Goal: Information Seeking & Learning: Check status

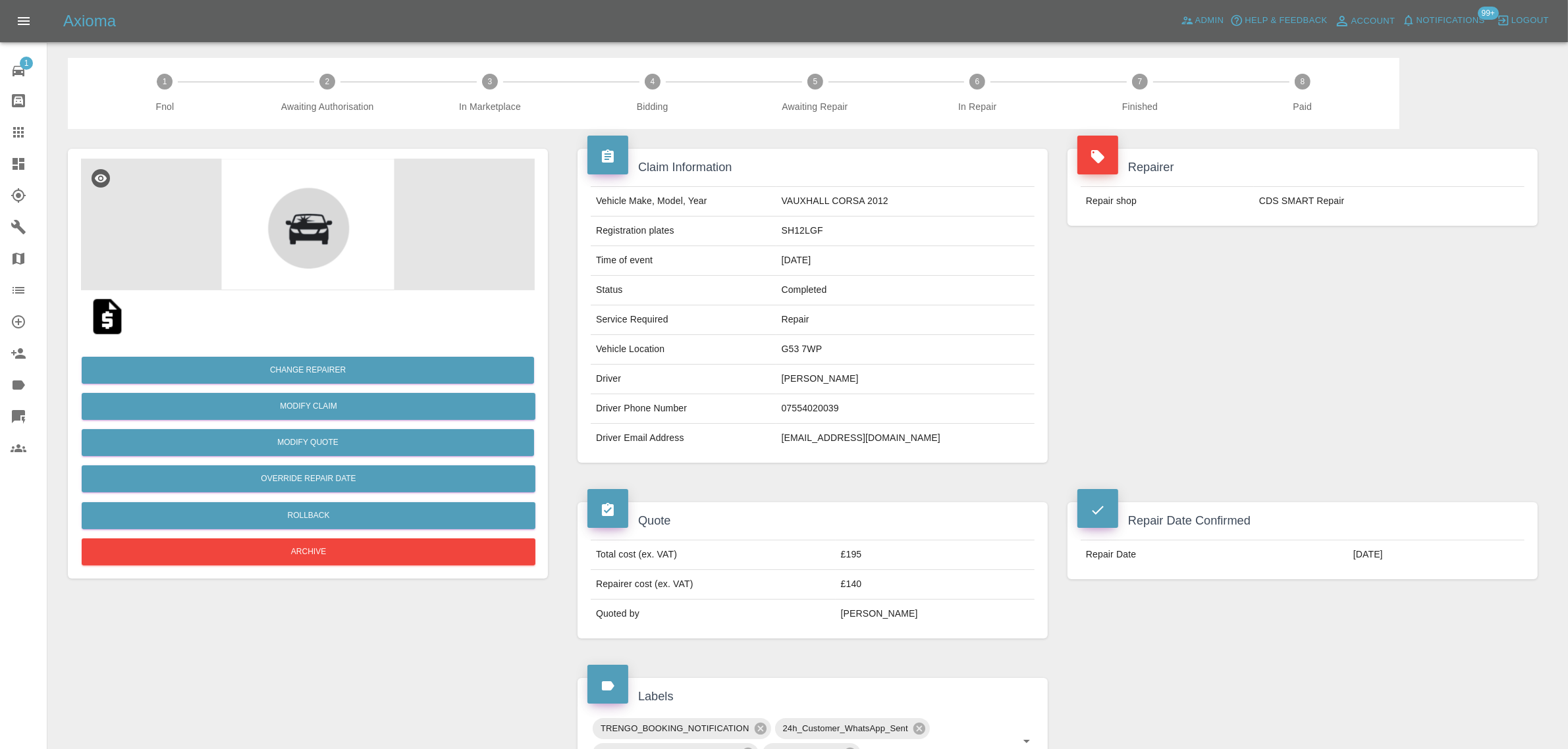
click at [31, 138] on div at bounding box center [28, 133] width 37 height 16
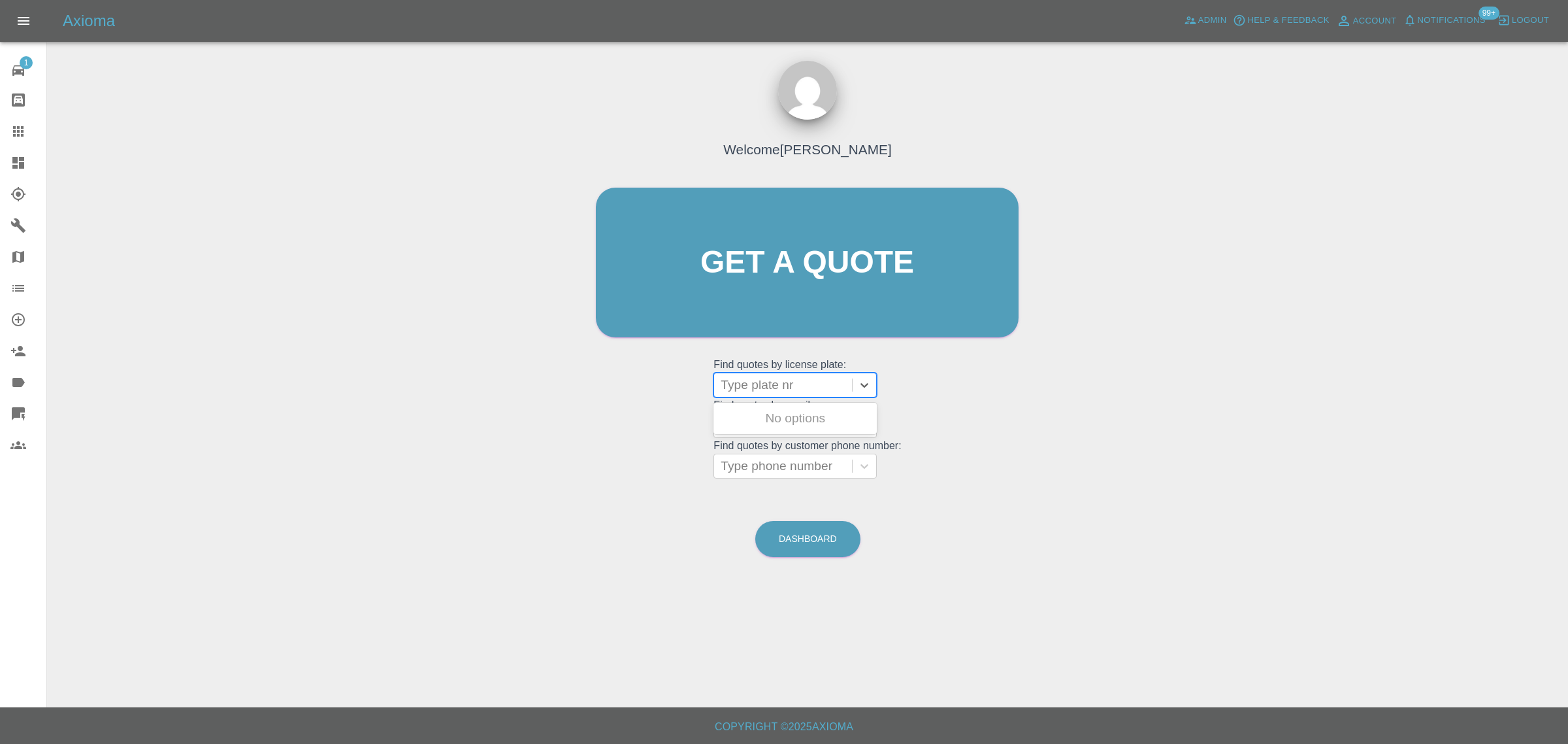
click at [765, 386] on div at bounding box center [783, 384] width 125 height 18
paste input "CF73 VFW"
type input "CF73 VFW"
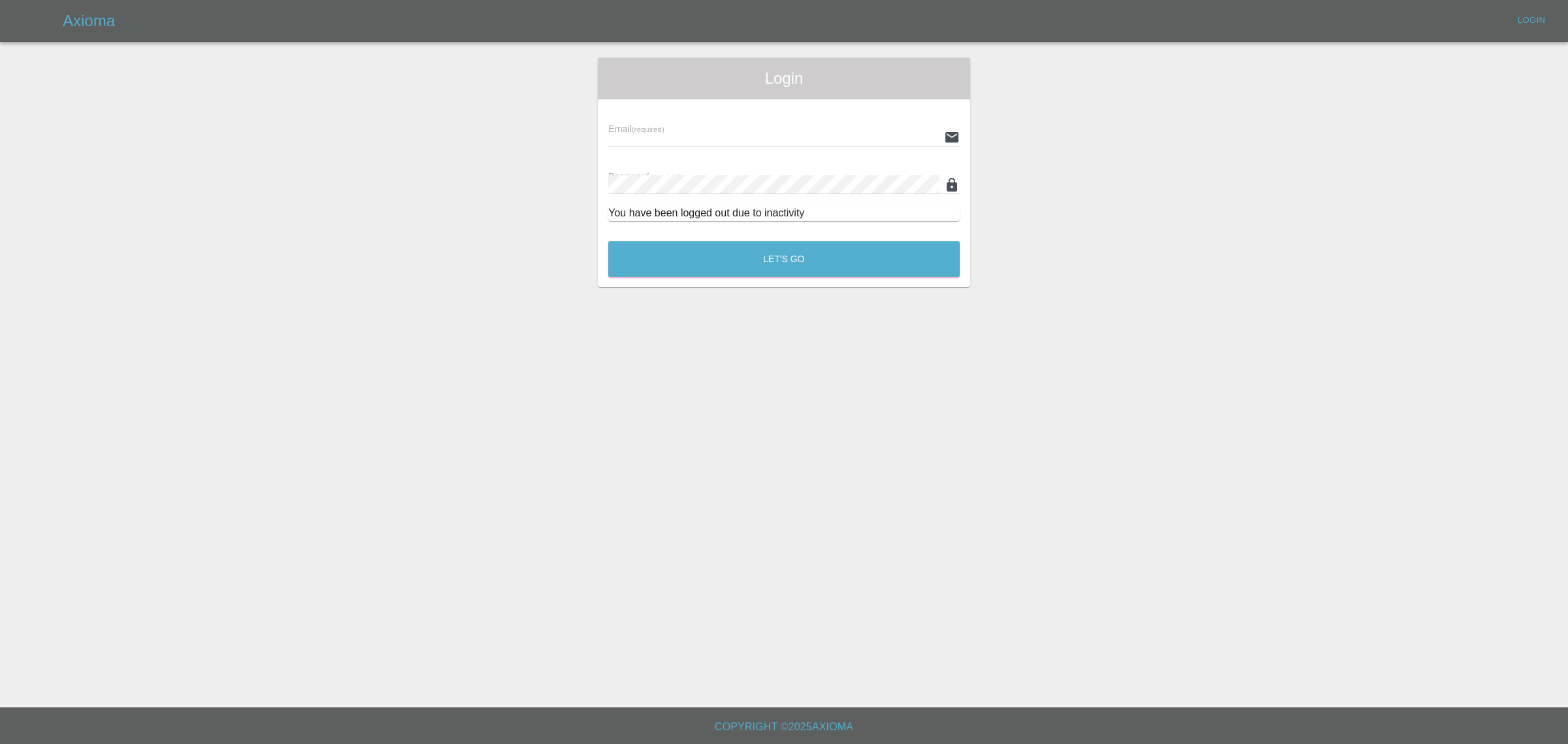
type input "bookkeeping@fifoaccounting.com"
click at [779, 256] on button "Let's Go" at bounding box center [784, 259] width 351 height 36
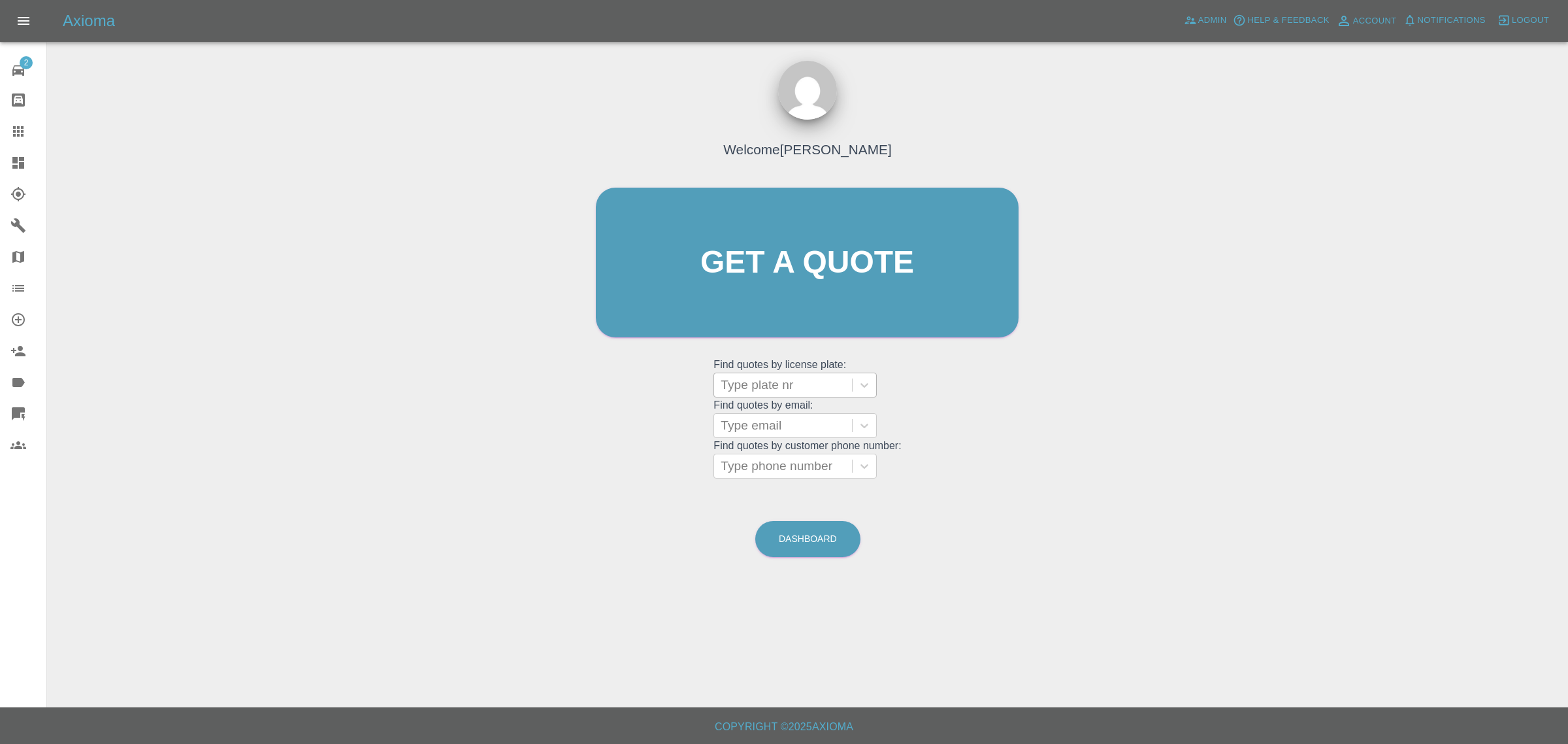
click at [769, 387] on div at bounding box center [783, 384] width 125 height 18
paste input "CF73 VFW"
drag, startPoint x: 753, startPoint y: 377, endPoint x: 762, endPoint y: 379, distance: 9.2
click at [755, 377] on input "CF73 VFW" at bounding box center [753, 385] width 65 height 16
type input "CF73VFW"
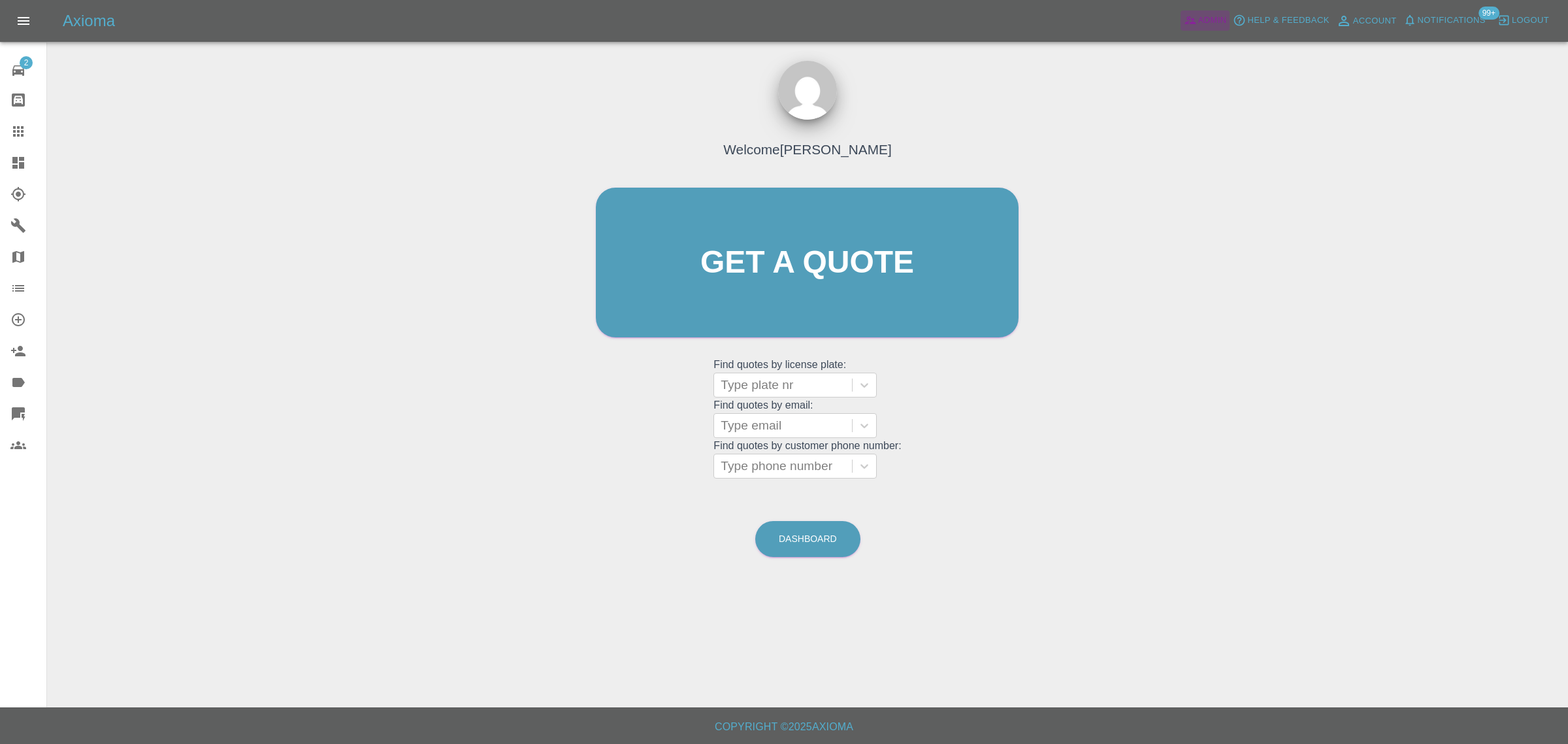
click at [1210, 19] on span "Admin" at bounding box center [1213, 20] width 29 height 15
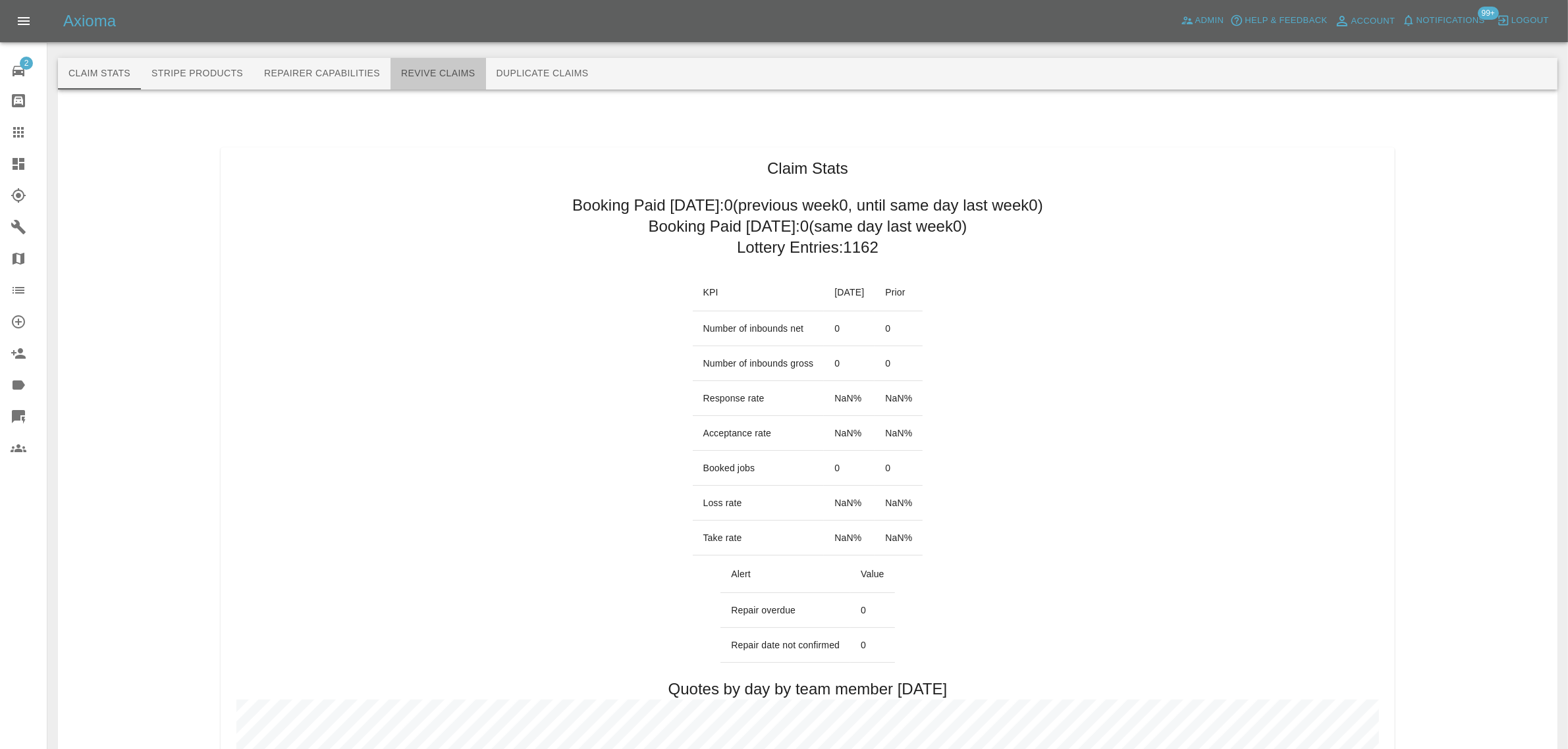
click at [429, 81] on button "Revive Claims" at bounding box center [438, 74] width 96 height 31
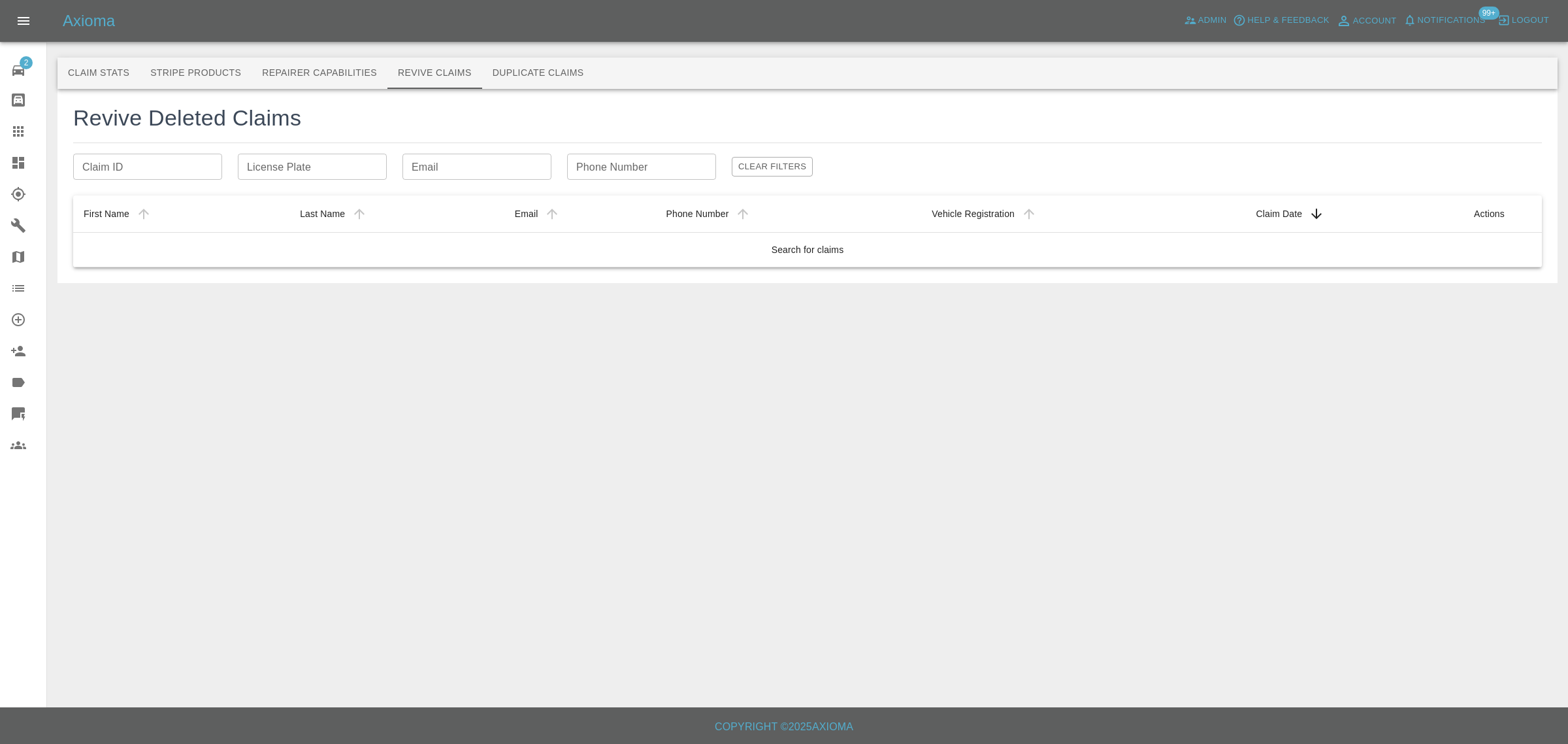
click at [266, 161] on div "License Plate License Plate" at bounding box center [312, 167] width 149 height 26
paste input "CF73 VFW"
type input "CF73VFW"
click at [444, 167] on input "Email" at bounding box center [477, 167] width 149 height 26
paste input "shanehorrocks1972@gmail.com"
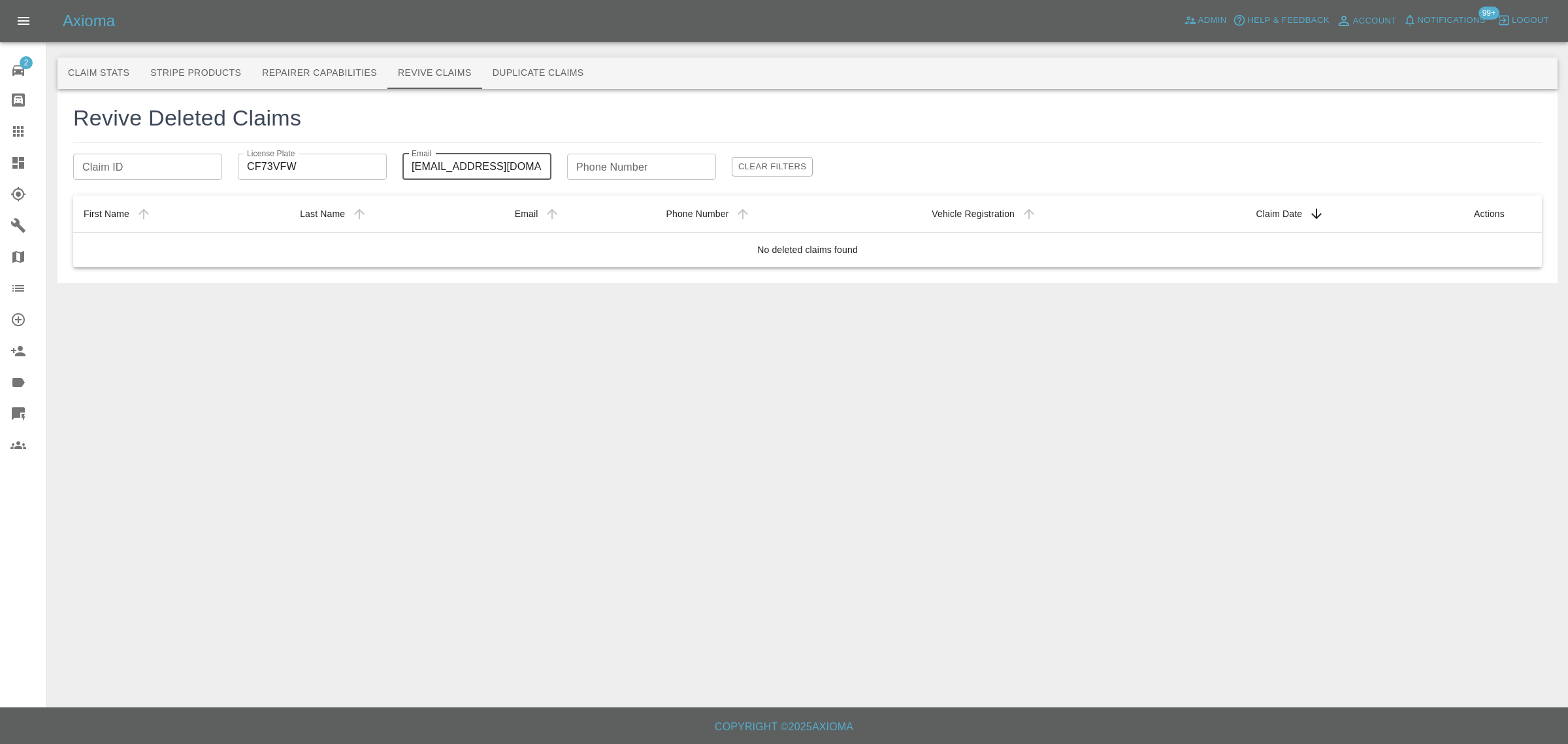
scroll to position [0, 25]
type input "shanehorrocks1972@gmail.com"
click at [15, 139] on icon at bounding box center [18, 132] width 16 height 16
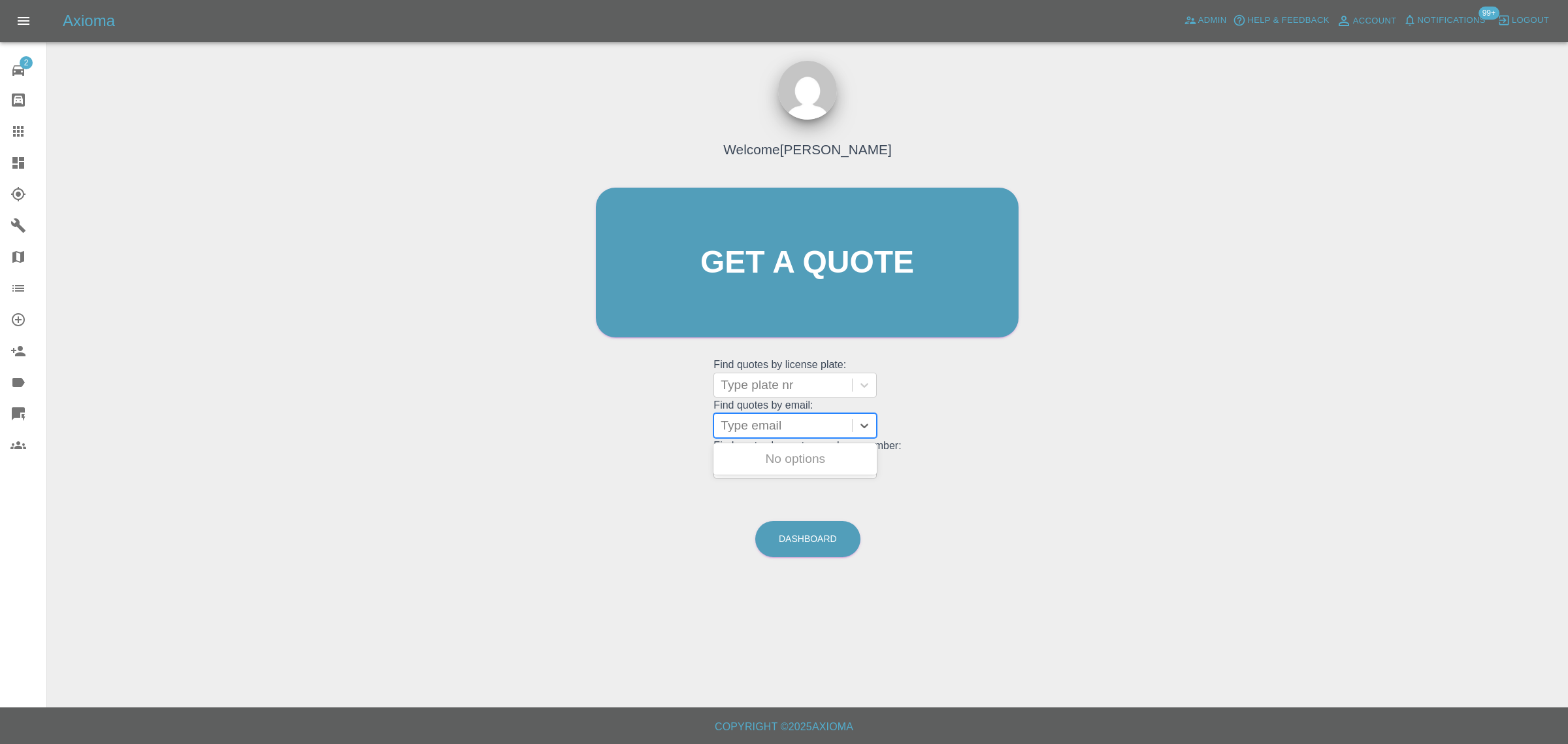
click at [796, 420] on div at bounding box center [783, 425] width 125 height 18
paste input "shanehorrocks1972@gmail.com"
type input "shanehorrocks1972@gmail.com"
click at [808, 460] on div "K25 HRX, Archived" at bounding box center [795, 459] width 164 height 26
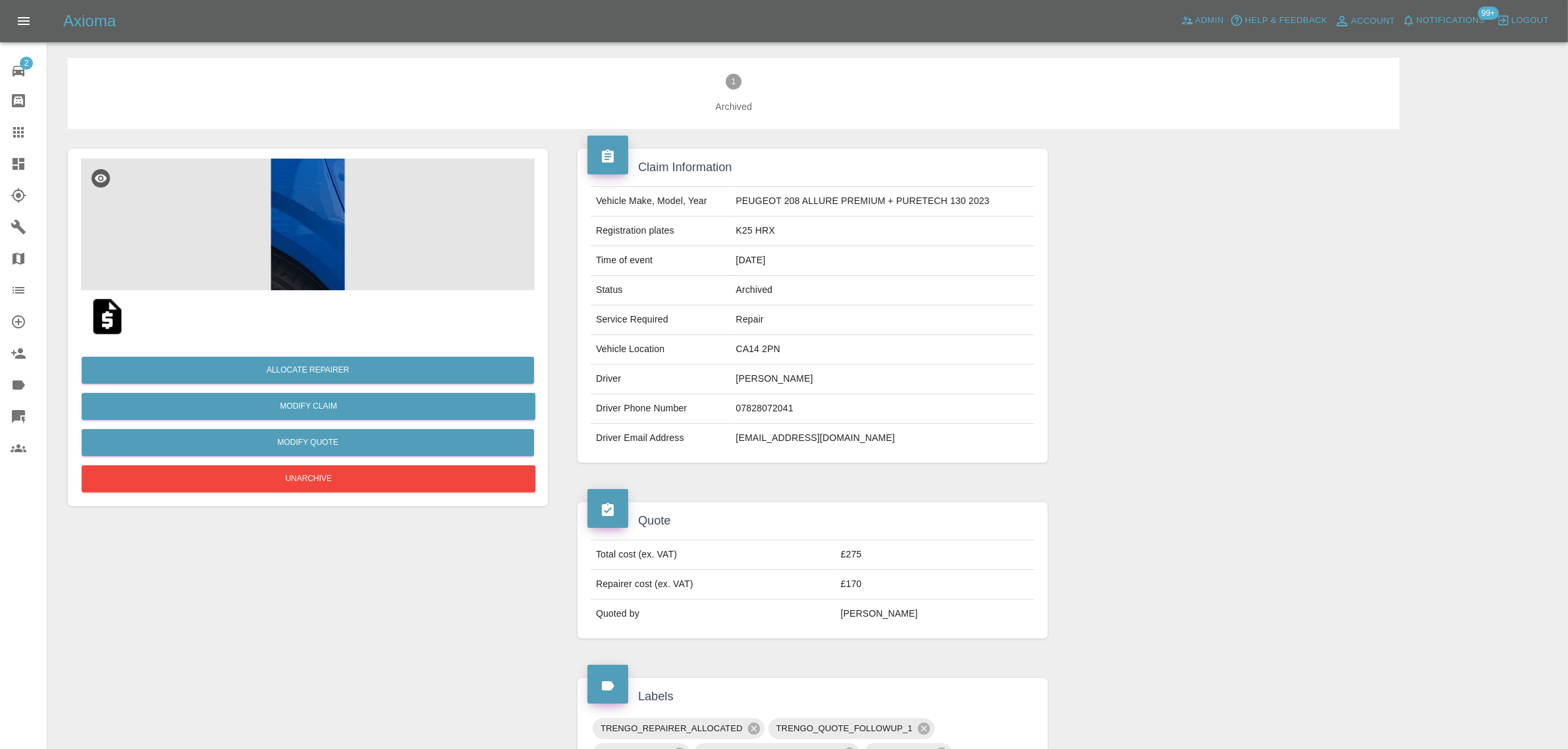
click at [17, 133] on icon at bounding box center [18, 133] width 16 height 16
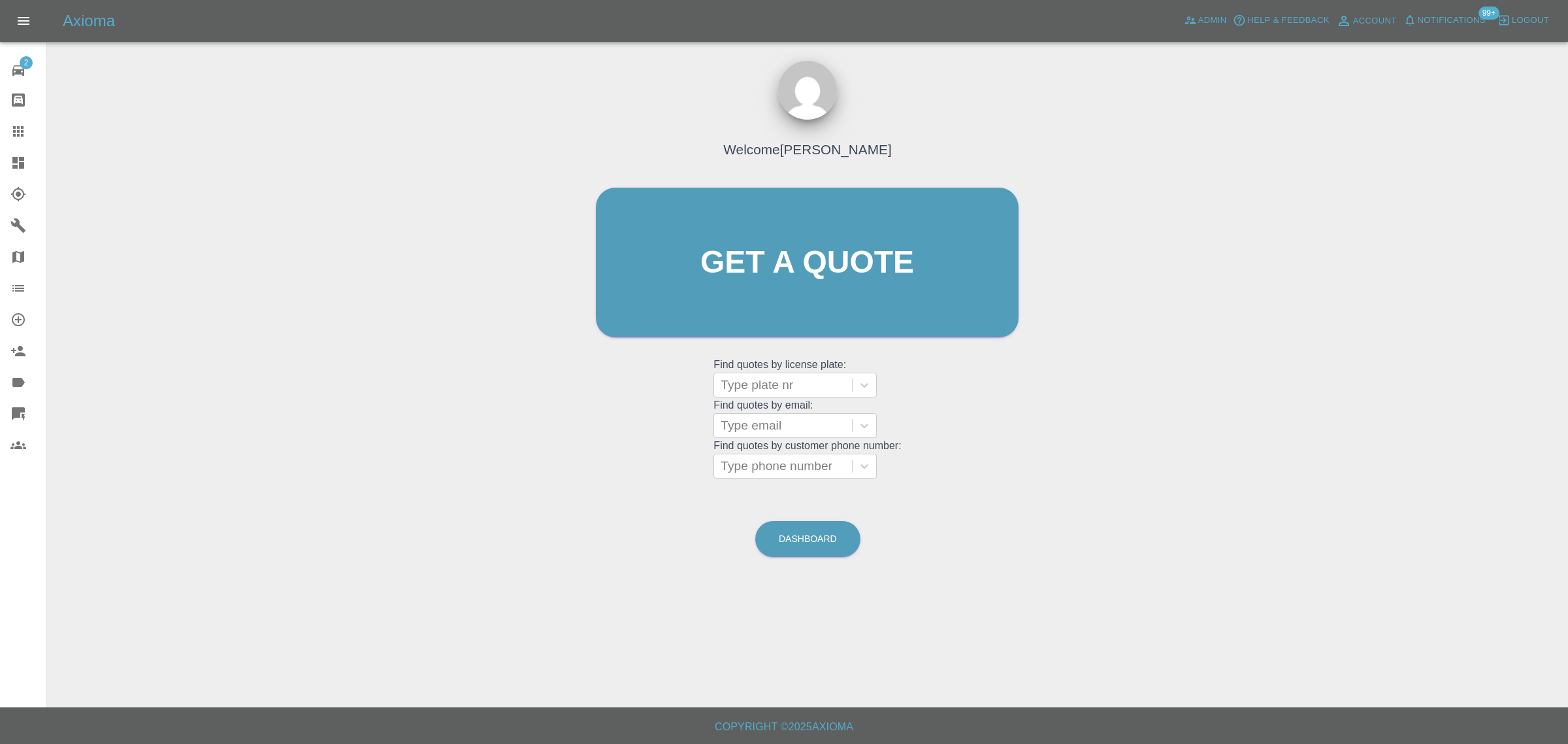
click at [484, 436] on div "Welcome Saleem Anwar Get a quote Get a quote Find quotes by license plate: Type…" at bounding box center [808, 325] width 1500 height 469
click at [763, 424] on div at bounding box center [783, 425] width 125 height 18
paste input "S.W."
type input "S.W."
drag, startPoint x: 598, startPoint y: 404, endPoint x: 1167, endPoint y: 14, distance: 689.8
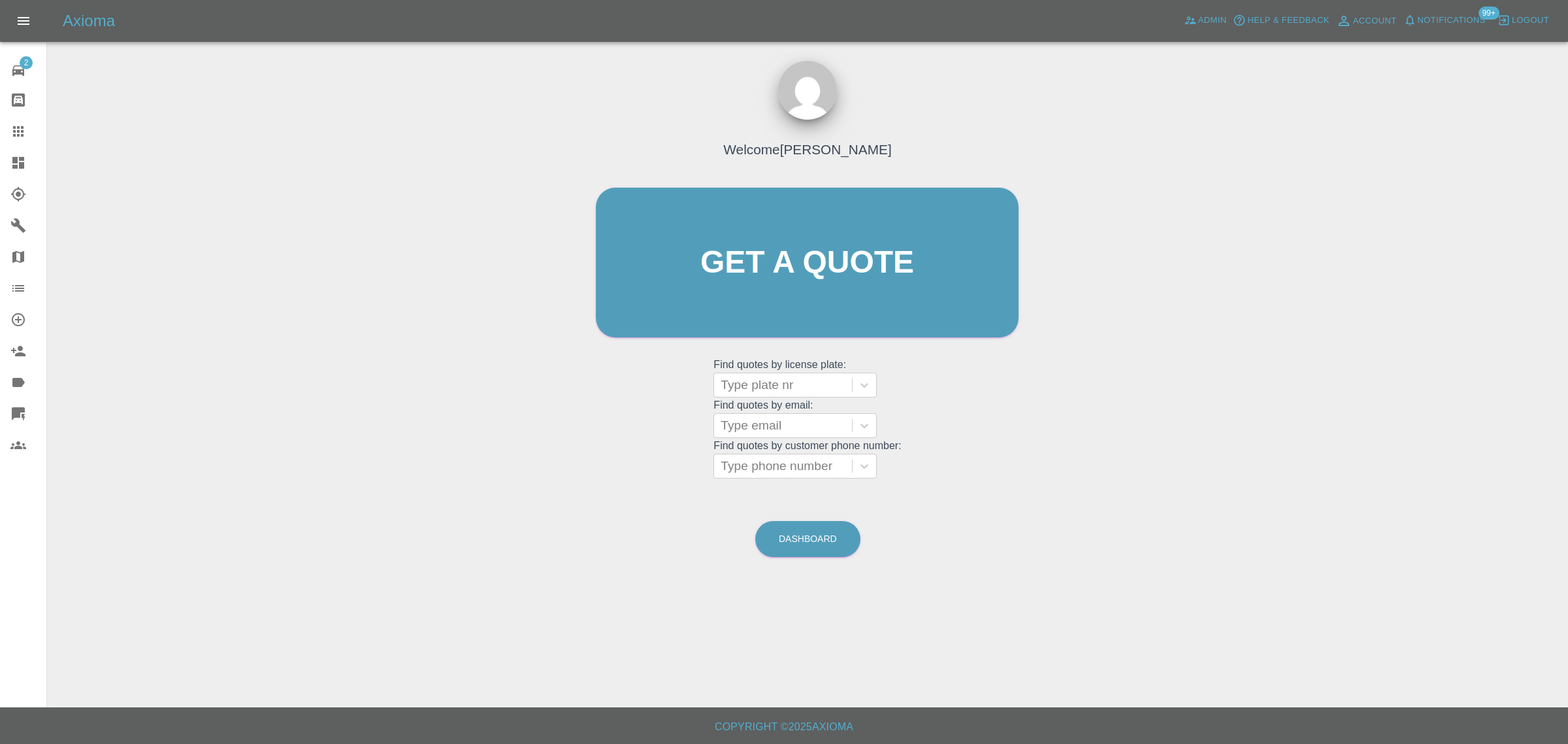
click at [597, 402] on div "Welcome Saleem Anwar Get a quote Get a quote Find quotes by license plate: Type…" at bounding box center [807, 287] width 450 height 395
click at [1195, 30] on div "Admin" at bounding box center [1206, 20] width 50 height 21
click at [1204, 20] on span "Admin" at bounding box center [1213, 20] width 29 height 15
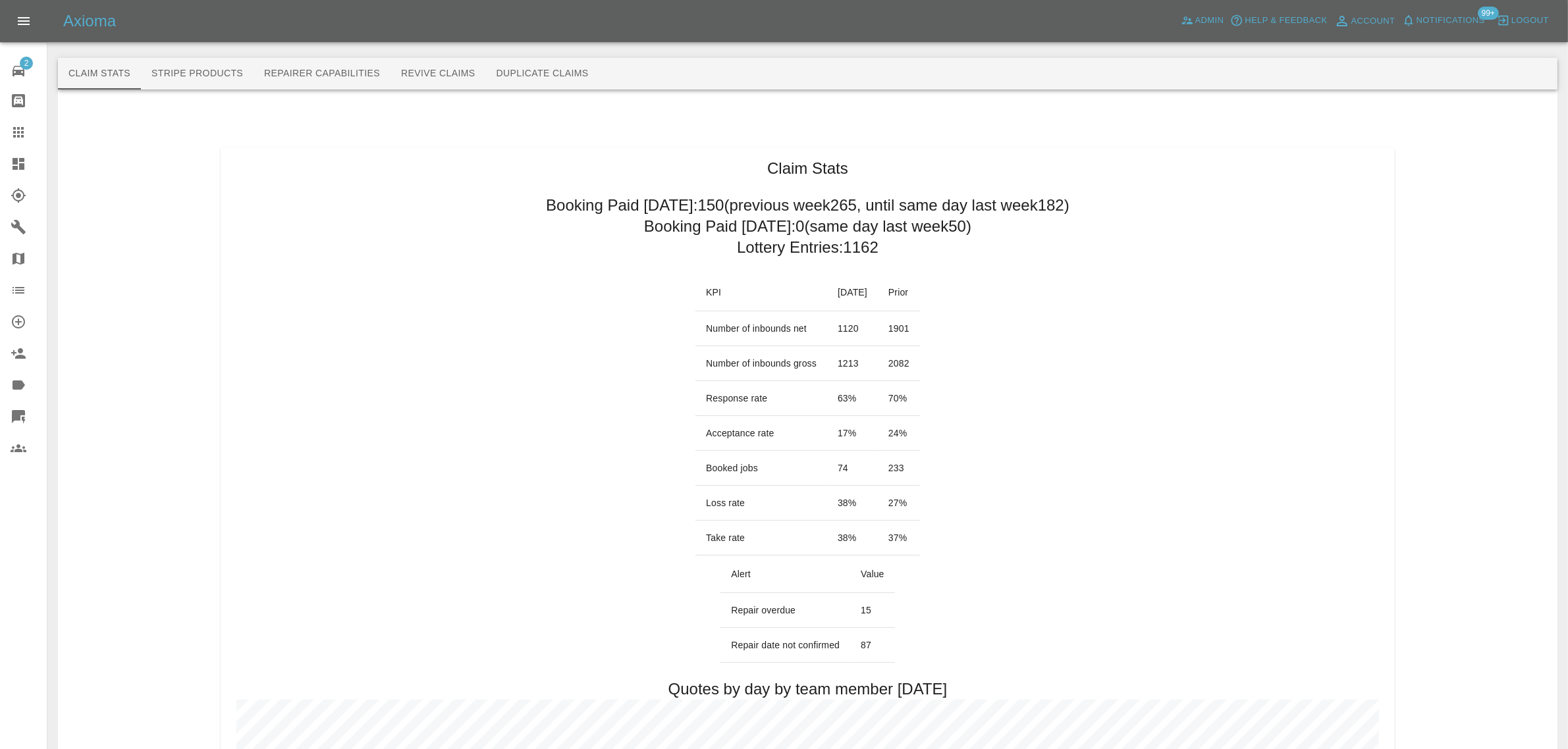
click at [204, 71] on button "Stripe Products" at bounding box center [197, 74] width 112 height 31
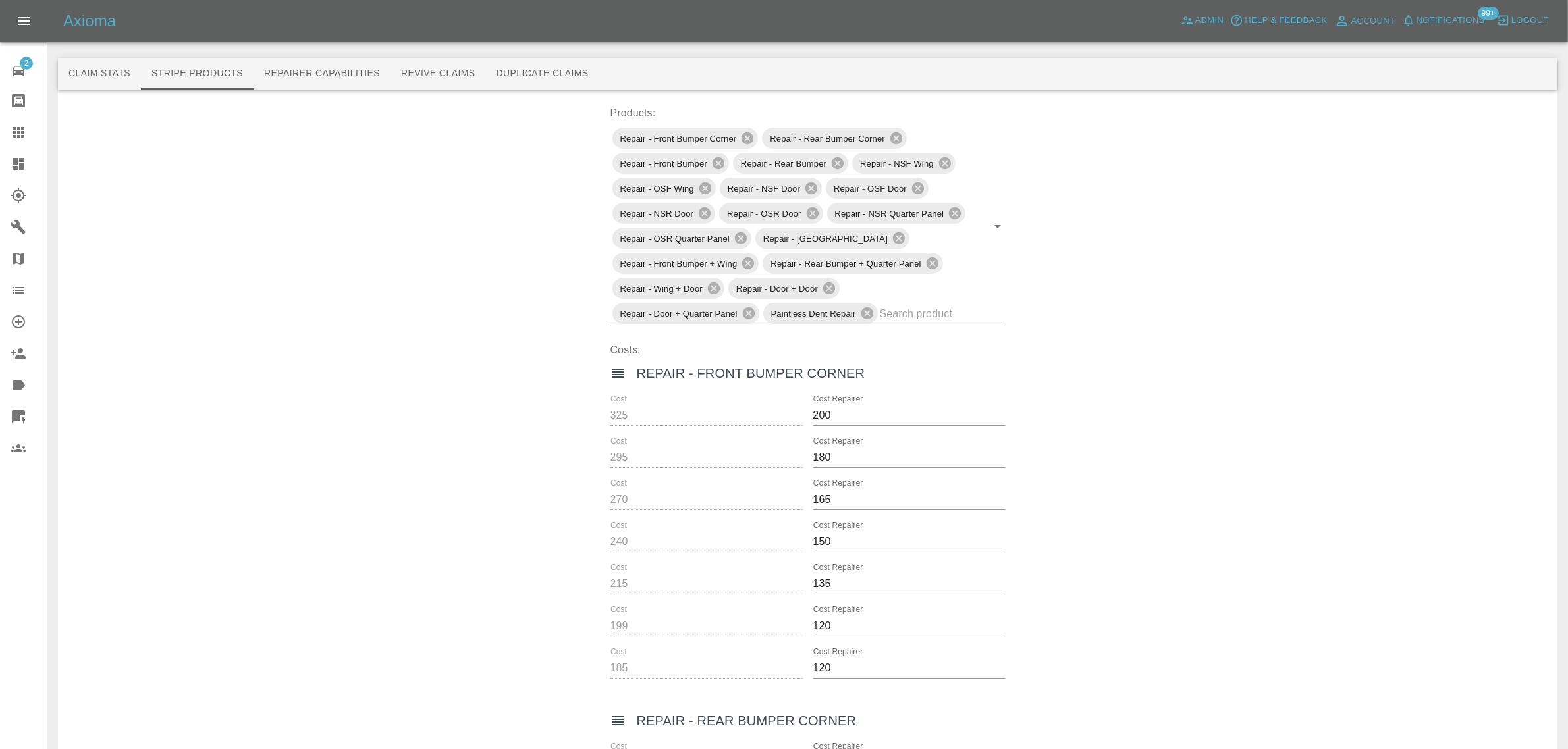
click at [27, 22] on icon "Open drawer" at bounding box center [24, 21] width 16 height 16
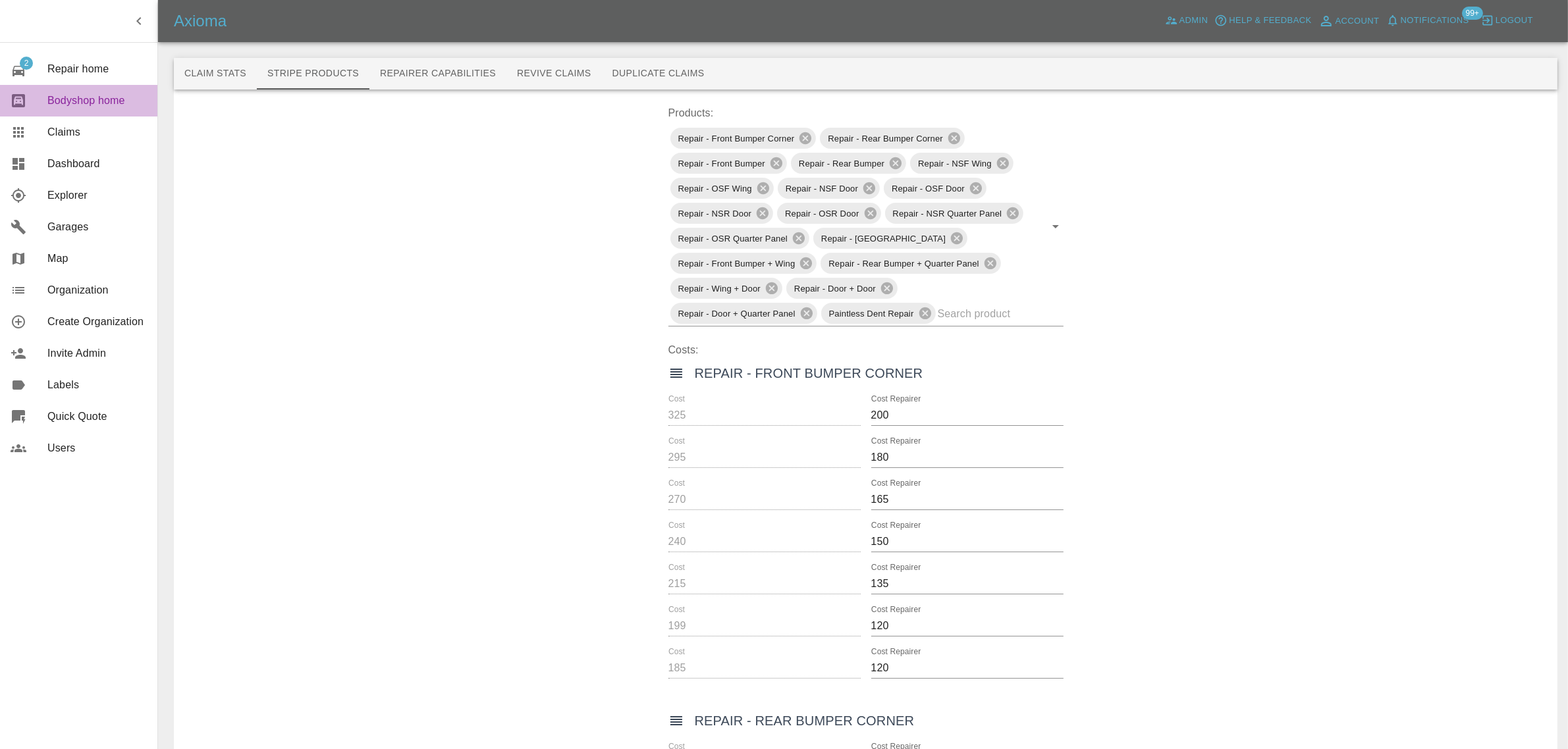
click at [109, 102] on span "Bodyshop home" at bounding box center [97, 100] width 100 height 16
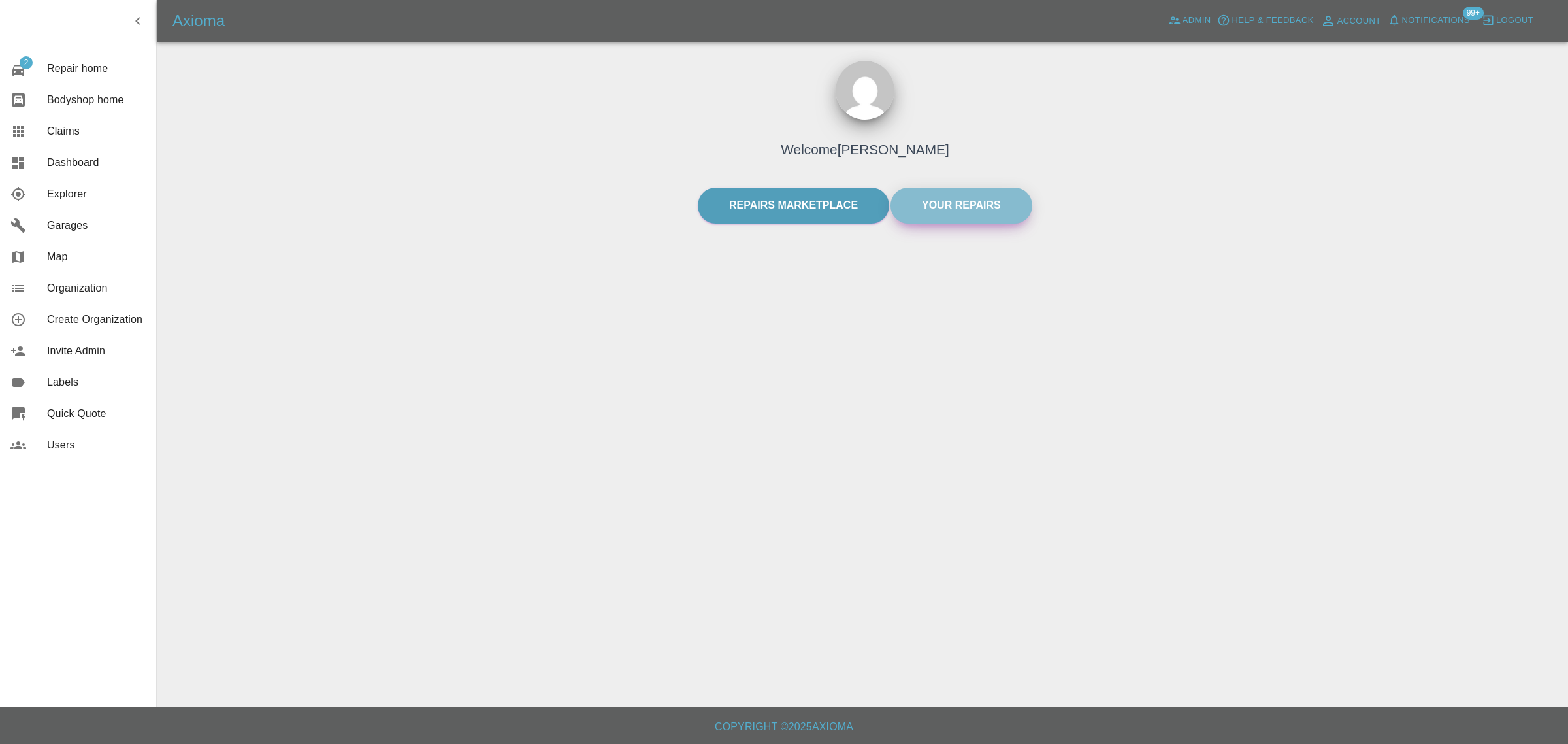
click at [958, 213] on link "Your Repairs" at bounding box center [961, 206] width 142 height 36
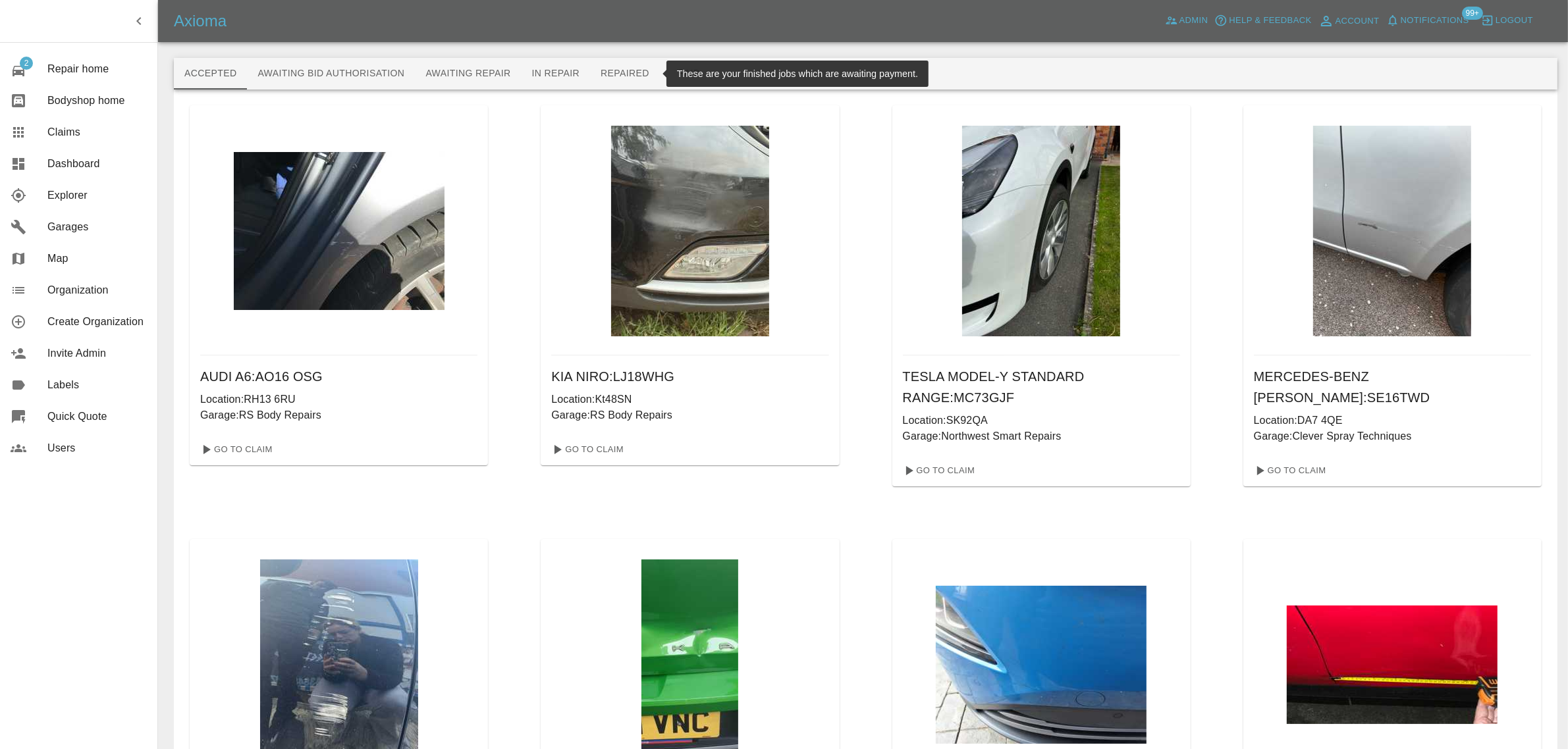
click at [642, 70] on button "Repaired" at bounding box center [625, 74] width 70 height 31
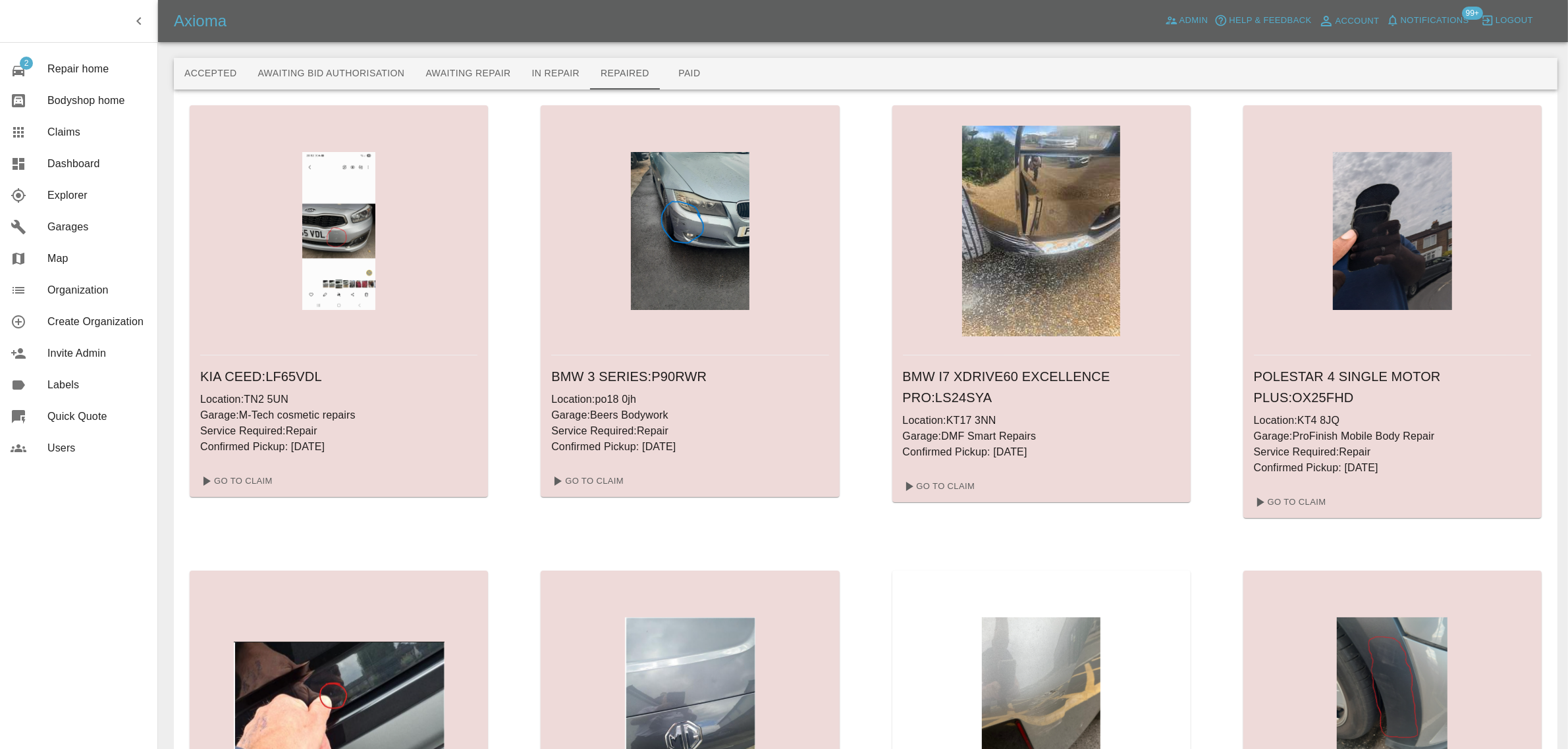
scroll to position [2366, 0]
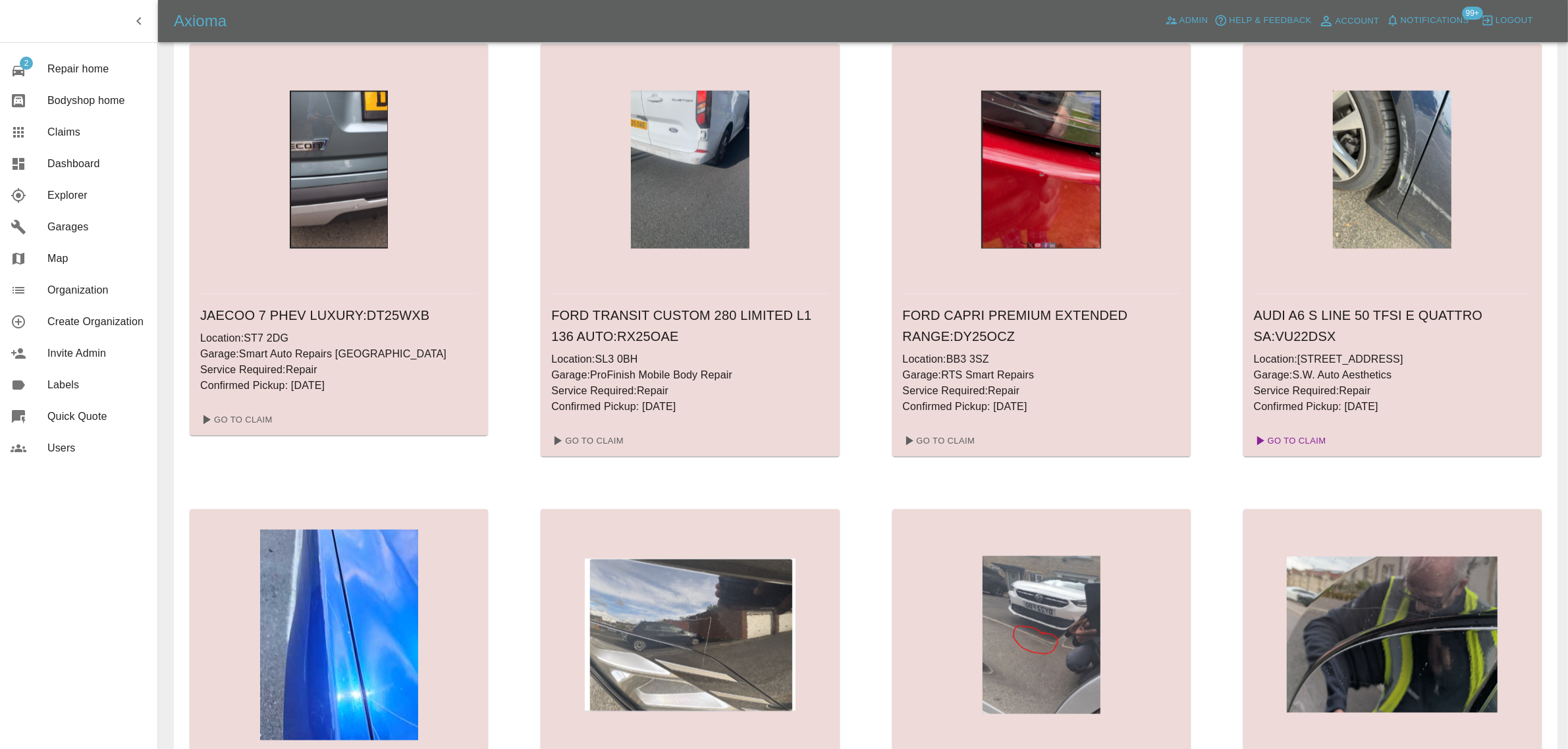
click at [1271, 441] on link "Go To Claim" at bounding box center [1289, 441] width 81 height 21
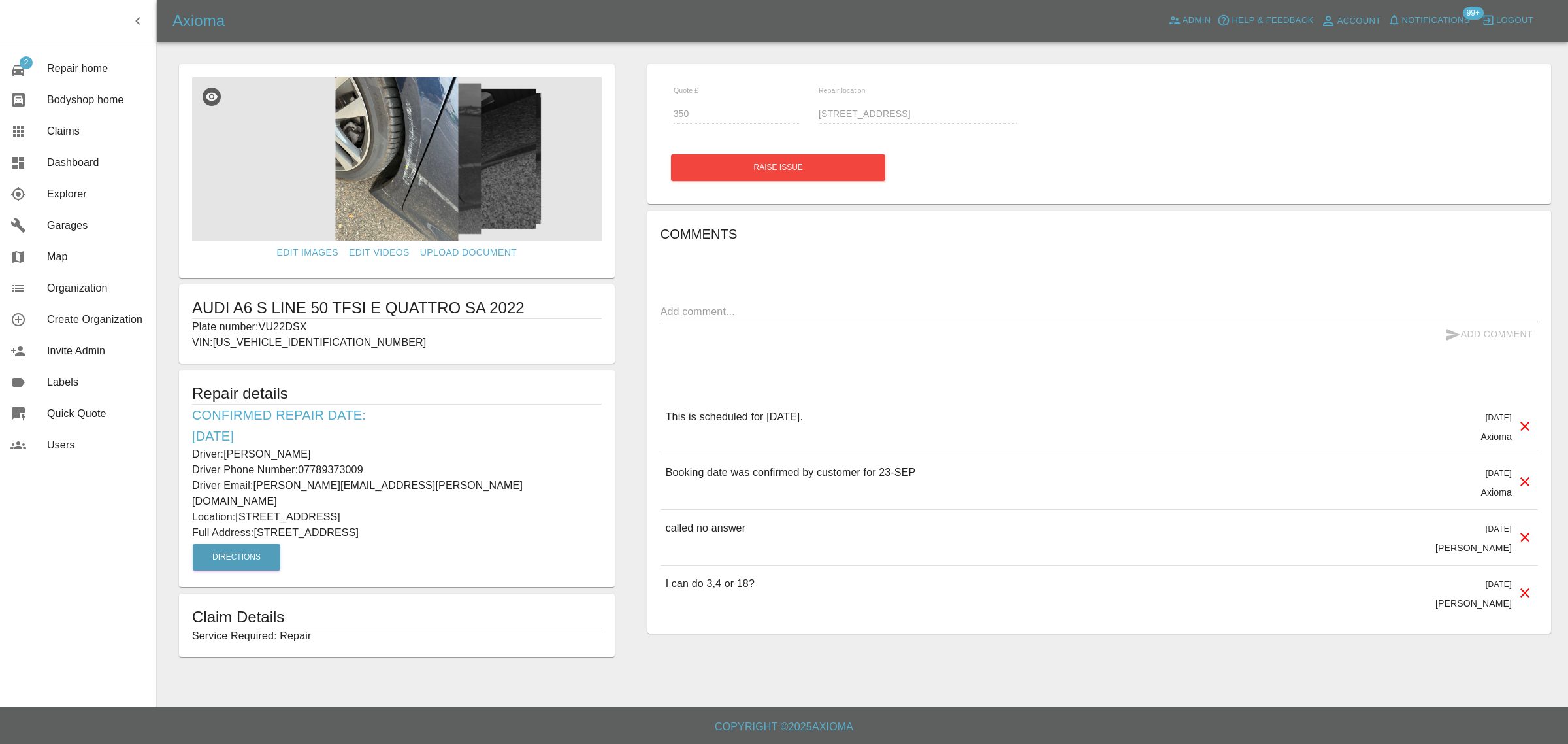
click at [436, 40] on div "Axioma Admin Help & Feedback Account Notifications 99+ Logout" at bounding box center [862, 21] width 1411 height 42
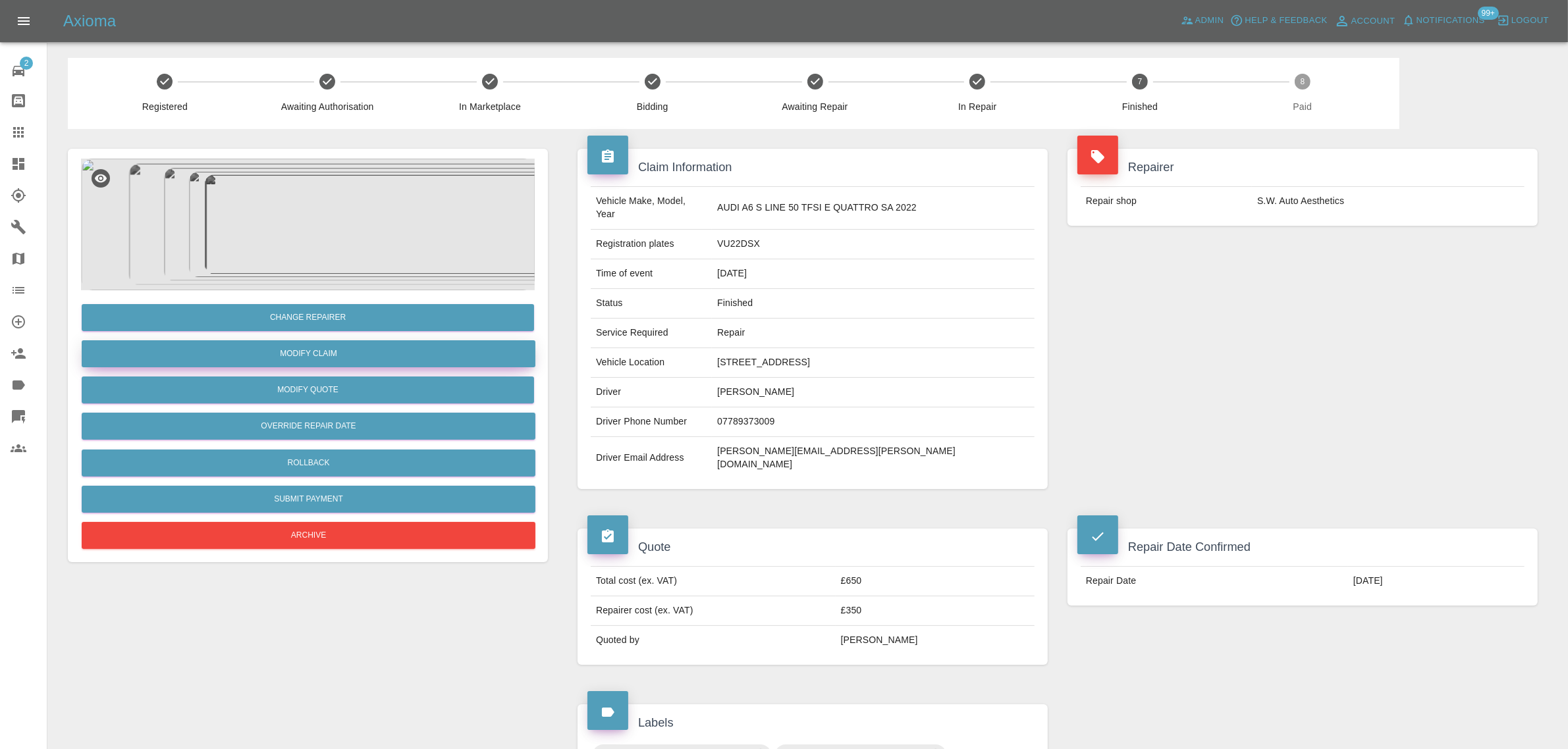
click at [291, 353] on link "Modify Claim" at bounding box center [308, 354] width 454 height 27
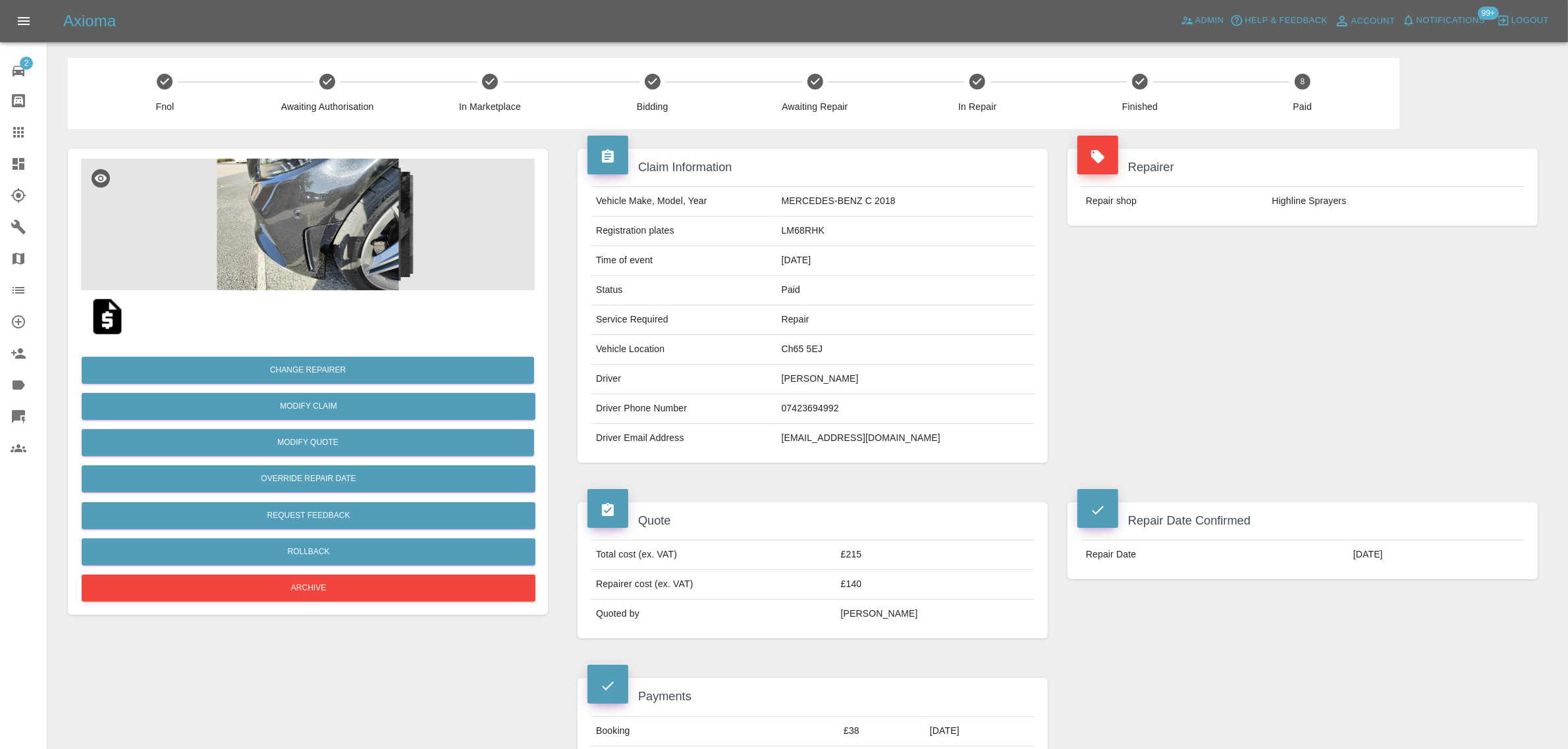
drag, startPoint x: 804, startPoint y: 382, endPoint x: 902, endPoint y: 376, distance: 98.2
click at [902, 376] on td "Jibin Alex Eapen" at bounding box center [905, 380] width 258 height 30
copy td "Jibin Alex Eapen"
drag, startPoint x: 790, startPoint y: 445, endPoint x: 775, endPoint y: 86, distance: 359.3
click at [955, 442] on tr "Driver Email Address jibinalexvalakom@gmail.com" at bounding box center [812, 438] width 443 height 29
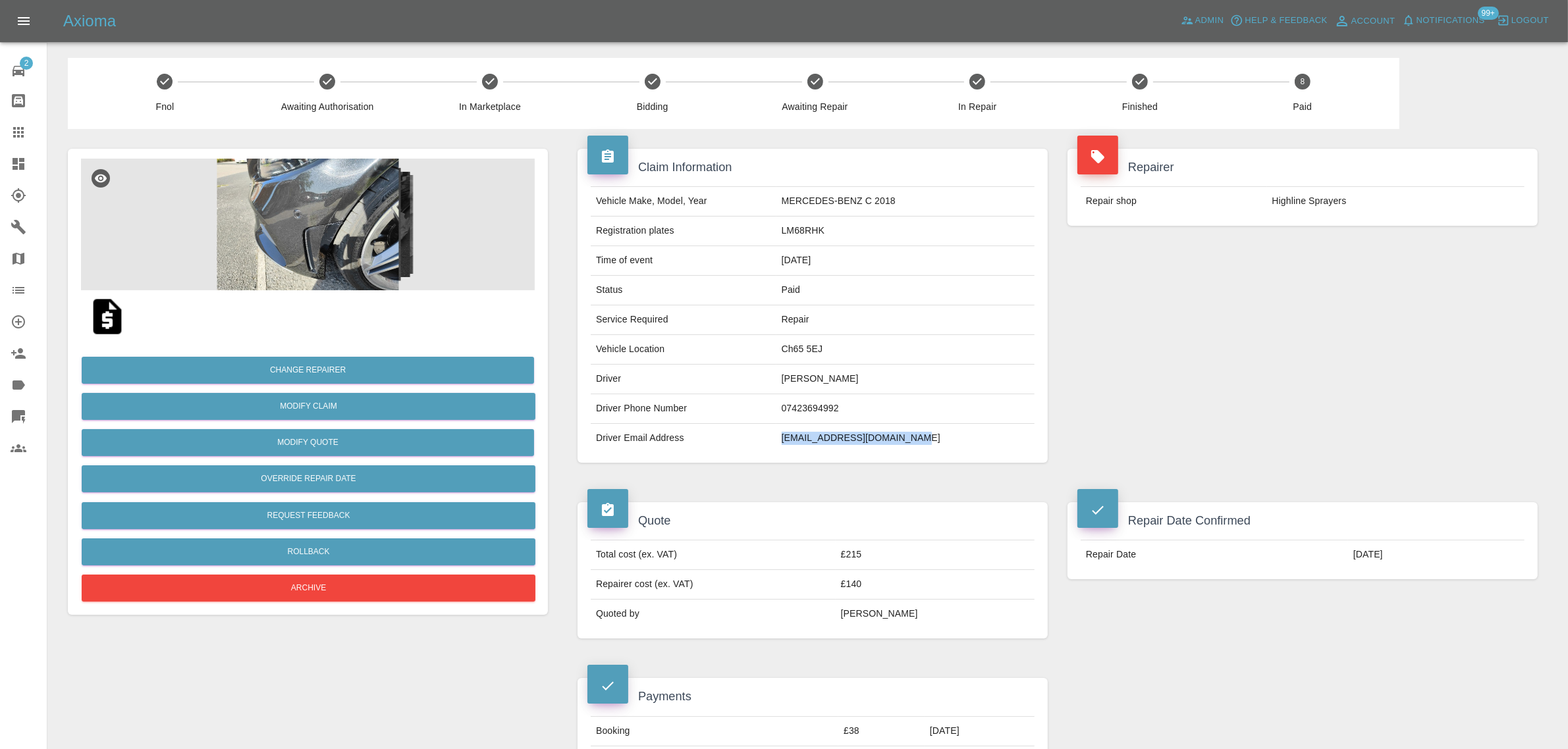
copy tr "jibinalexvalakom@gmail.com"
drag, startPoint x: 804, startPoint y: 380, endPoint x: 940, endPoint y: 378, distance: 136.0
click at [940, 378] on td "Jibin Alex Eapen" at bounding box center [905, 380] width 258 height 30
copy td "Jibin Alex Eapen"
drag, startPoint x: 795, startPoint y: 228, endPoint x: 869, endPoint y: 219, distance: 74.5
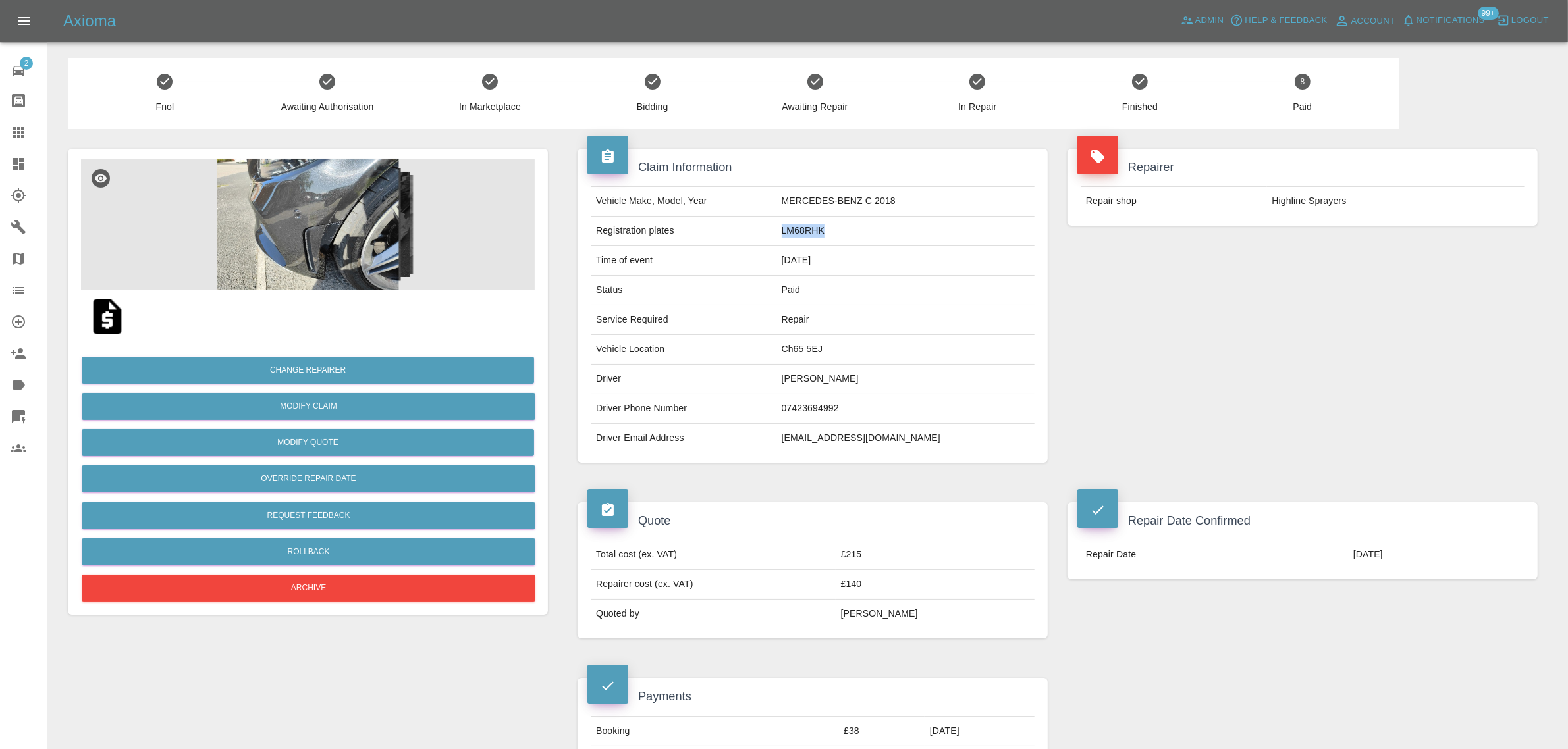
click at [869, 219] on tr "Registration plates LM68RHK" at bounding box center [812, 231] width 443 height 30
copy tr "LM68RHK"
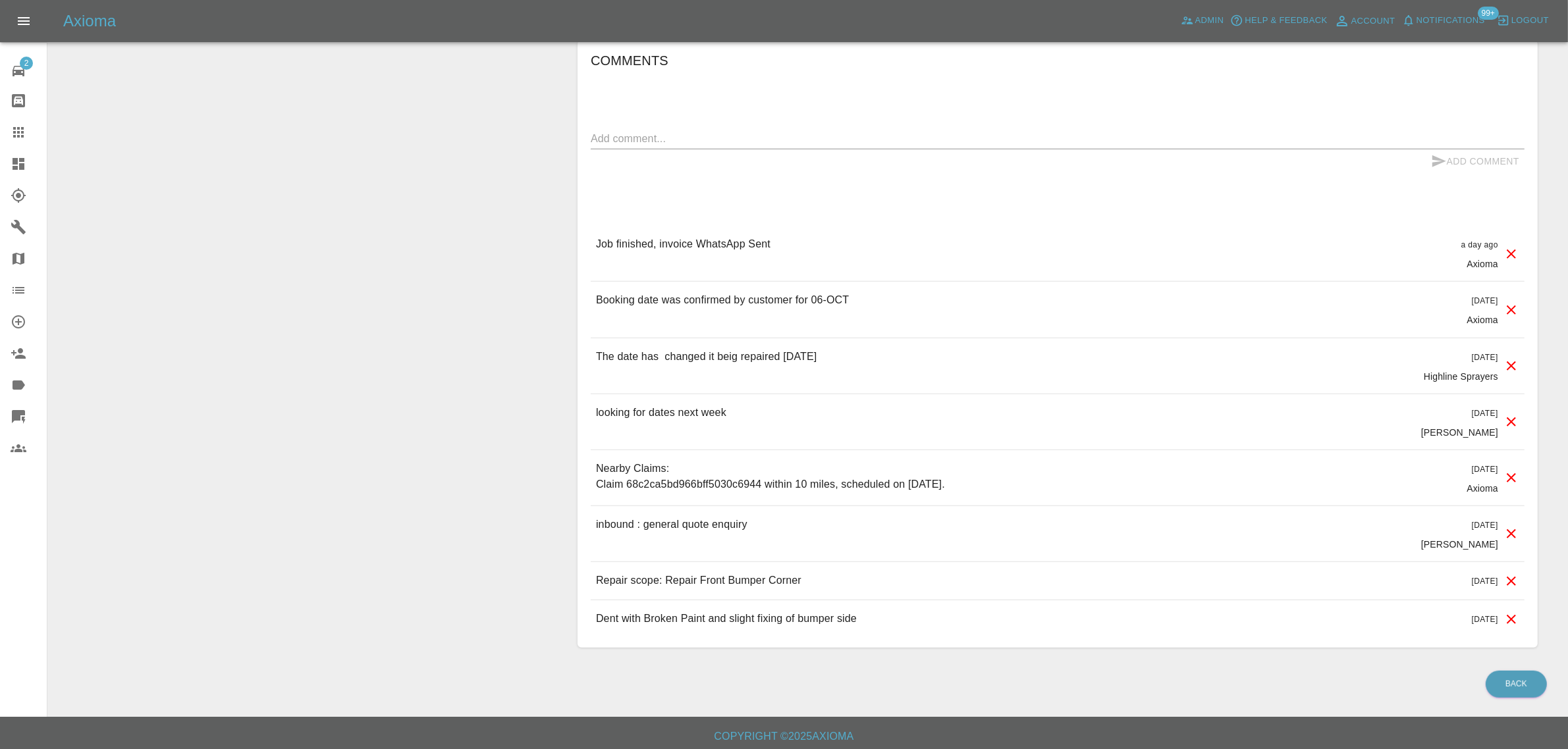
scroll to position [1010, 0]
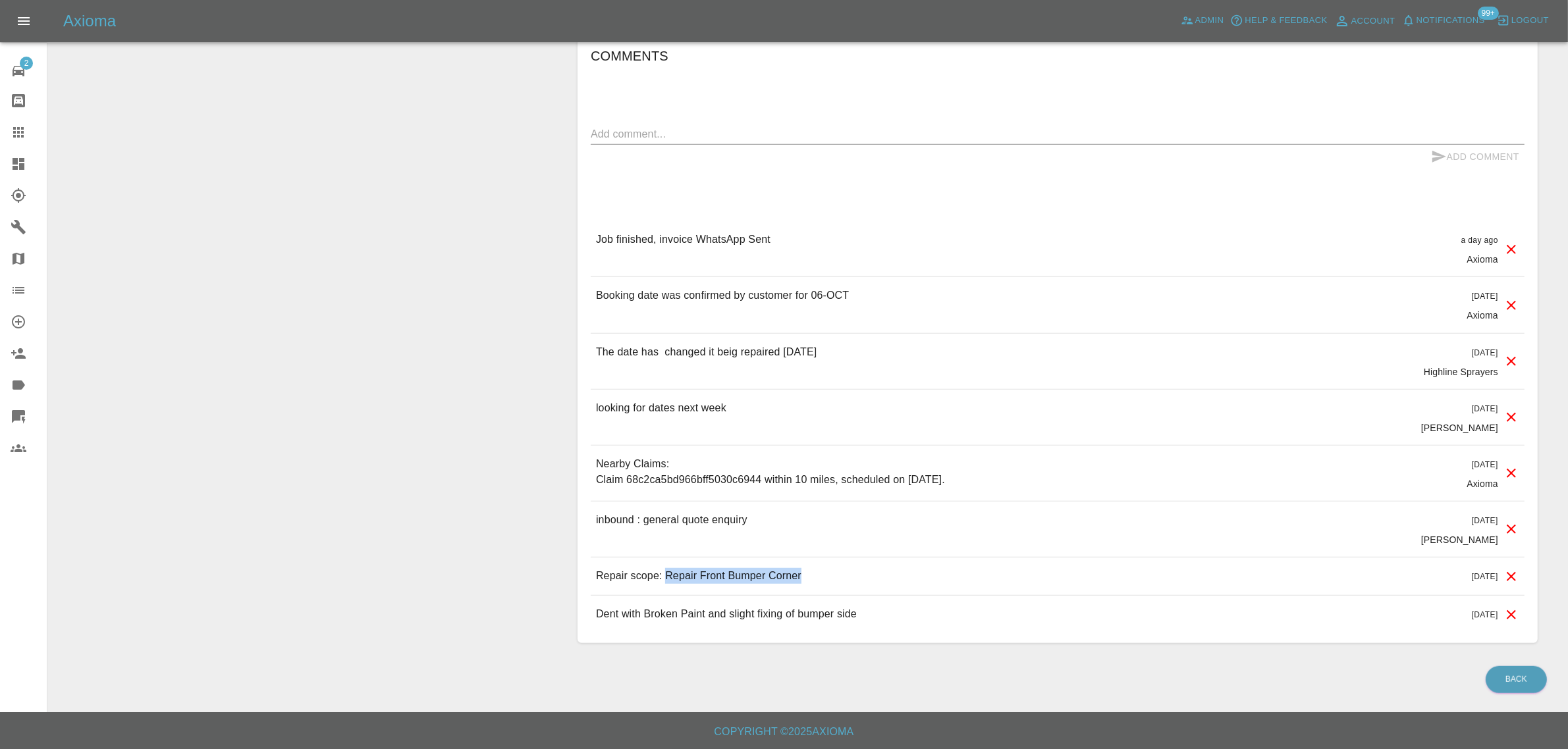
drag, startPoint x: 665, startPoint y: 573, endPoint x: 840, endPoint y: 577, distance: 175.0
click at [840, 577] on div "Repair scope: Repair Front Bumper Corner 6 days ago" at bounding box center [1058, 576] width 934 height 38
copy p "Repair Front Bumper Corner"
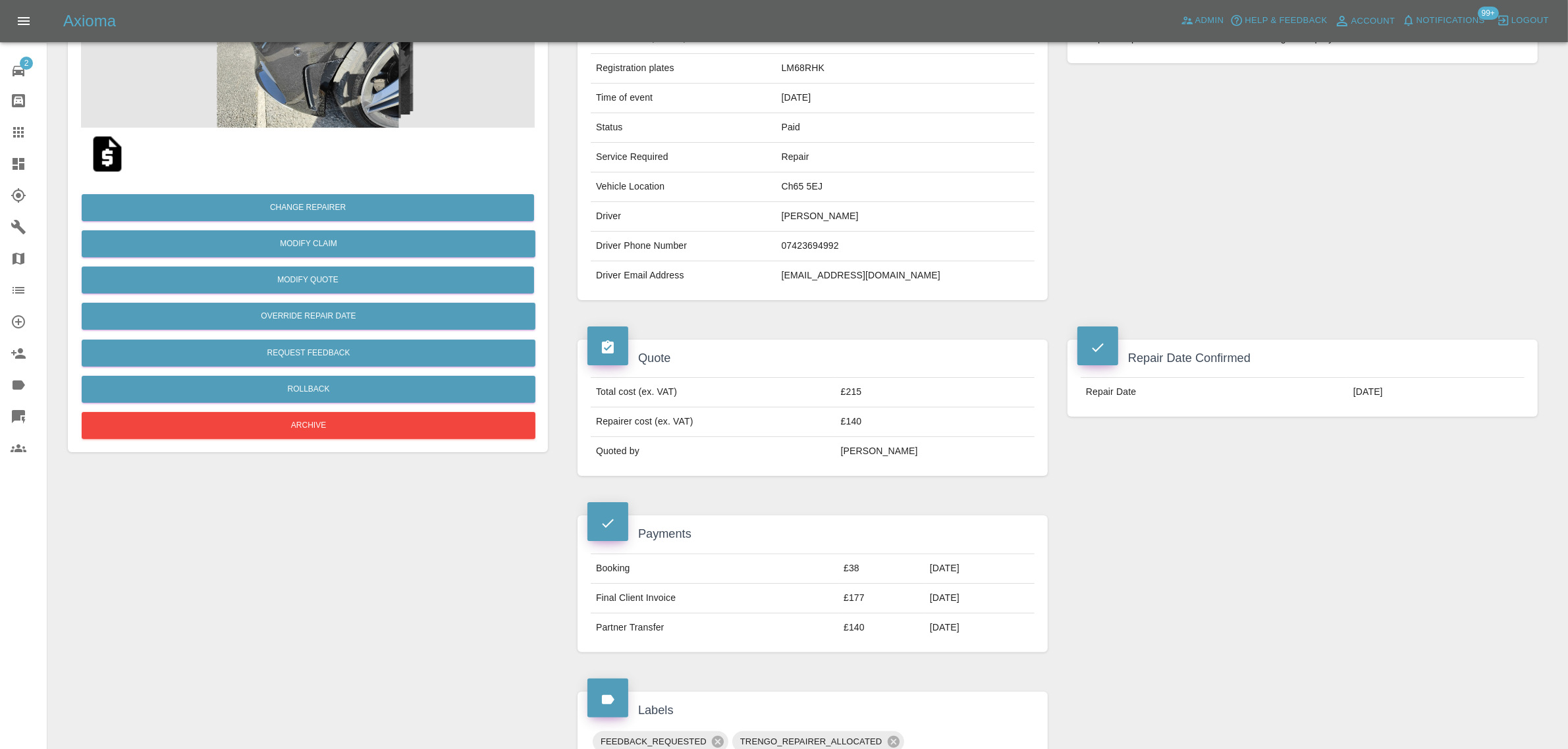
scroll to position [0, 0]
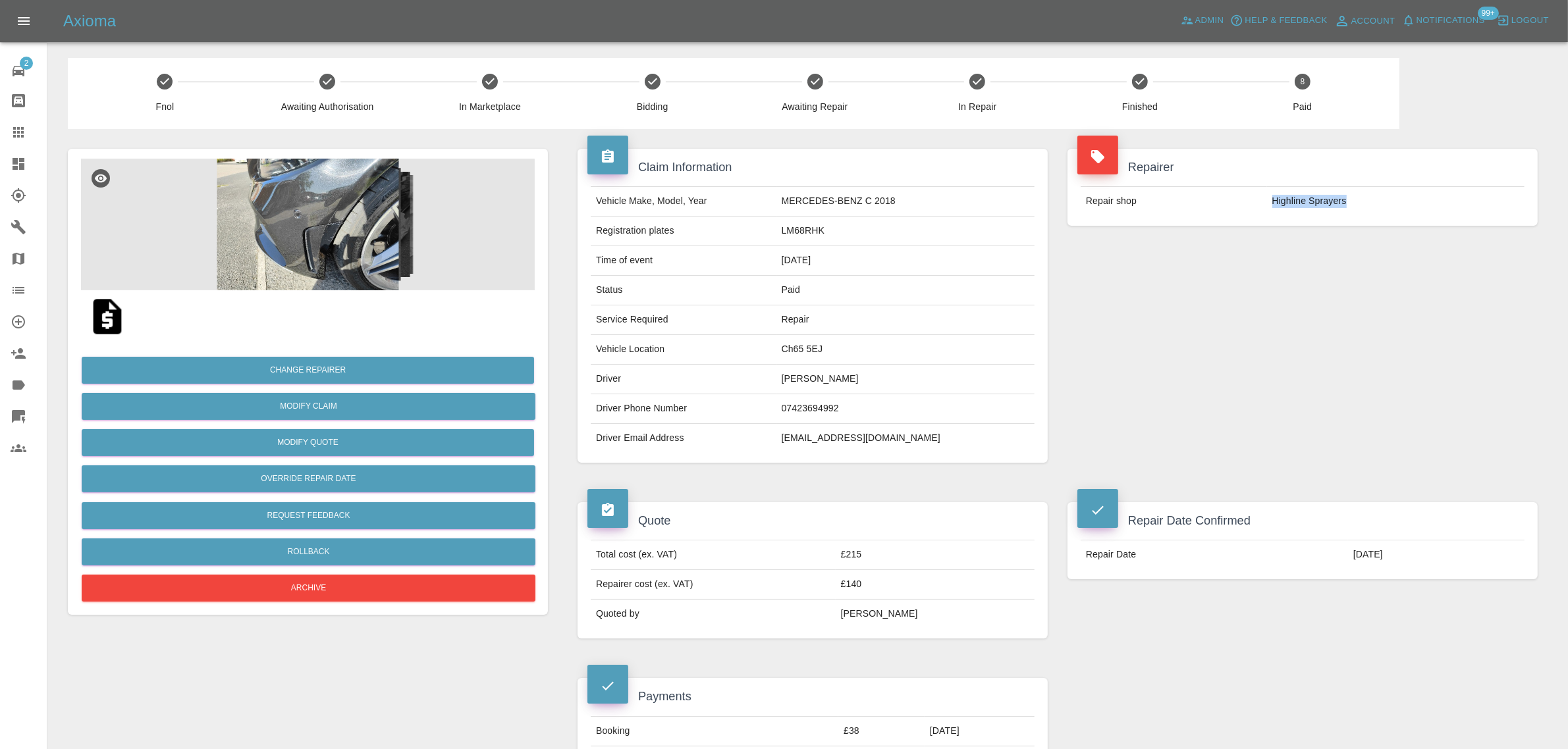
drag, startPoint x: 1261, startPoint y: 196, endPoint x: 1387, endPoint y: 202, distance: 126.1
click at [1387, 202] on tr "Repair shop Highline Sprayers" at bounding box center [1302, 201] width 443 height 29
copy tr "Highline Sprayers"
drag, startPoint x: 880, startPoint y: 591, endPoint x: 917, endPoint y: 591, distance: 37.0
click at [917, 591] on td "£140" at bounding box center [935, 585] width 199 height 30
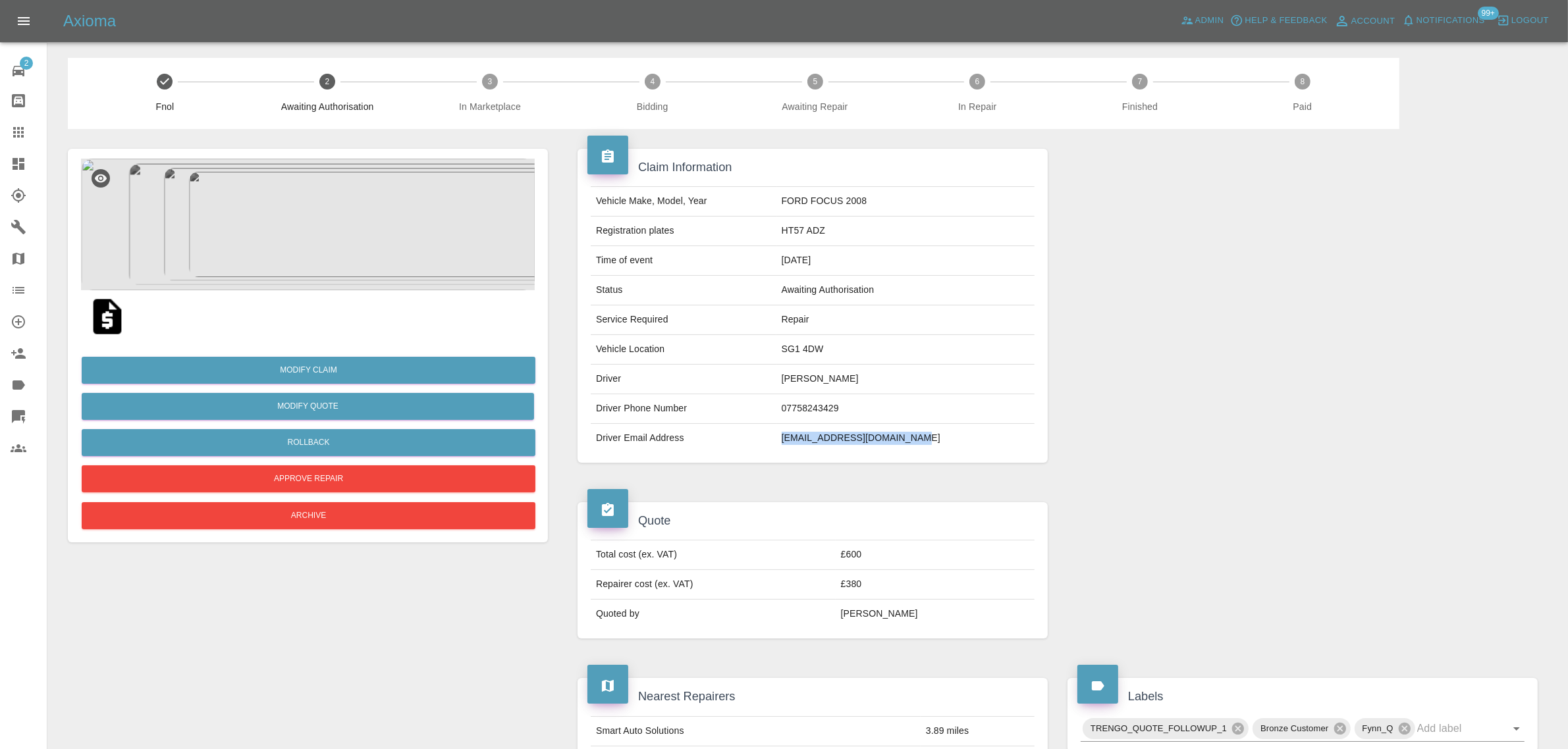
drag, startPoint x: 810, startPoint y: 442, endPoint x: 963, endPoint y: 444, distance: 153.0
click at [963, 444] on td "[EMAIL_ADDRESS][DOMAIN_NAME]" at bounding box center [905, 438] width 258 height 29
copy td "[EMAIL_ADDRESS][DOMAIN_NAME]"
drag, startPoint x: 811, startPoint y: 228, endPoint x: 881, endPoint y: 226, distance: 70.0
click at [881, 226] on td "HT57 ADZ" at bounding box center [905, 231] width 258 height 30
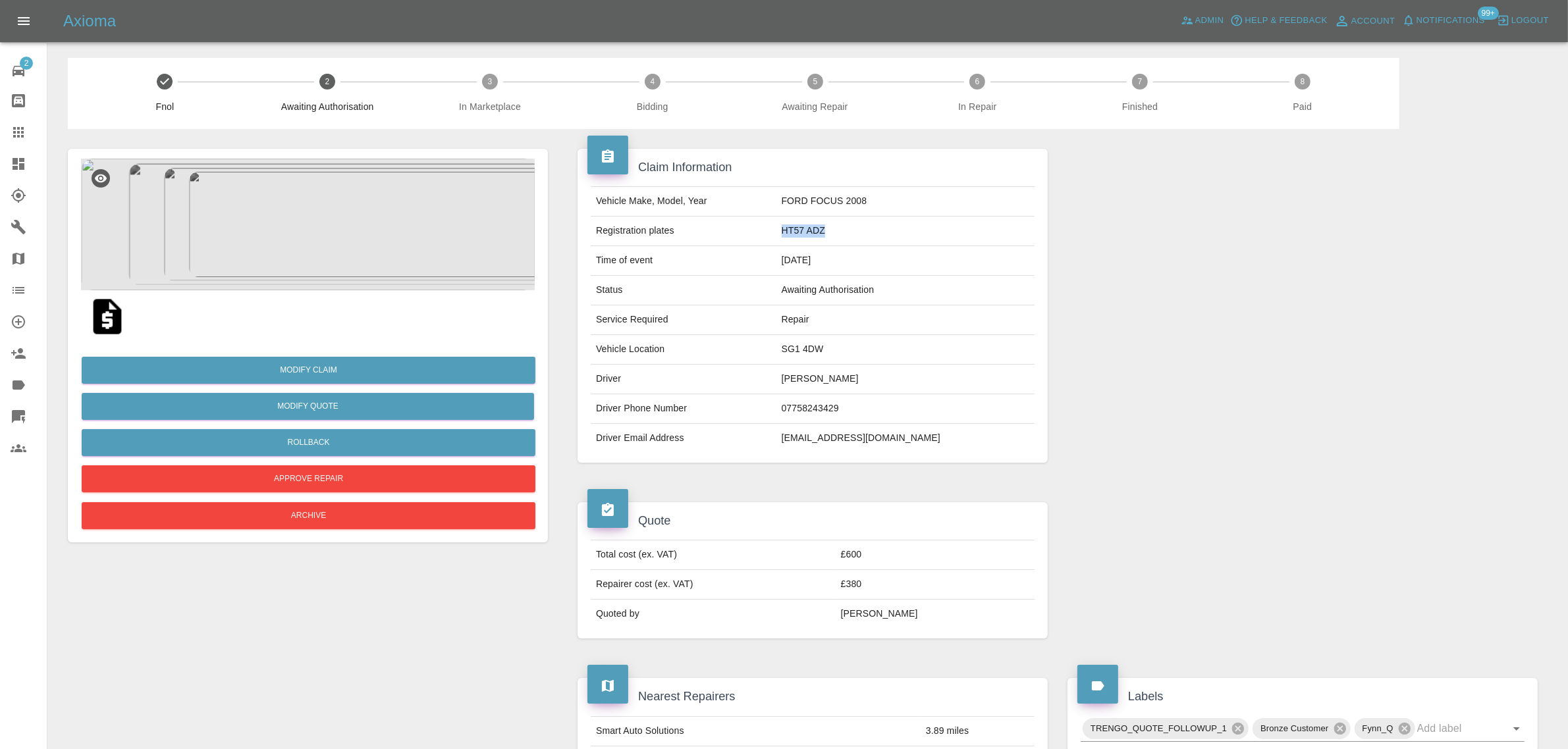
copy td "HT57 ADZ"
click at [112, 325] on img at bounding box center [108, 317] width 42 height 42
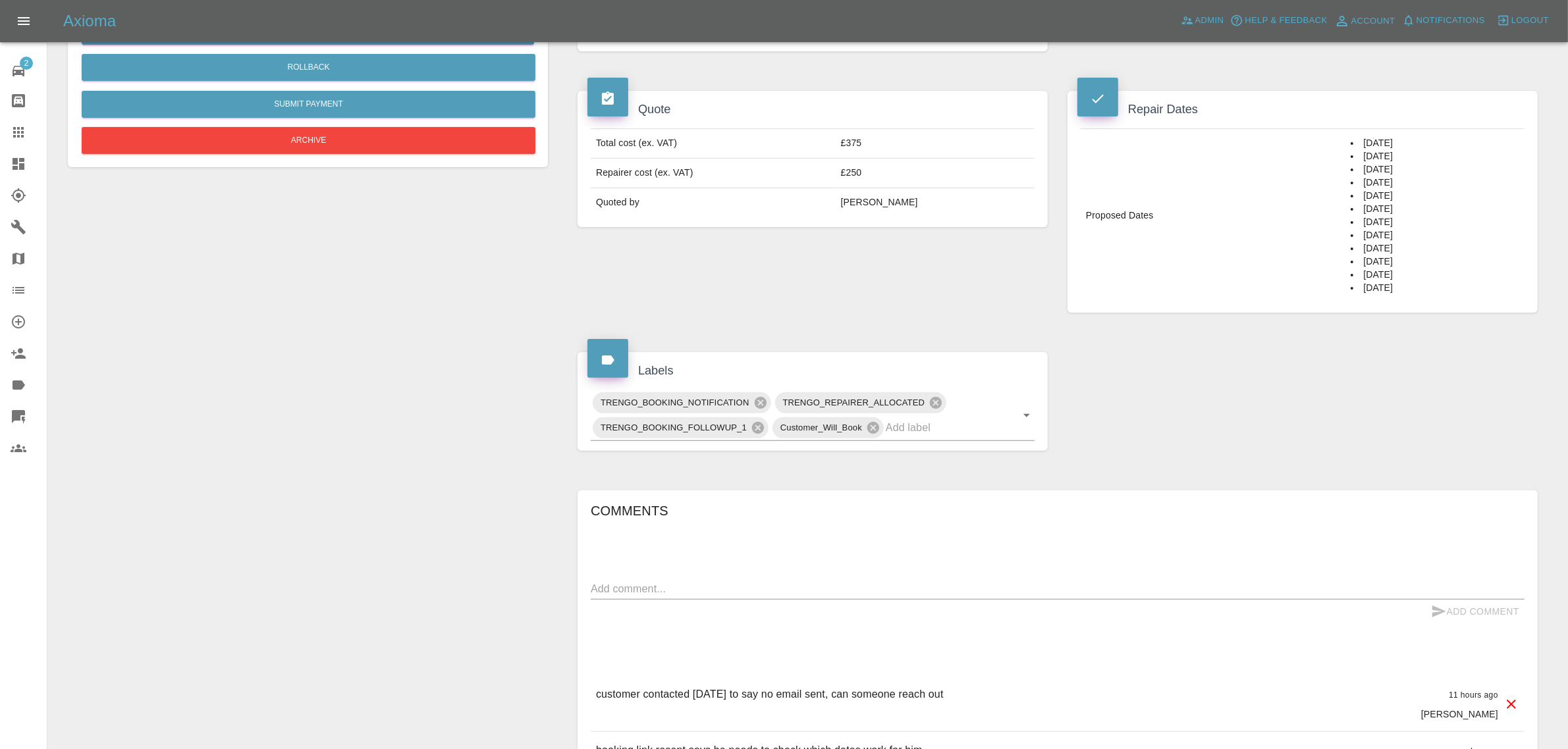
scroll to position [165, 0]
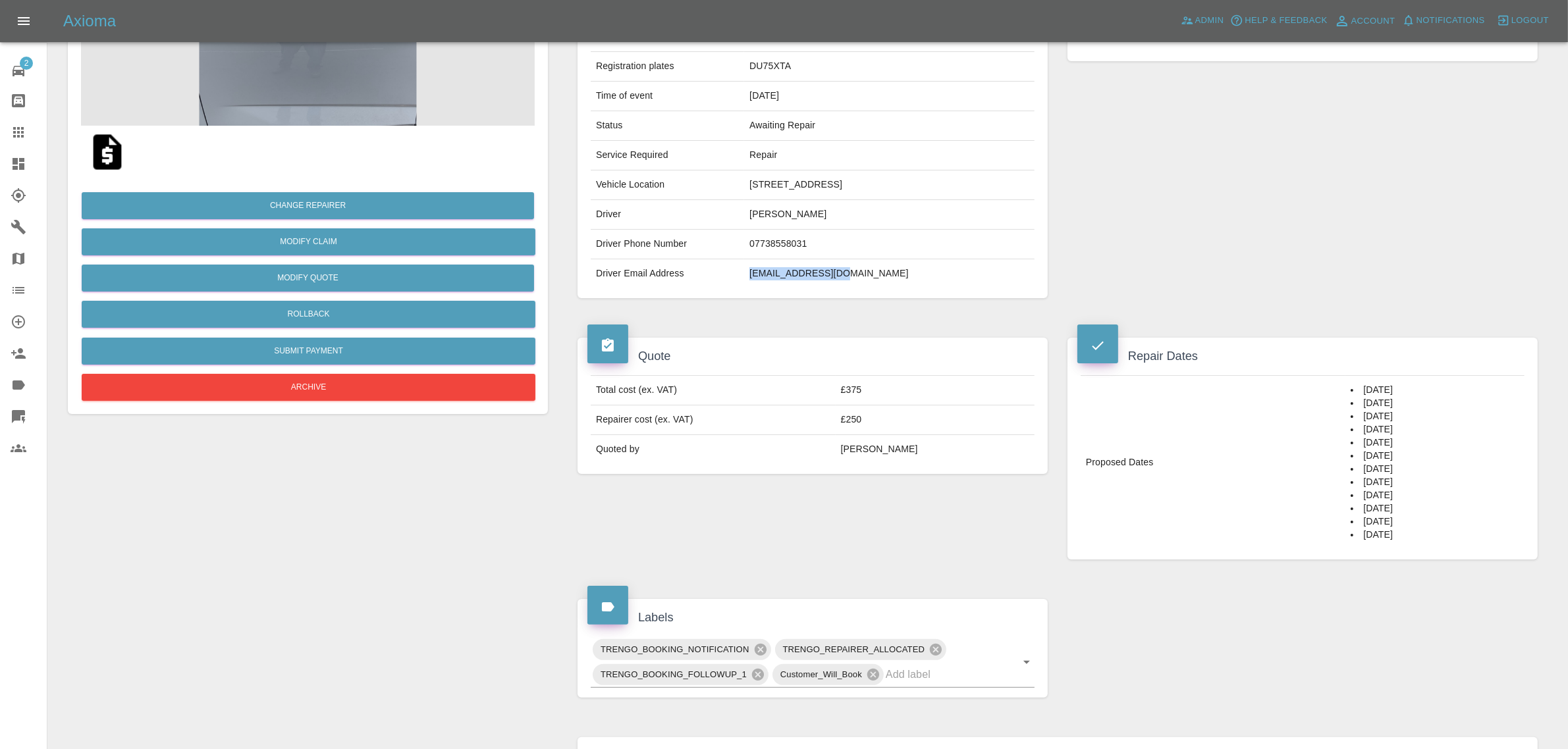
drag, startPoint x: 742, startPoint y: 271, endPoint x: 892, endPoint y: 275, distance: 150.1
click at [892, 275] on tr "Driver Email Address htmisc63@gmail.com" at bounding box center [812, 274] width 443 height 29
copy tr "htmisc63@gmail.com"
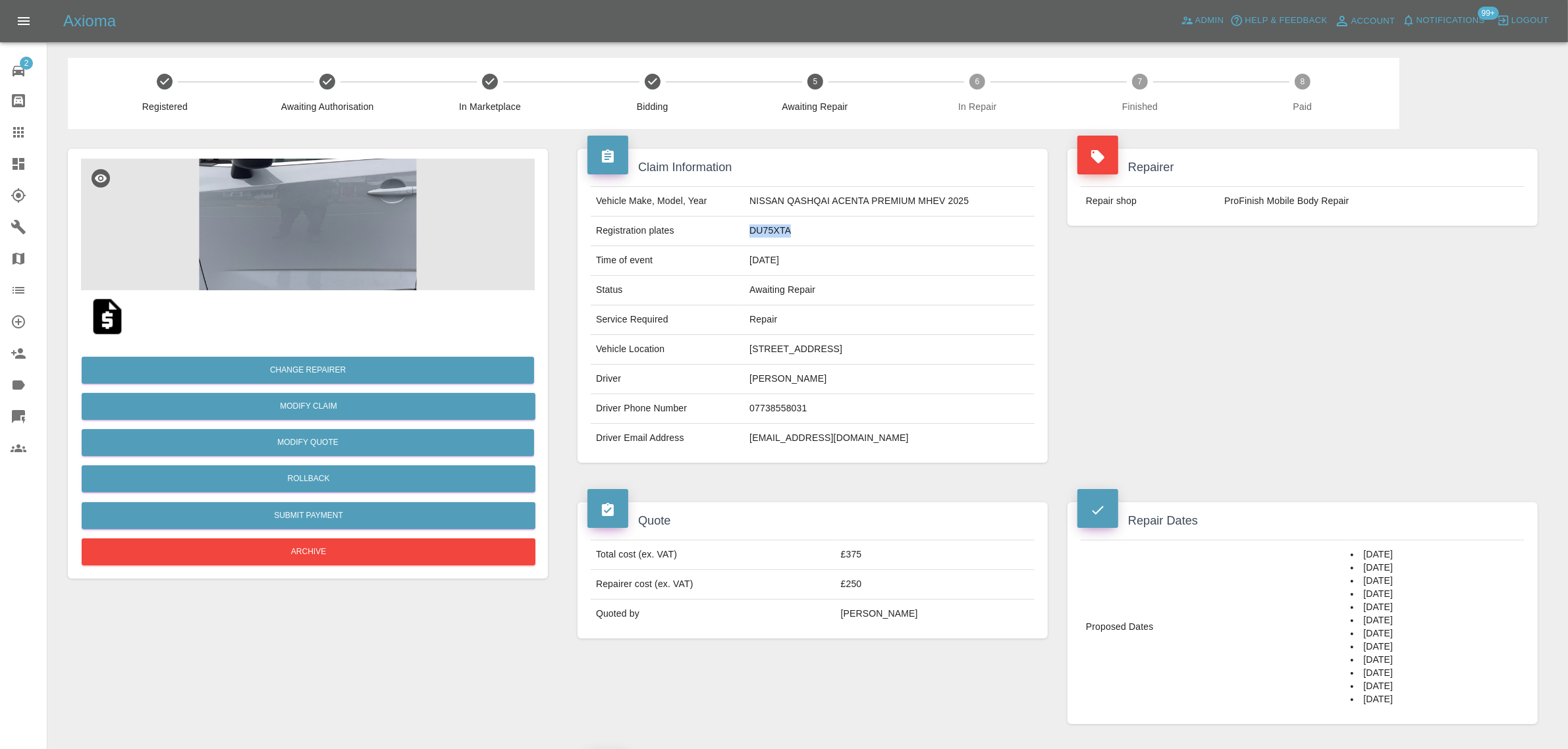
drag, startPoint x: 745, startPoint y: 235, endPoint x: 813, endPoint y: 235, distance: 68.0
click at [813, 235] on td "DU75XTA" at bounding box center [889, 231] width 290 height 30
copy td "DU75XTA"
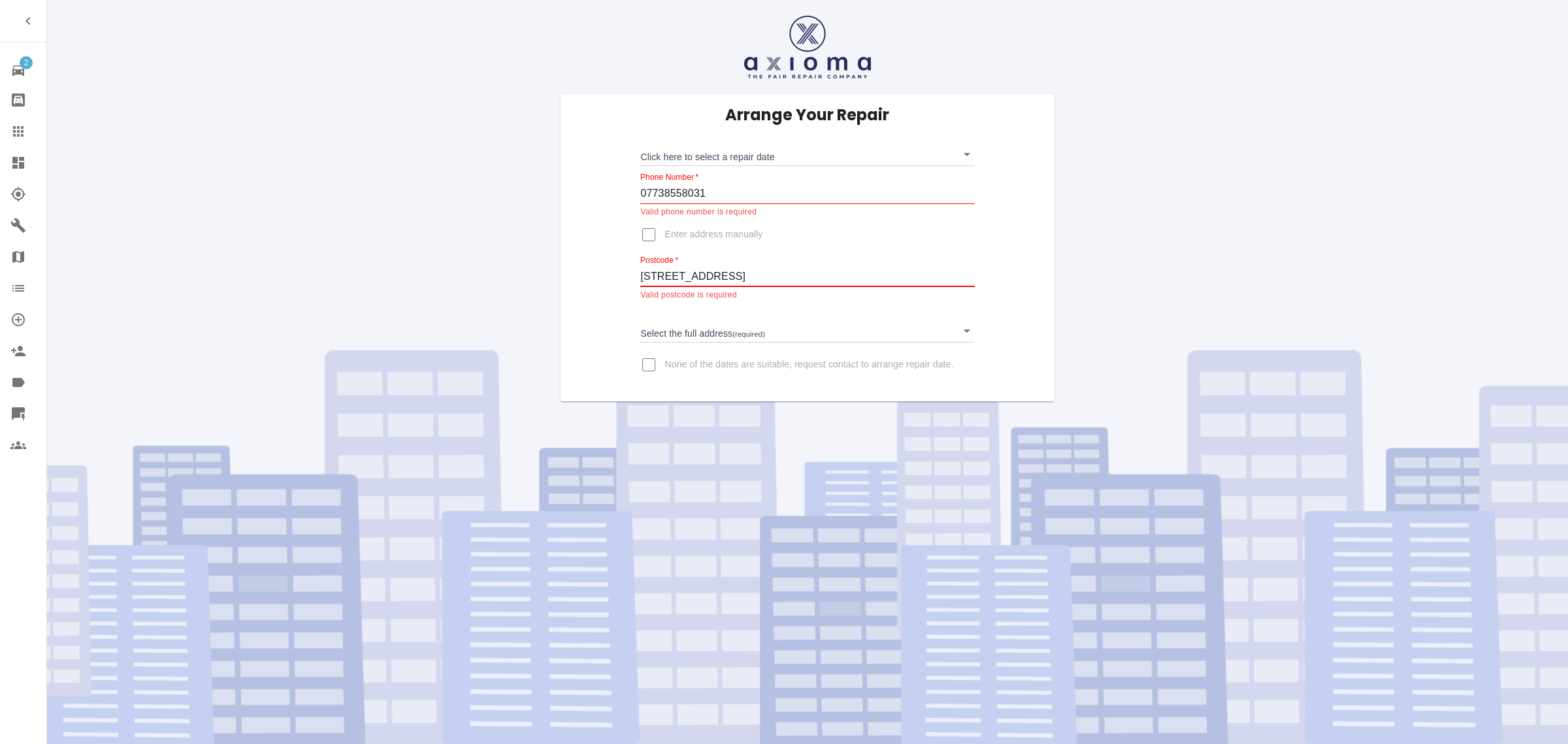
drag, startPoint x: 828, startPoint y: 275, endPoint x: 893, endPoint y: 282, distance: 65.4
click at [893, 282] on input "[STREET_ADDRESS]" at bounding box center [807, 276] width 334 height 21
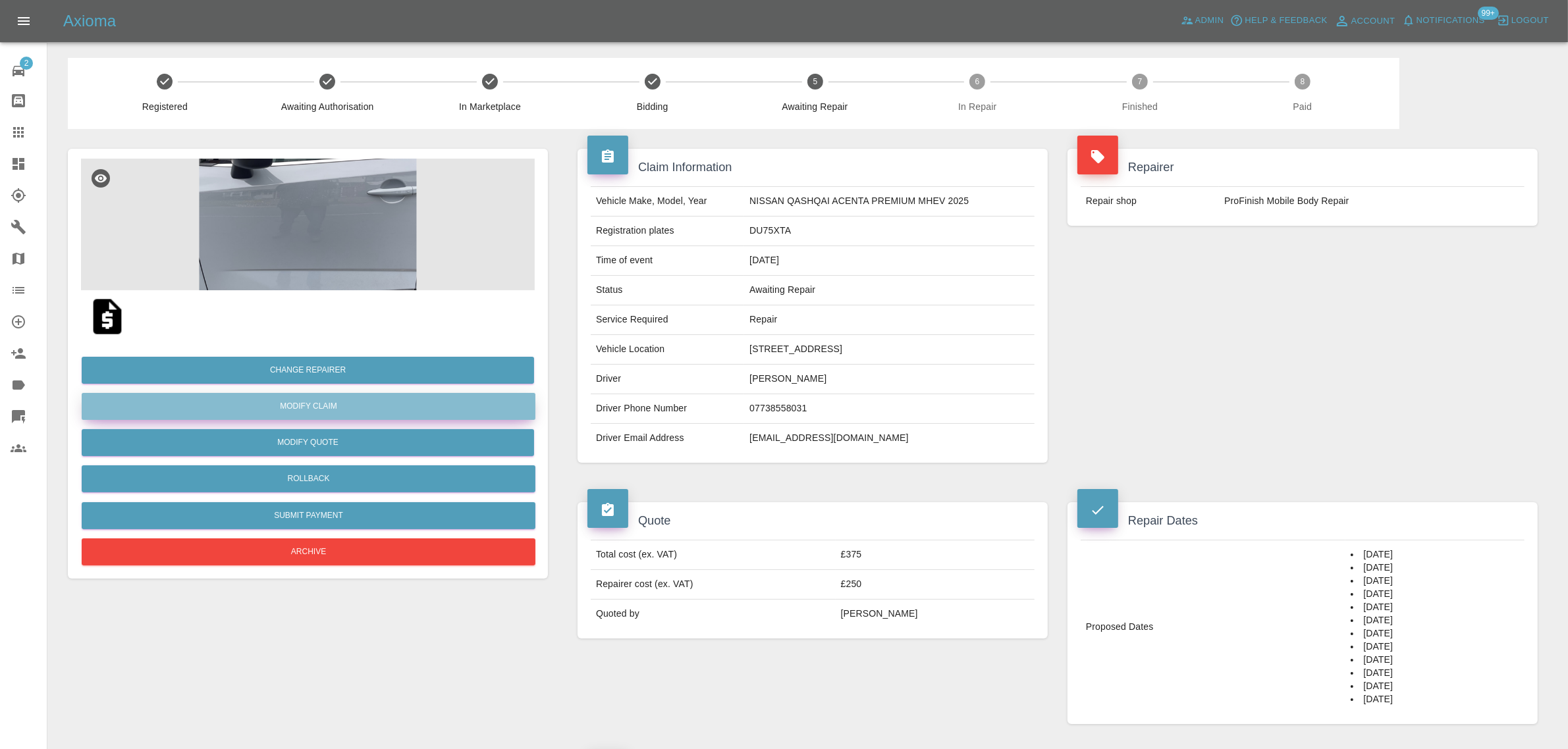
click at [294, 412] on link "Modify Claim" at bounding box center [308, 406] width 454 height 27
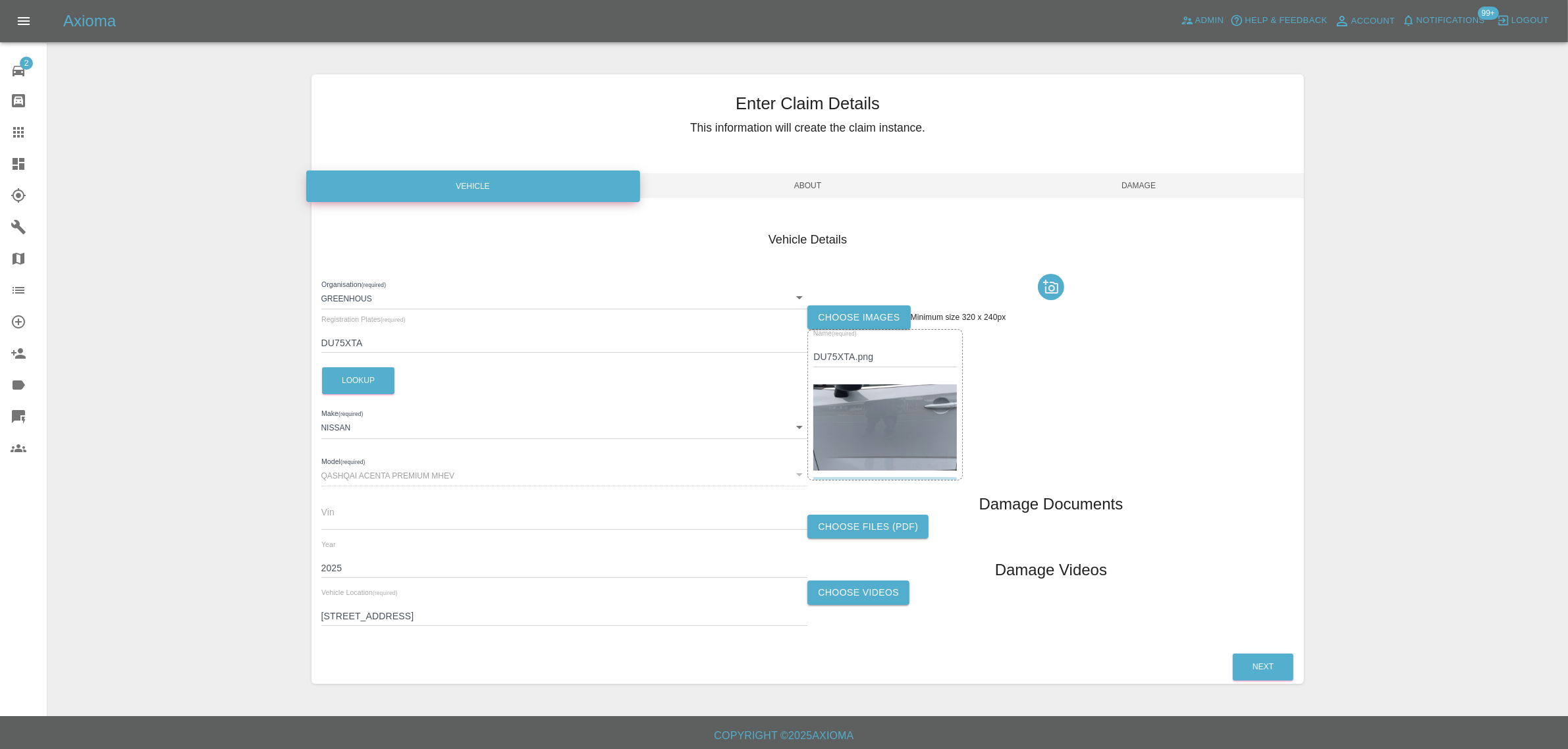
click at [356, 615] on input "[STREET_ADDRESS]" at bounding box center [564, 616] width 487 height 19
click at [356, 615] on input "45, Corwen Road, Tilehurst, Berkshire, RG30 4SH" at bounding box center [564, 616] width 487 height 19
paste input "text"
type input "RG30 4SH"
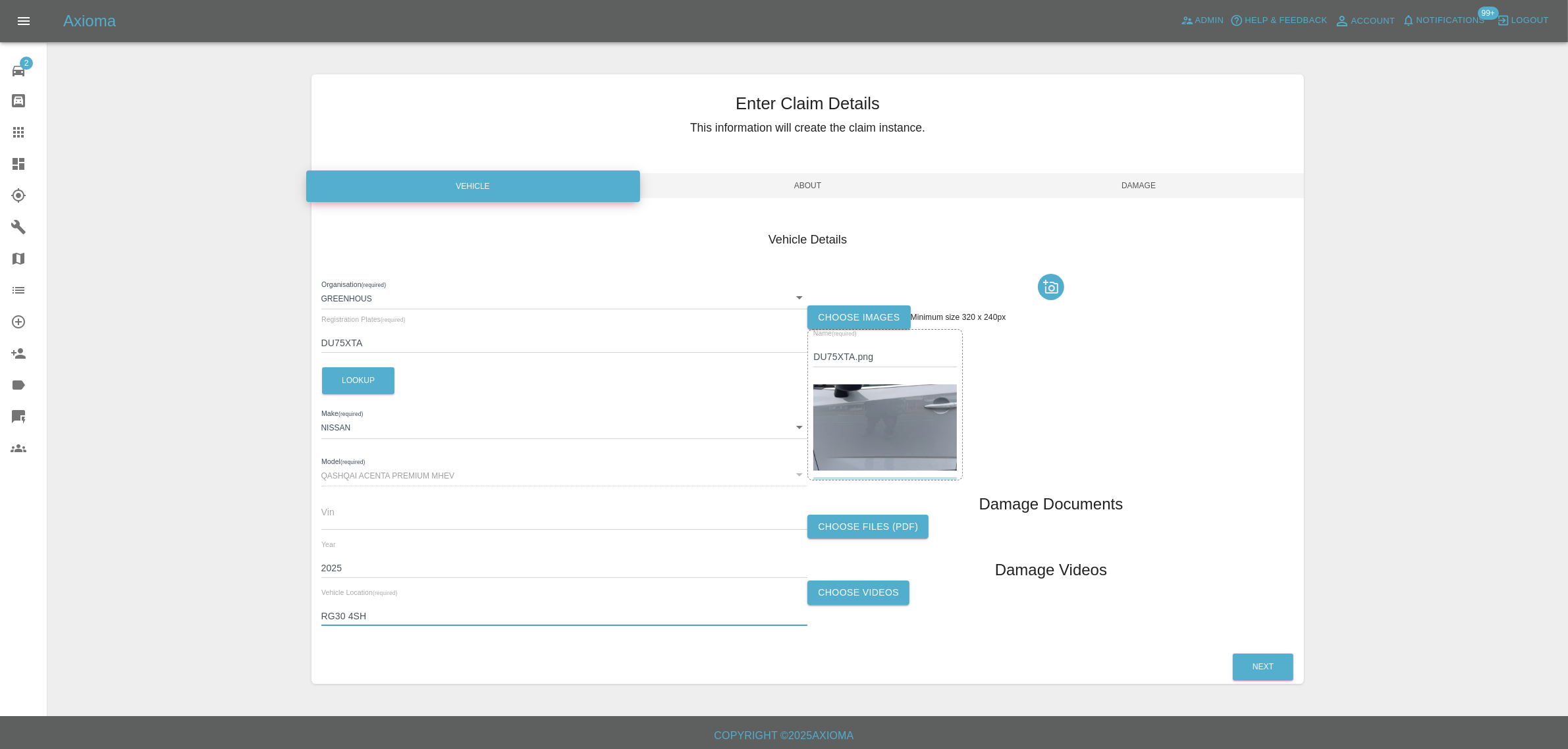
click at [1134, 183] on span "Damage" at bounding box center [1139, 186] width 331 height 25
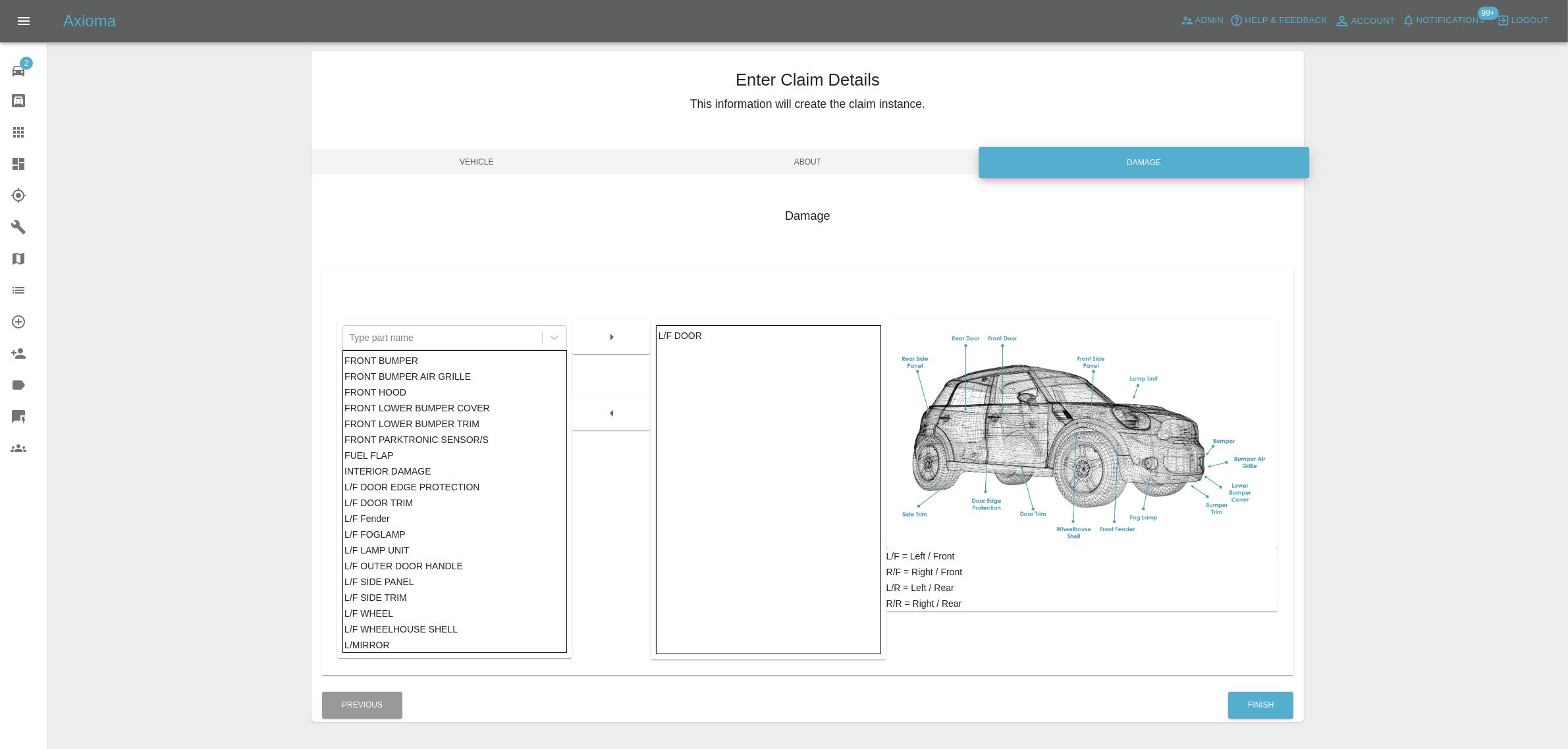
scroll to position [64, 0]
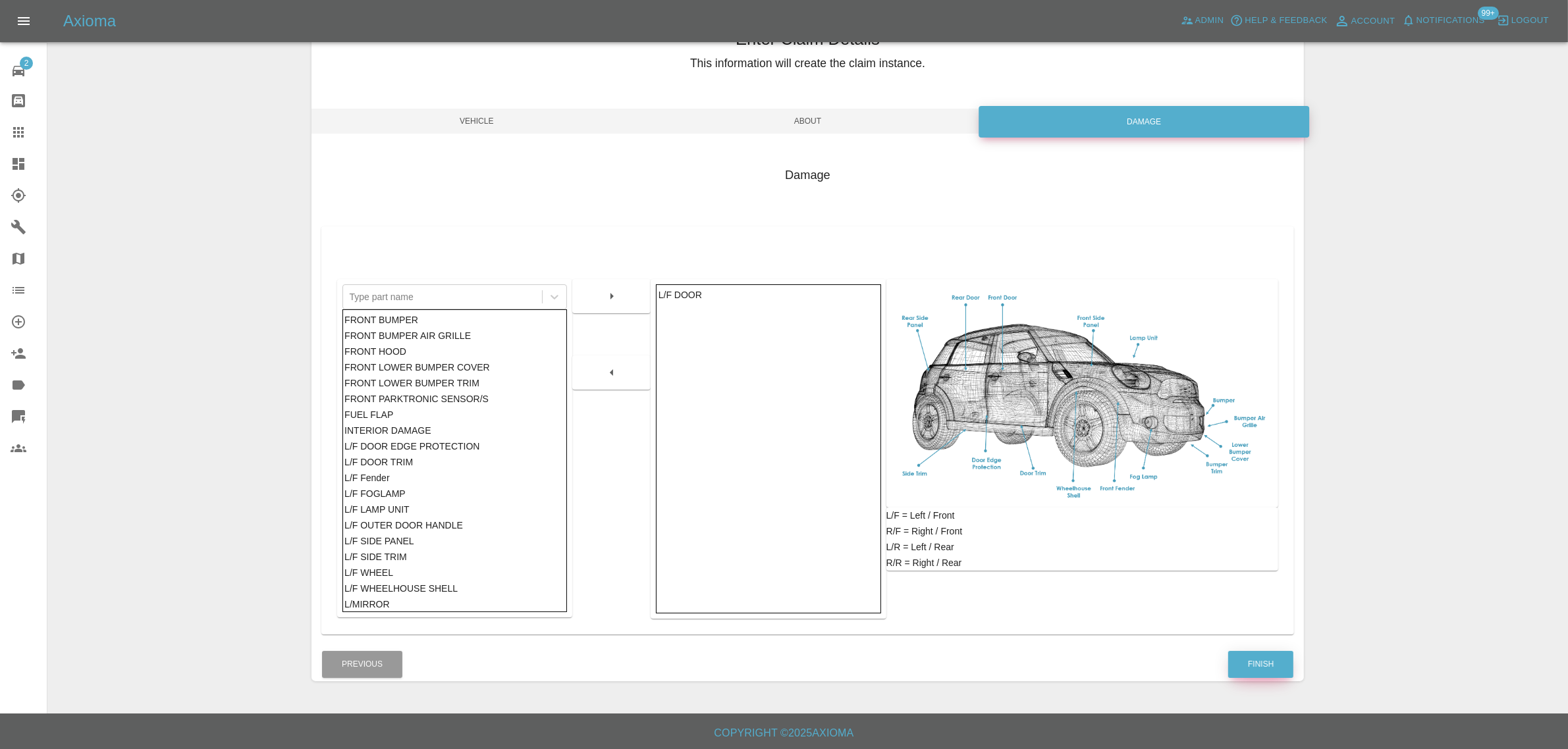
click at [1238, 660] on button "Finish" at bounding box center [1260, 664] width 65 height 27
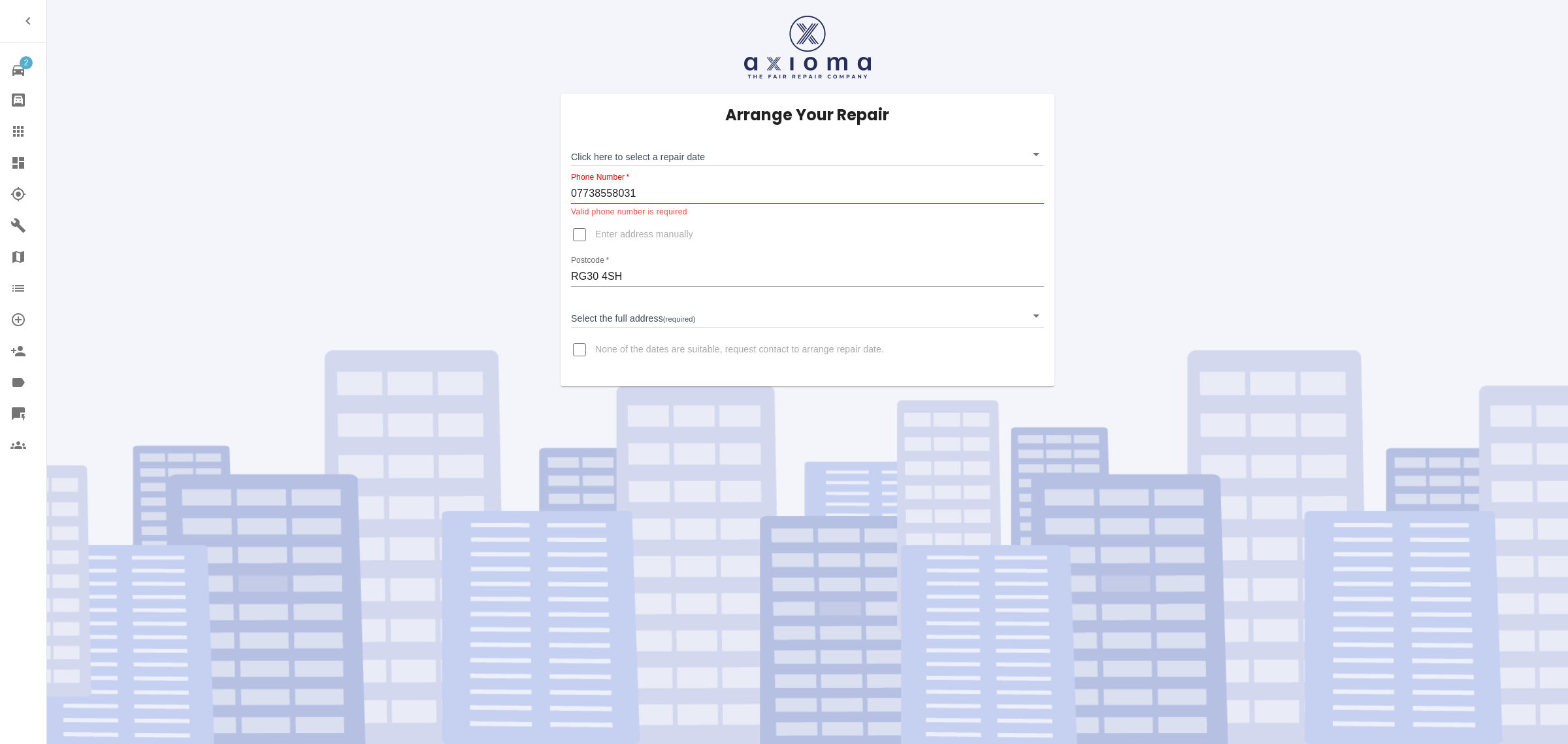
click at [647, 197] on input "07738558031" at bounding box center [807, 193] width 473 height 21
click at [488, 230] on div "Arrange Your Repair Click here to select a repair date ​ Phone Number   * [PHON…" at bounding box center [808, 193] width 1541 height 386
click at [700, 244] on div "Arrange Your Repair Click here to select a repair date ​ Phone Number   * [PHON…" at bounding box center [808, 240] width 494 height 292
click at [670, 191] on input "0773855803" at bounding box center [807, 193] width 473 height 21
type input "077385580311"
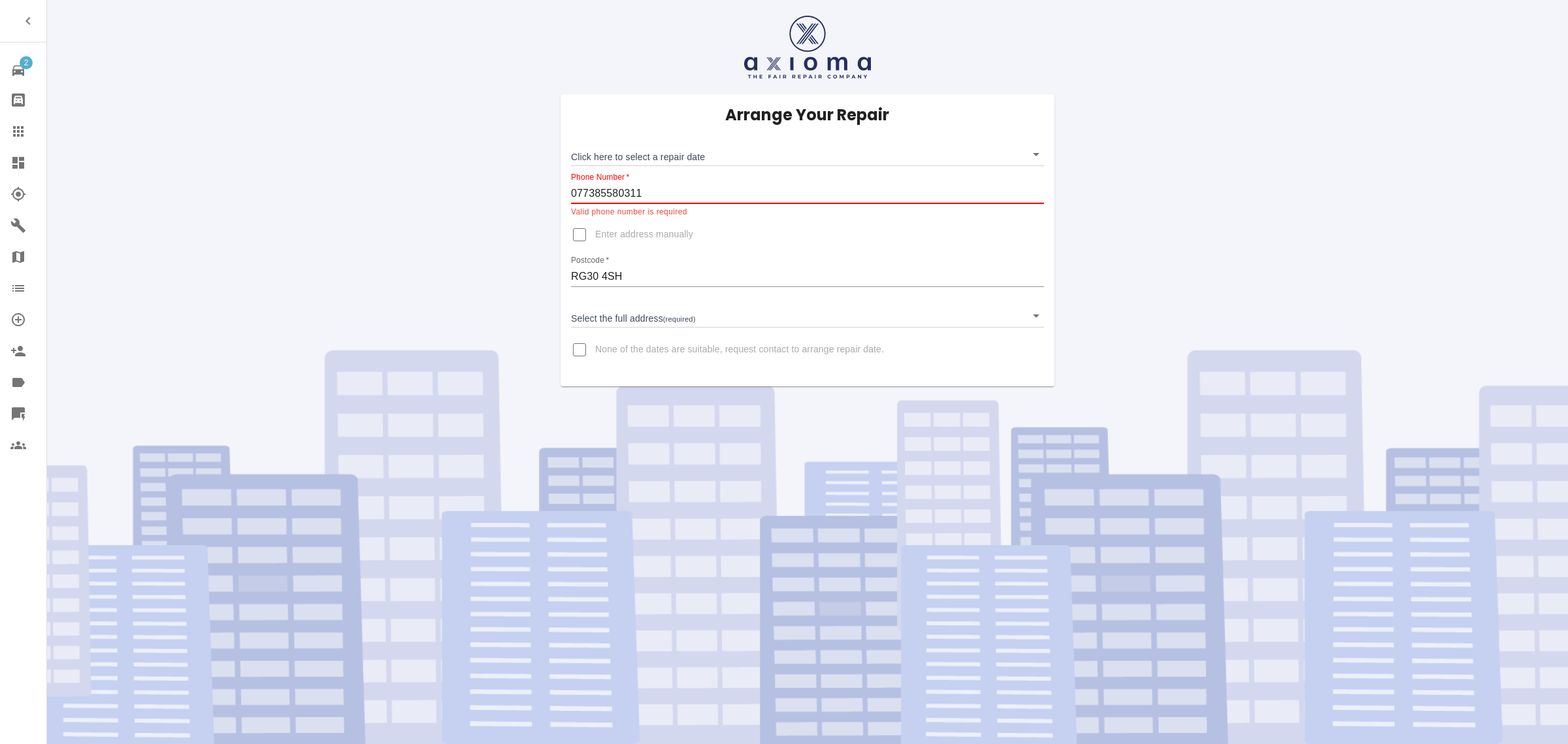
click at [674, 256] on div "Postcode   * RG30 4SH" at bounding box center [807, 271] width 473 height 31
click at [664, 194] on input "077385580311" at bounding box center [807, 193] width 473 height 21
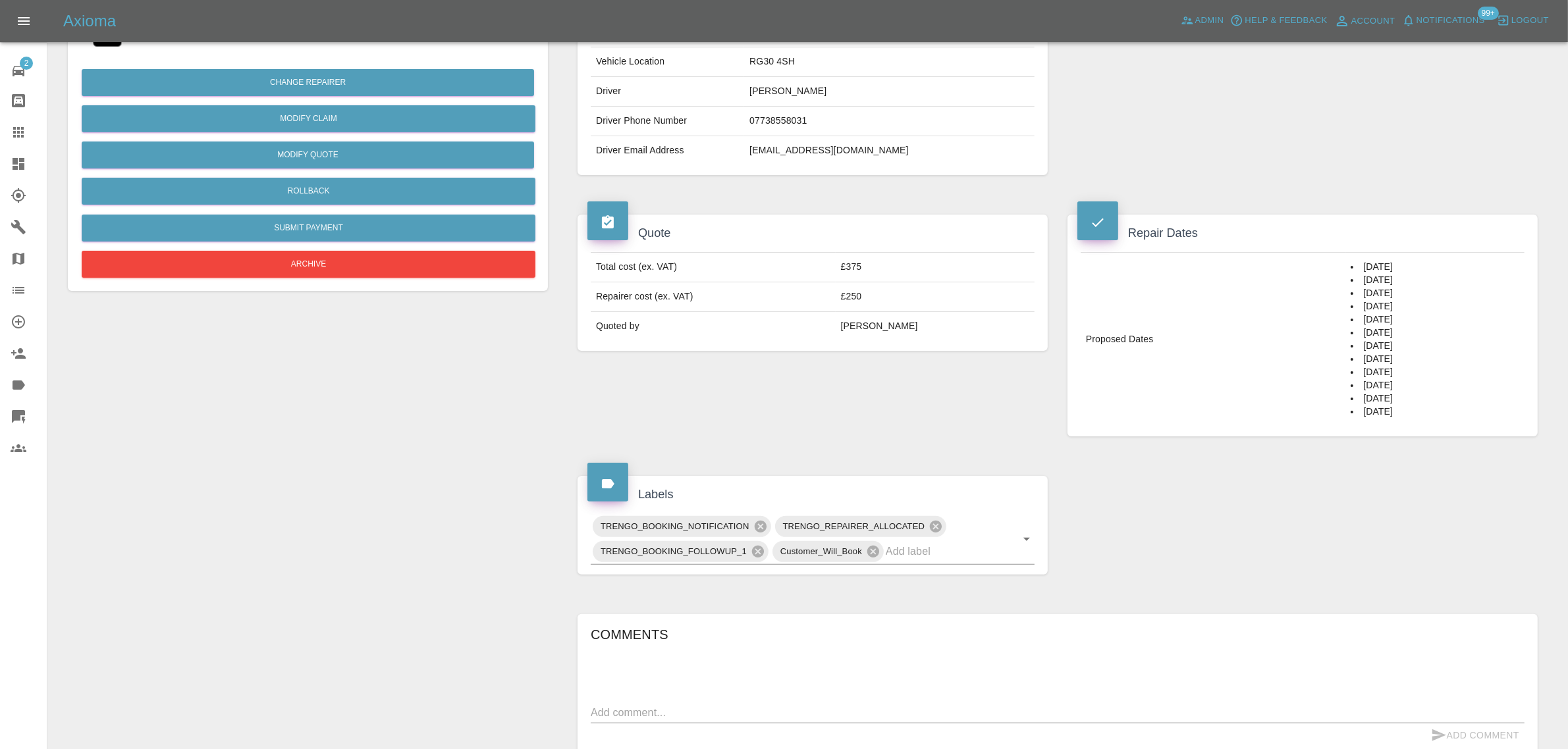
scroll to position [189, 0]
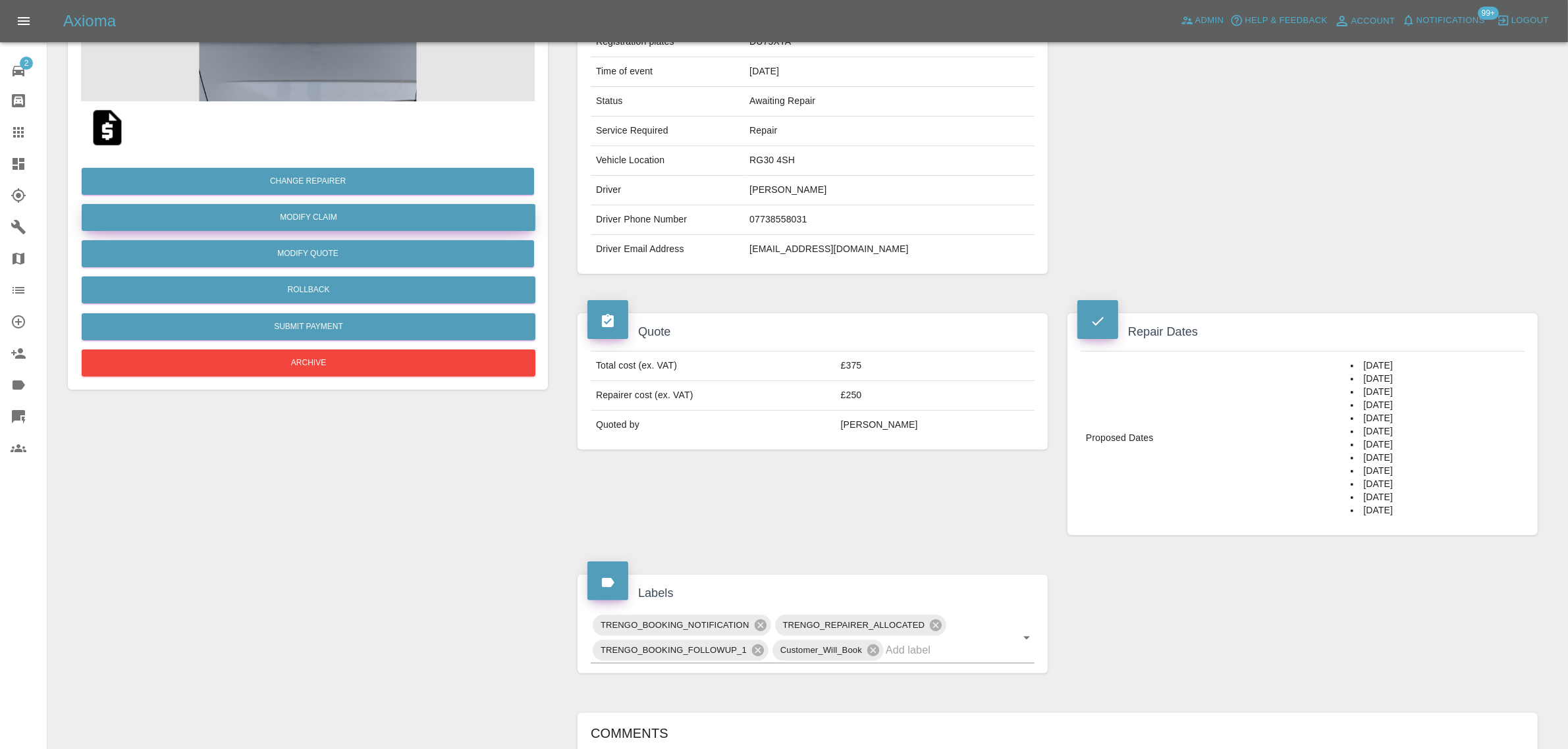
click at [297, 215] on link "Modify Claim" at bounding box center [308, 217] width 454 height 27
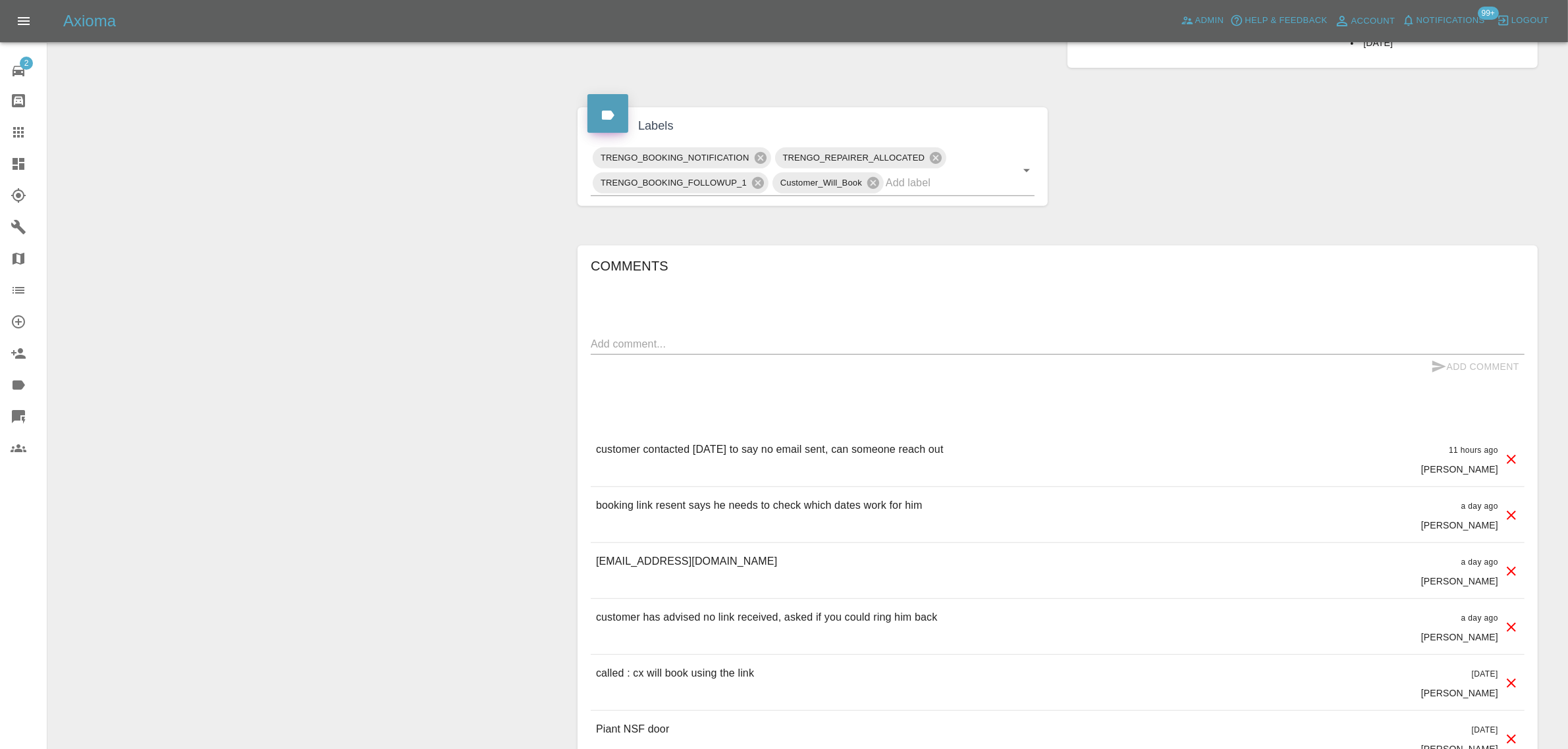
scroll to position [658, 0]
click at [742, 344] on textarea at bounding box center [1058, 341] width 934 height 15
click at [676, 346] on textarea at bounding box center [1058, 341] width 934 height 15
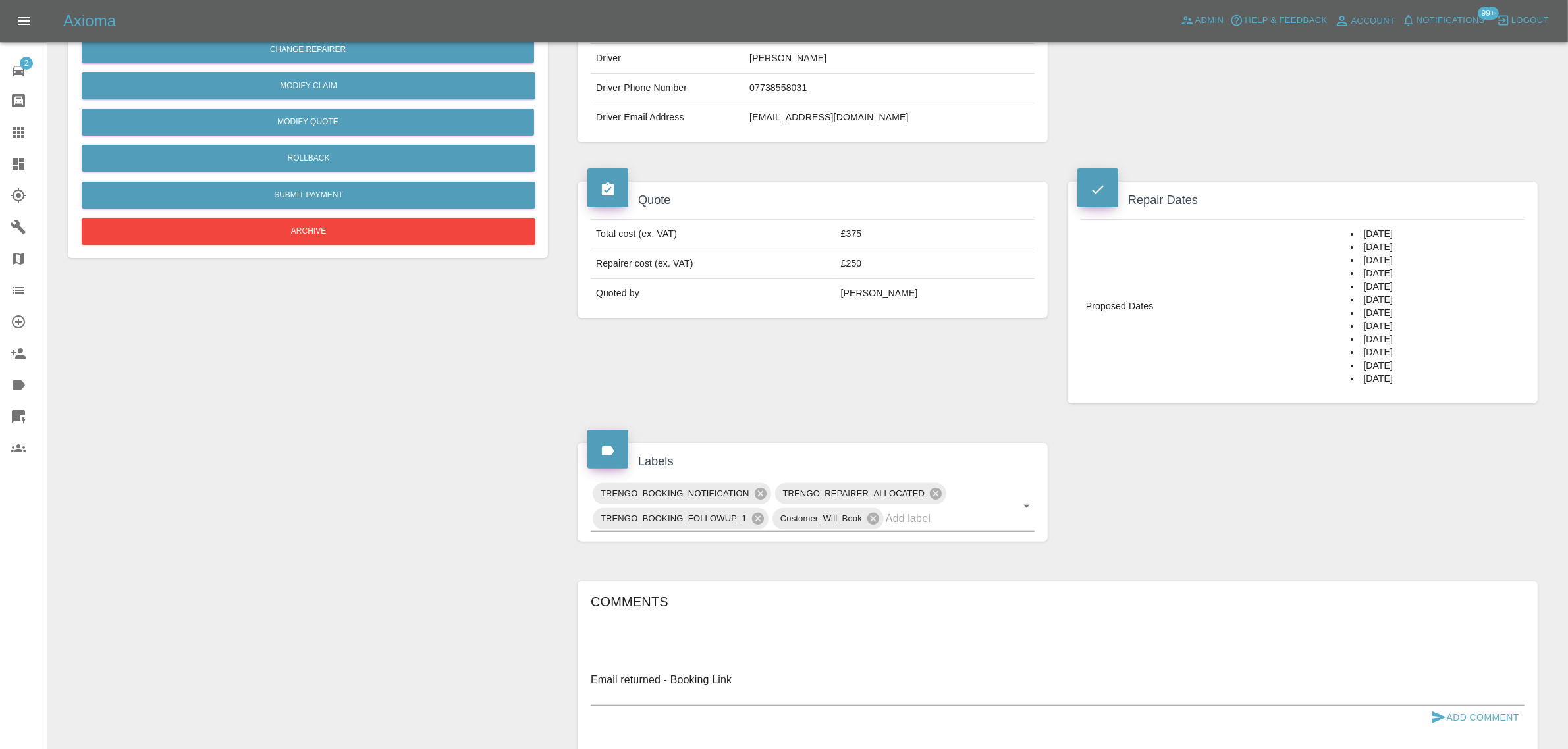
scroll to position [493, 0]
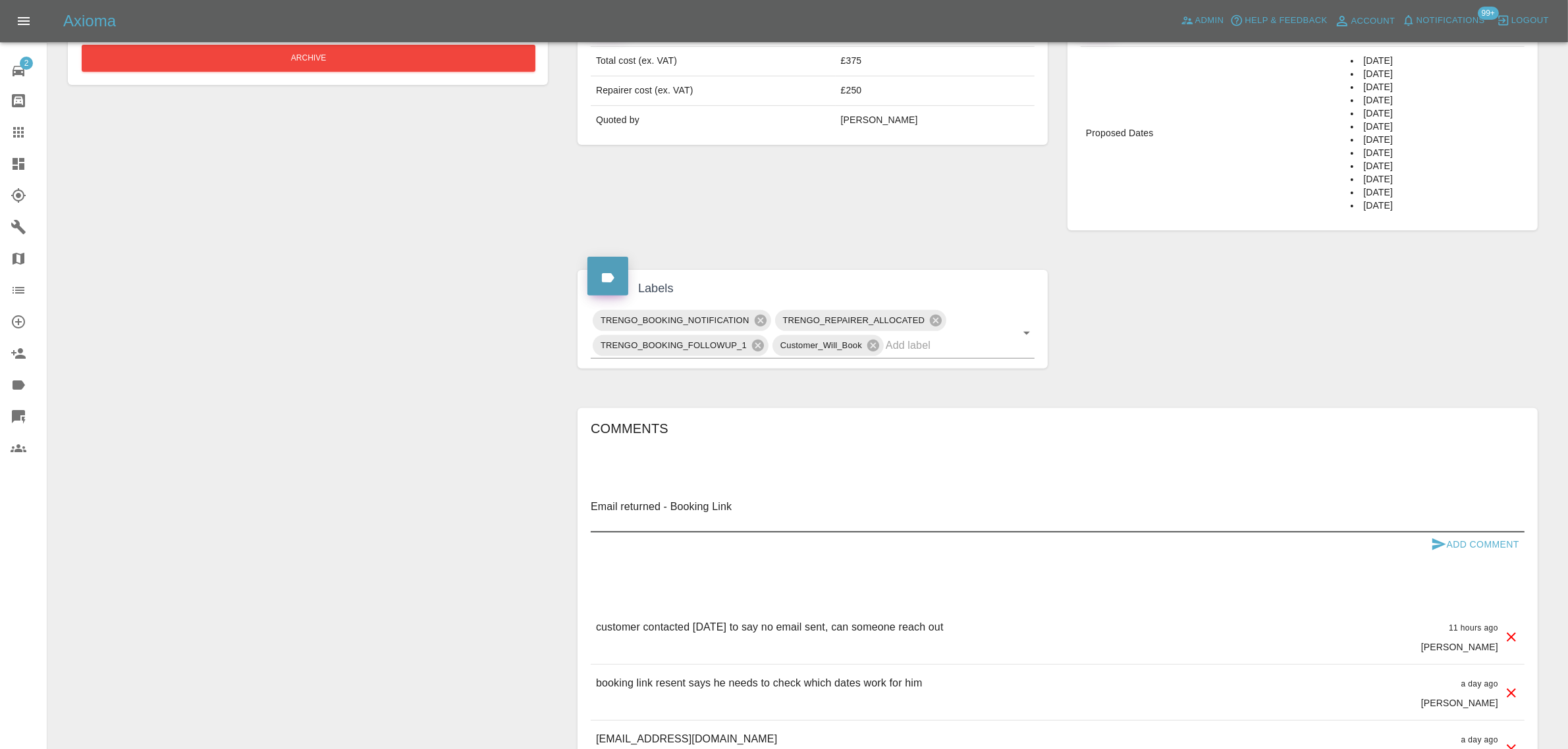
click at [772, 518] on textarea "Email returned - Booking Link" at bounding box center [1058, 514] width 934 height 31
paste textarea "https://claims.axioma.co.uk/pickup/68dbf75512a875ccafb0239c"
type textarea "Email returned - Booking Link https://claims.axioma.co.uk/pickup/68dbf75512a875…"
click at [1504, 540] on button "Add Comment" at bounding box center [1475, 544] width 99 height 24
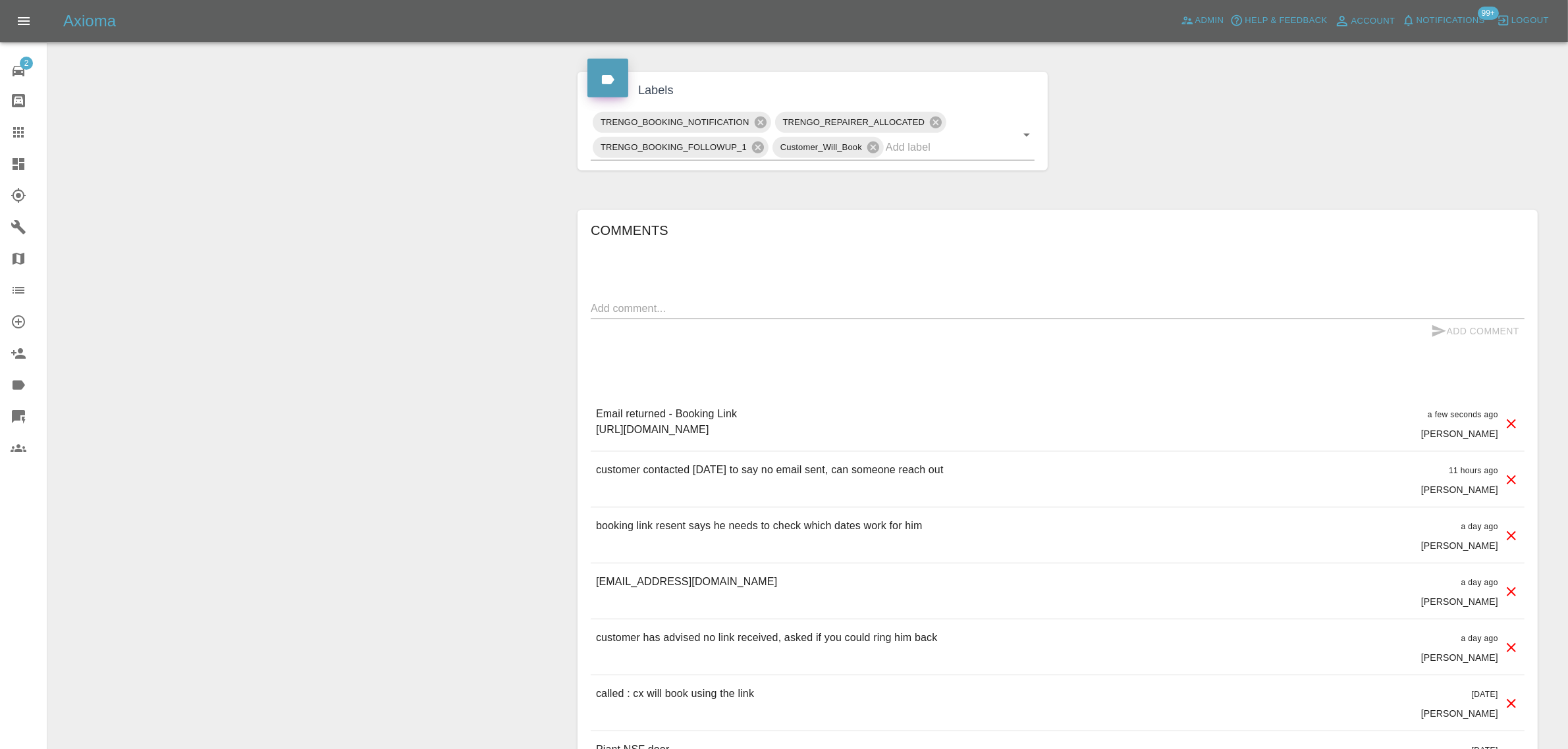
scroll to position [740, 0]
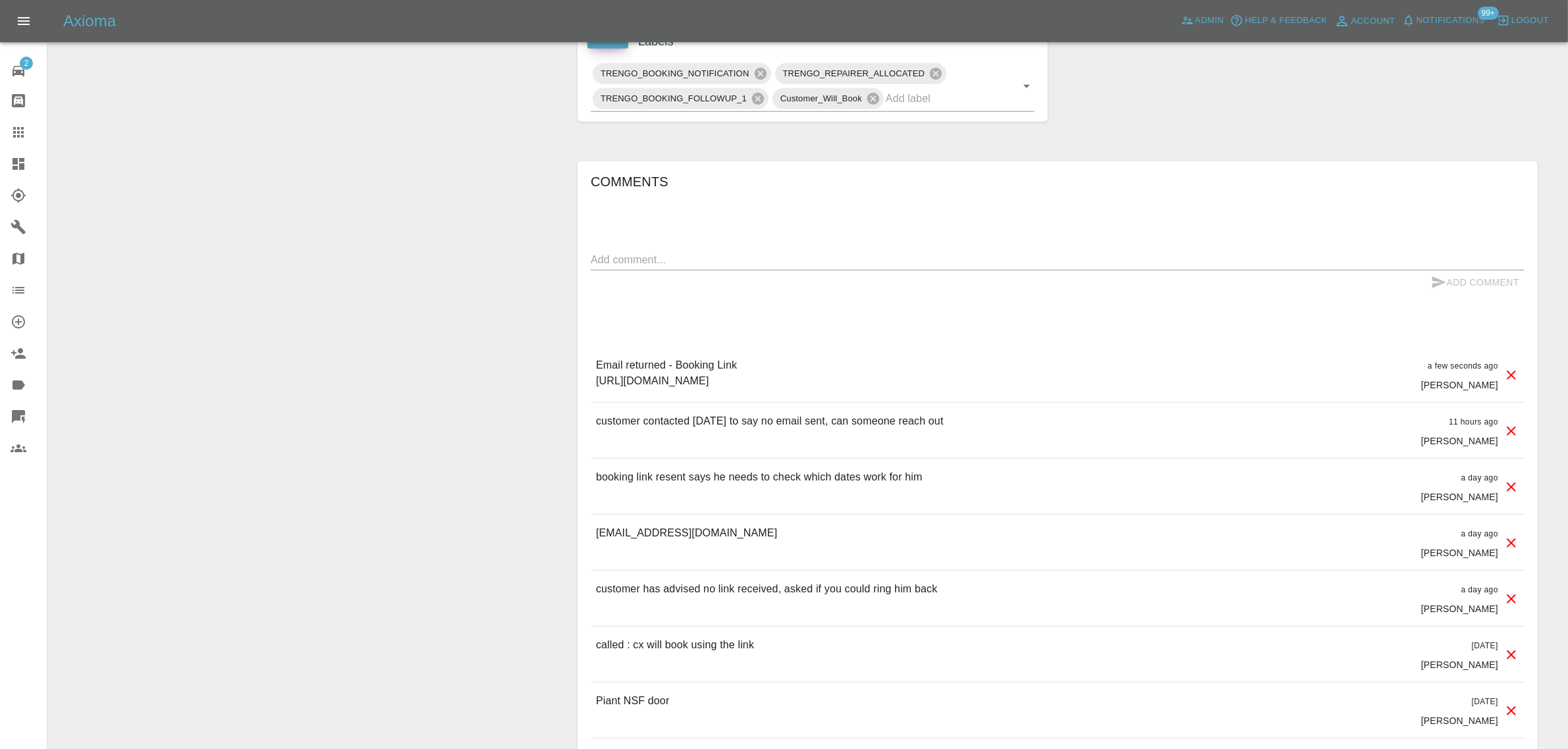
click at [771, 255] on textarea at bounding box center [1058, 259] width 934 height 15
click at [768, 256] on textarea at bounding box center [1058, 259] width 934 height 15
click at [456, 425] on div "Change Repairer Modify Claim Modify Quote Rollback Submit Payment Archive" at bounding box center [308, 106] width 500 height 1434
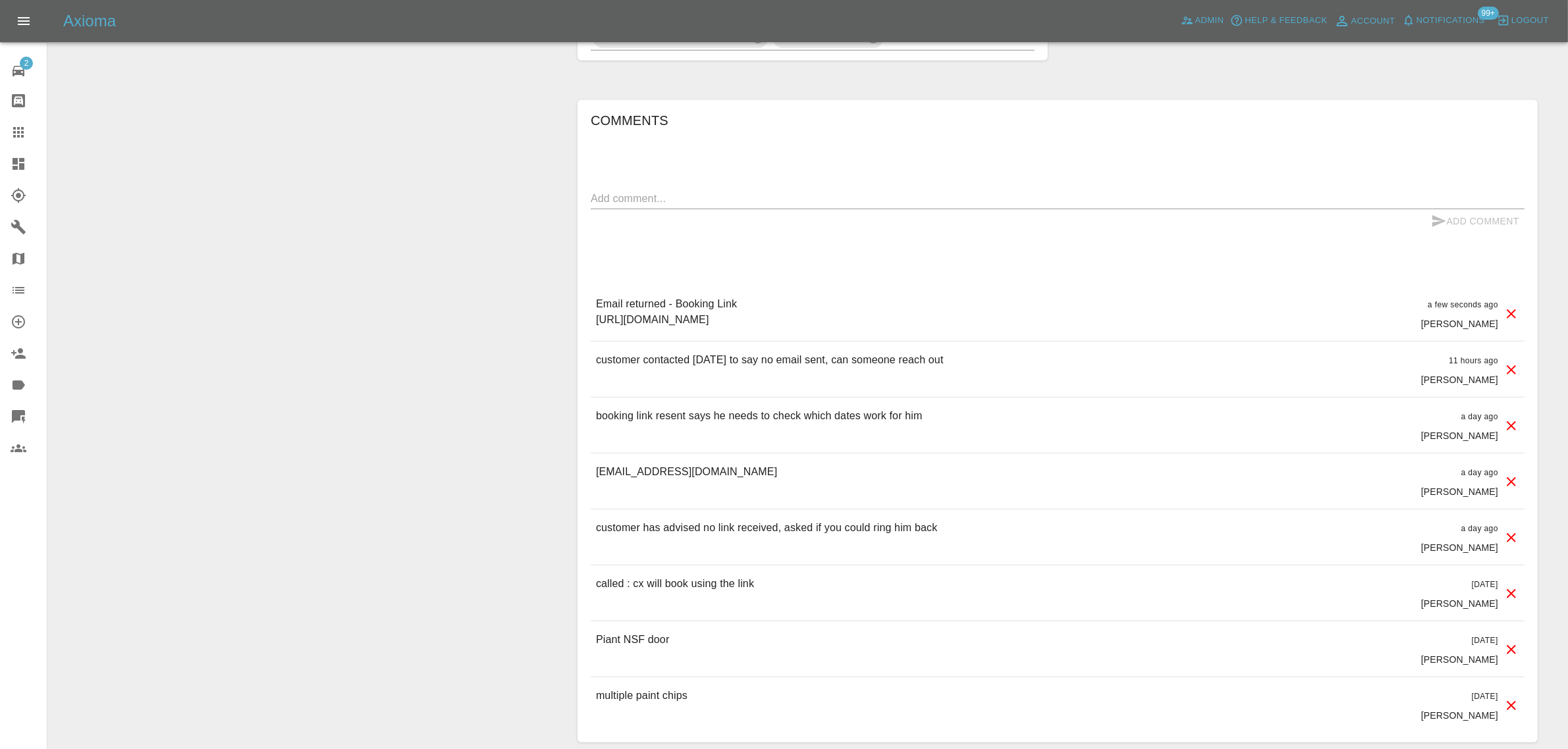
scroll to position [815, 0]
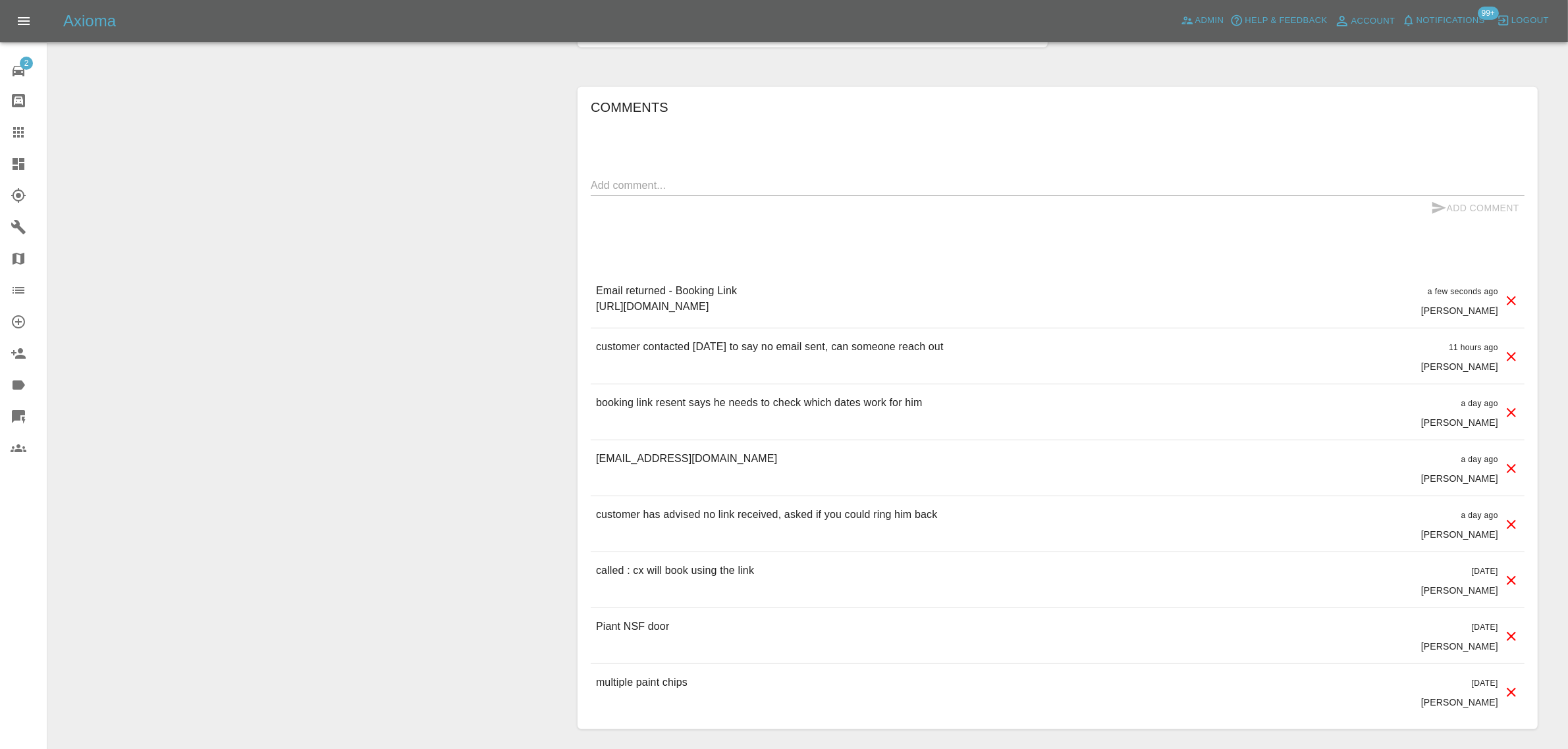
drag, startPoint x: 928, startPoint y: 307, endPoint x: 596, endPoint y: 318, distance: 332.2
click at [596, 318] on div "Email returned - Booking Link https://claims.axioma.co.uk/pickup/68dbf75512a875…" at bounding box center [1058, 300] width 934 height 55
click at [426, 412] on div "Change Repairer Modify Claim Modify Quote Rollback Submit Payment Archive" at bounding box center [308, 31] width 500 height 1434
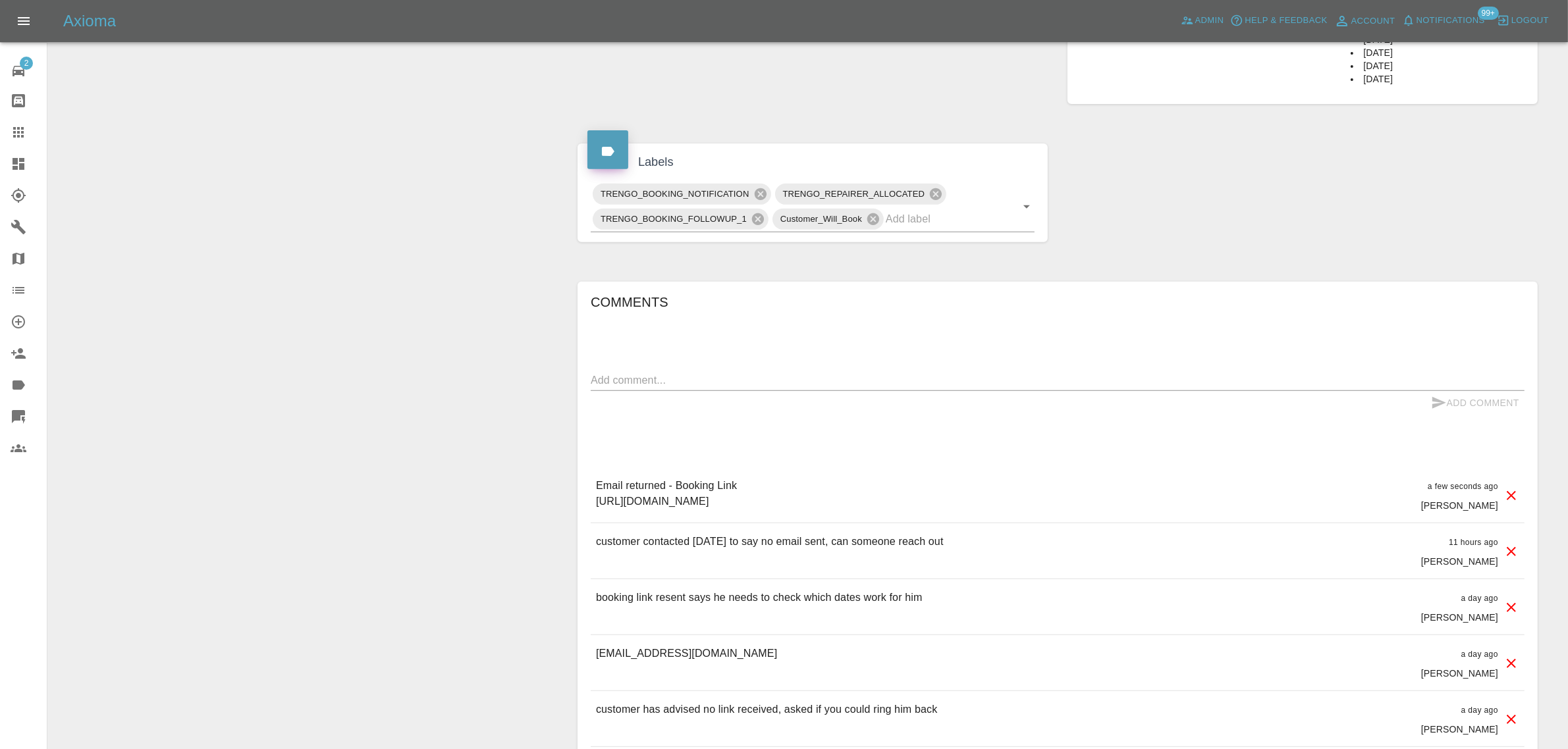
scroll to position [658, 0]
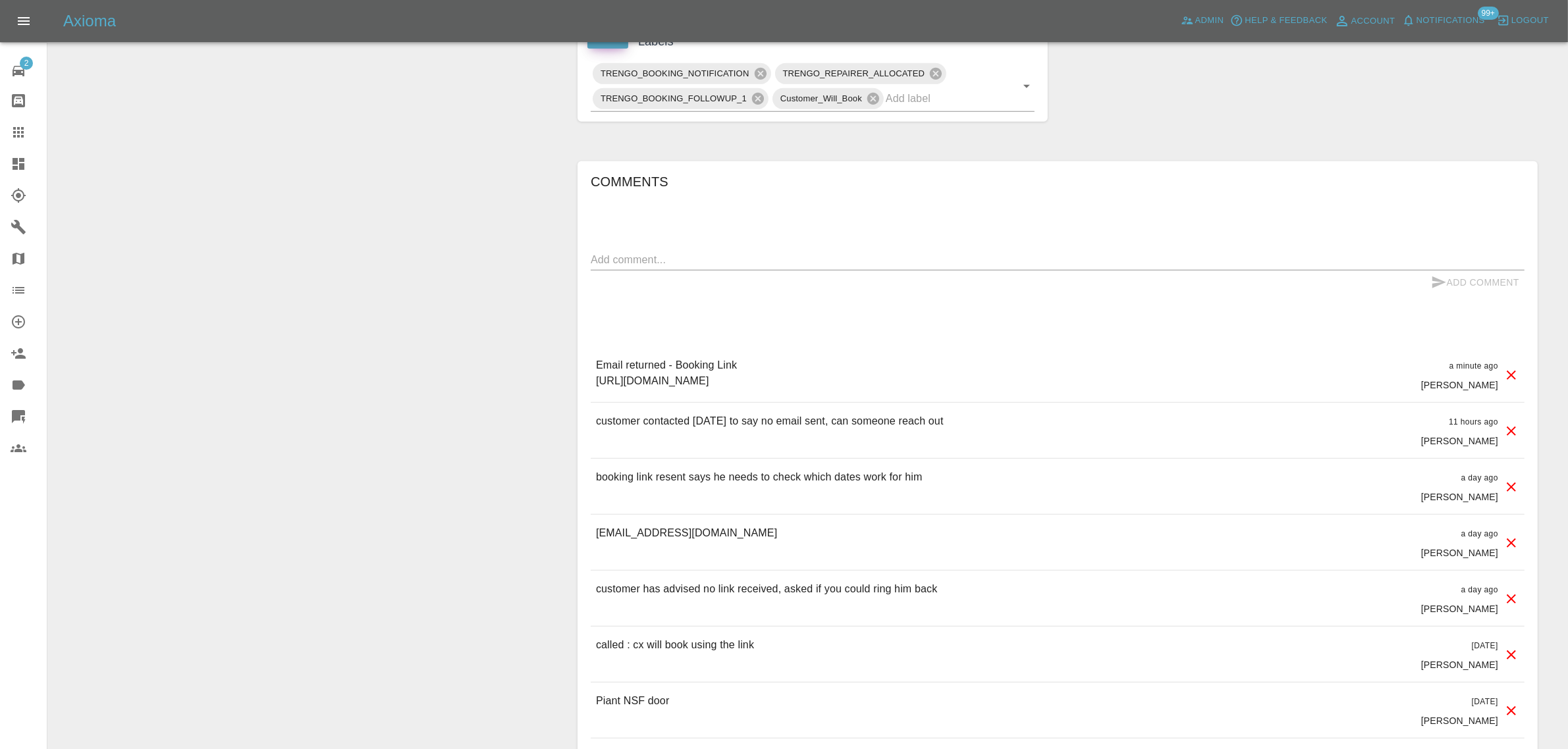
scroll to position [247, 0]
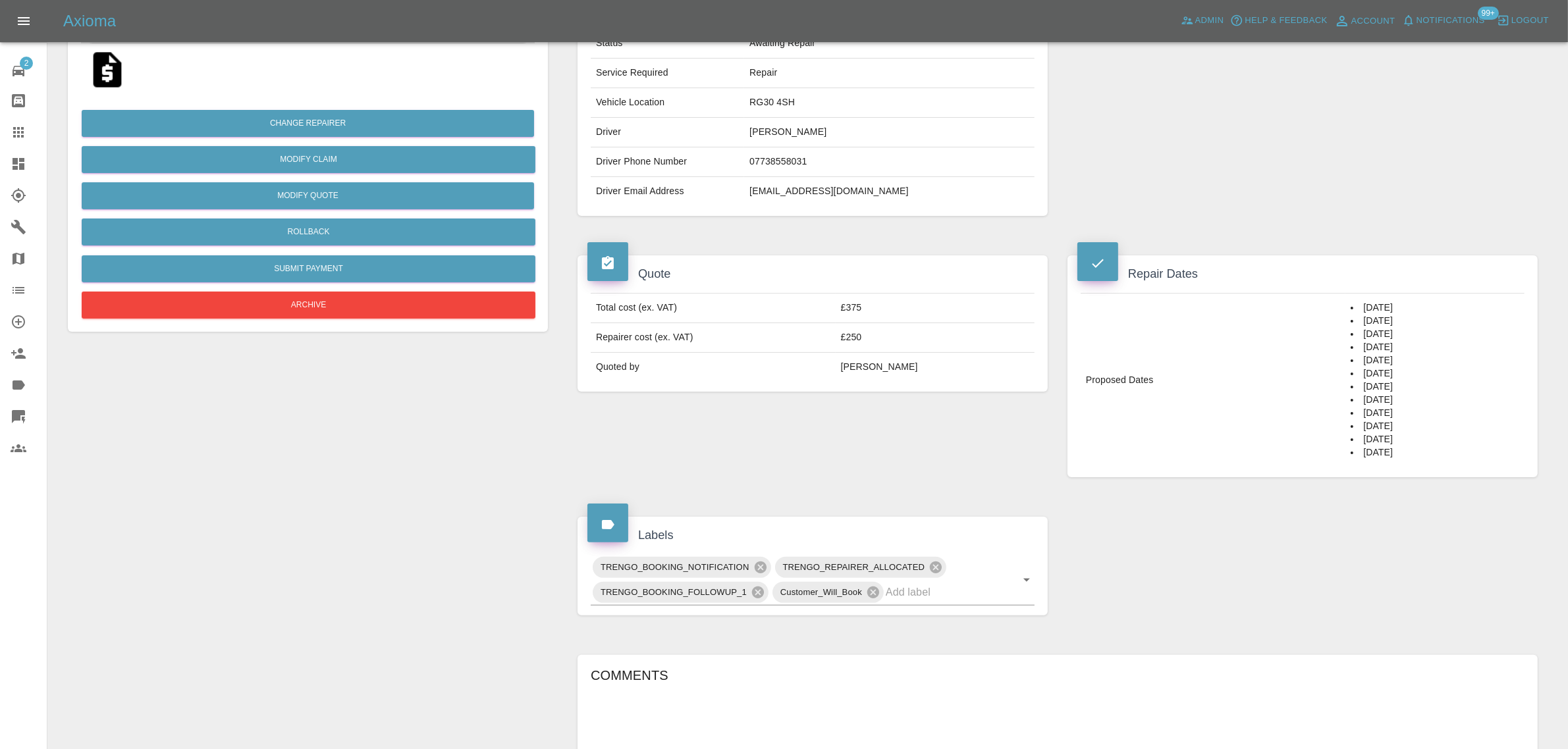
click at [546, 388] on div "Change Repairer Modify Claim Modify Quote Rollback Submit Payment Archive" at bounding box center [308, 599] width 500 height 1434
click at [558, 394] on div "Claim Information Vehicle Make, Model, Year NISSAN QASHQAI ACENTA PREMIUM MHEV …" at bounding box center [1058, 599] width 1000 height 1434
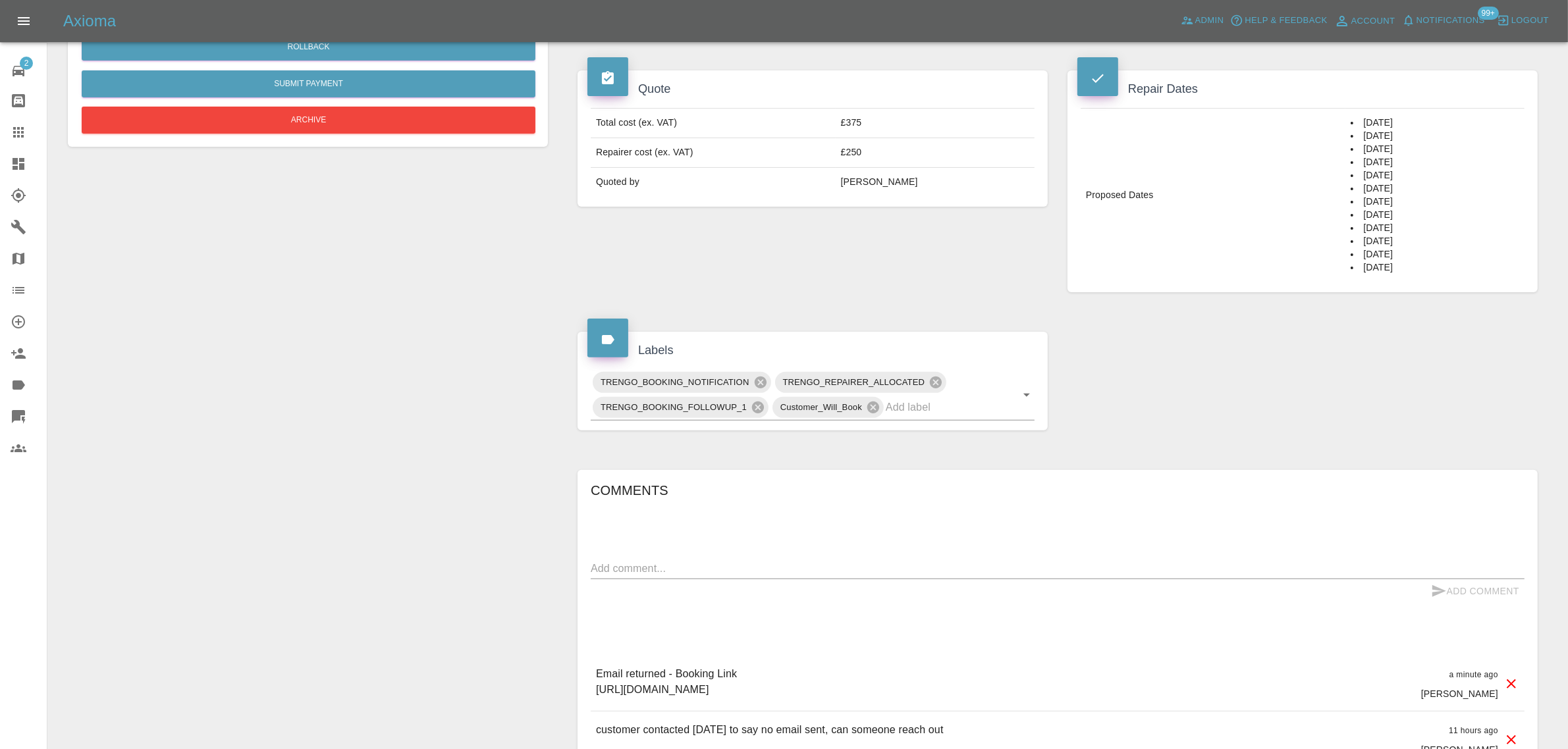
scroll to position [658, 0]
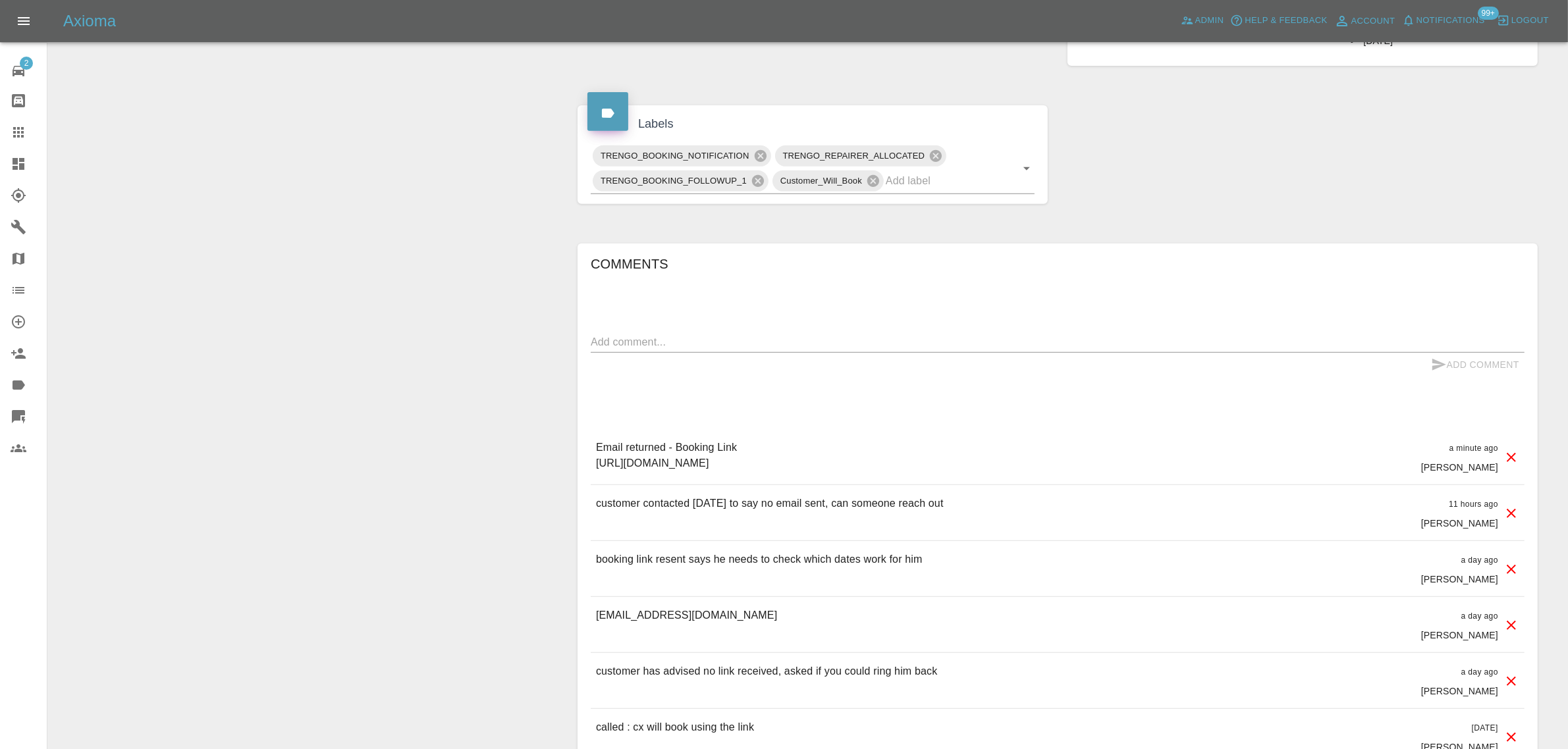
drag, startPoint x: 913, startPoint y: 463, endPoint x: 561, endPoint y: 449, distance: 352.3
click at [561, 449] on div "Claim Information Vehicle Make, Model, Year NISSAN QASHQAI ACENTA PREMIUM MHEV …" at bounding box center [1058, 187] width 1000 height 1434
copy p "Email returned - Booking Link https://claims.axioma.co.uk/pickup/68dbf75512a875…"
click at [672, 329] on div "Comments x Add Comment Email returned - Booking Link https://claims.axioma.co.u…" at bounding box center [1058, 565] width 934 height 623
click at [666, 344] on textarea at bounding box center [1058, 341] width 934 height 15
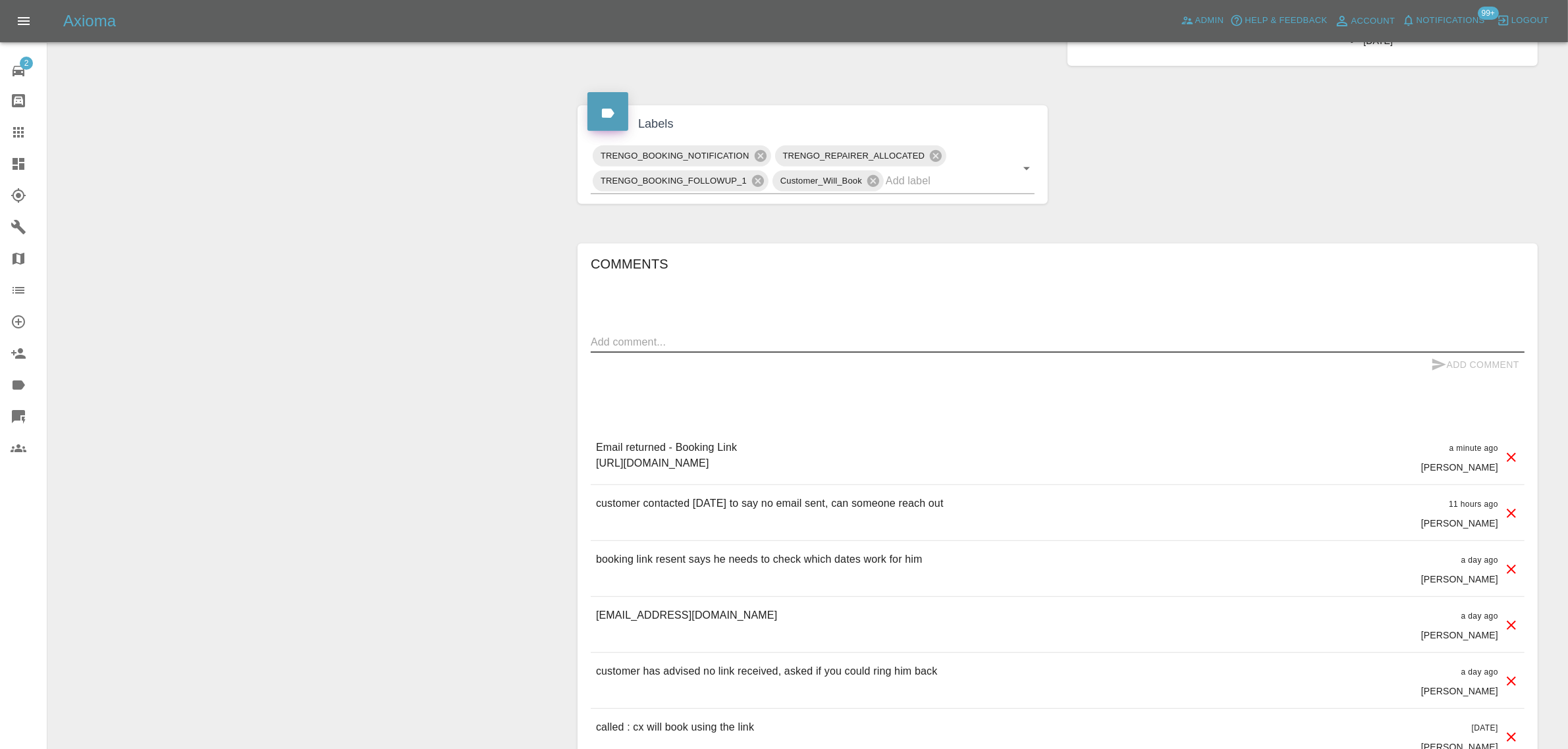
paste textarea "Email returned - Booking Link https://claims.axioma.co.uk/pickup/68dbf75512a875…"
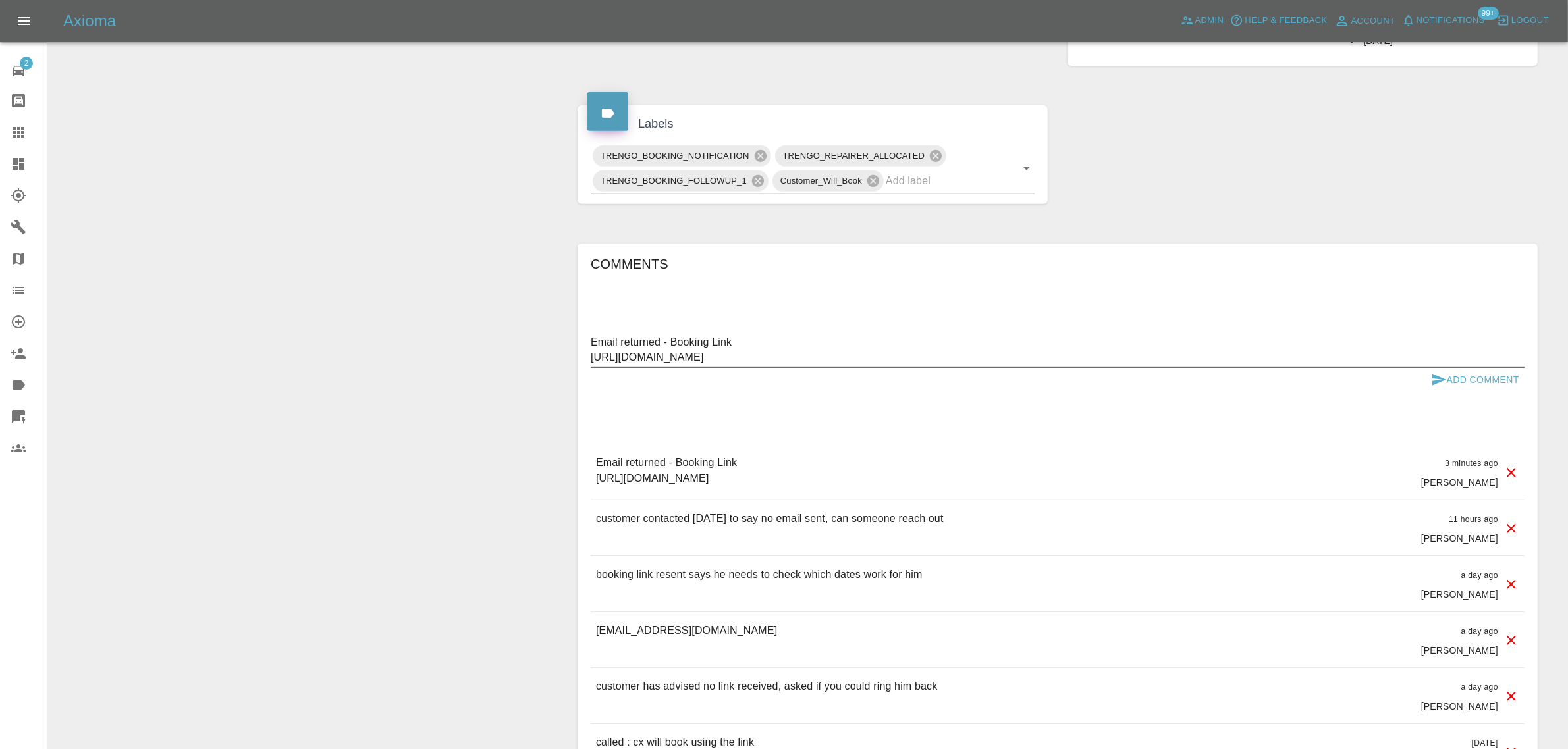
drag, startPoint x: 702, startPoint y: 331, endPoint x: 581, endPoint y: 304, distance: 124.0
click at [581, 304] on div "Comments Email returned - Booking Link https://claims.axioma.co.uk/pickup/68dbf…" at bounding box center [1057, 572] width 960 height 658
paste textarea "I sent an email, but it was returned."
type textarea "I sent an email, but it was returned. Booking Link https://claims.axioma.co.uk/…"
click at [1506, 380] on button "Add Comment" at bounding box center [1475, 380] width 99 height 24
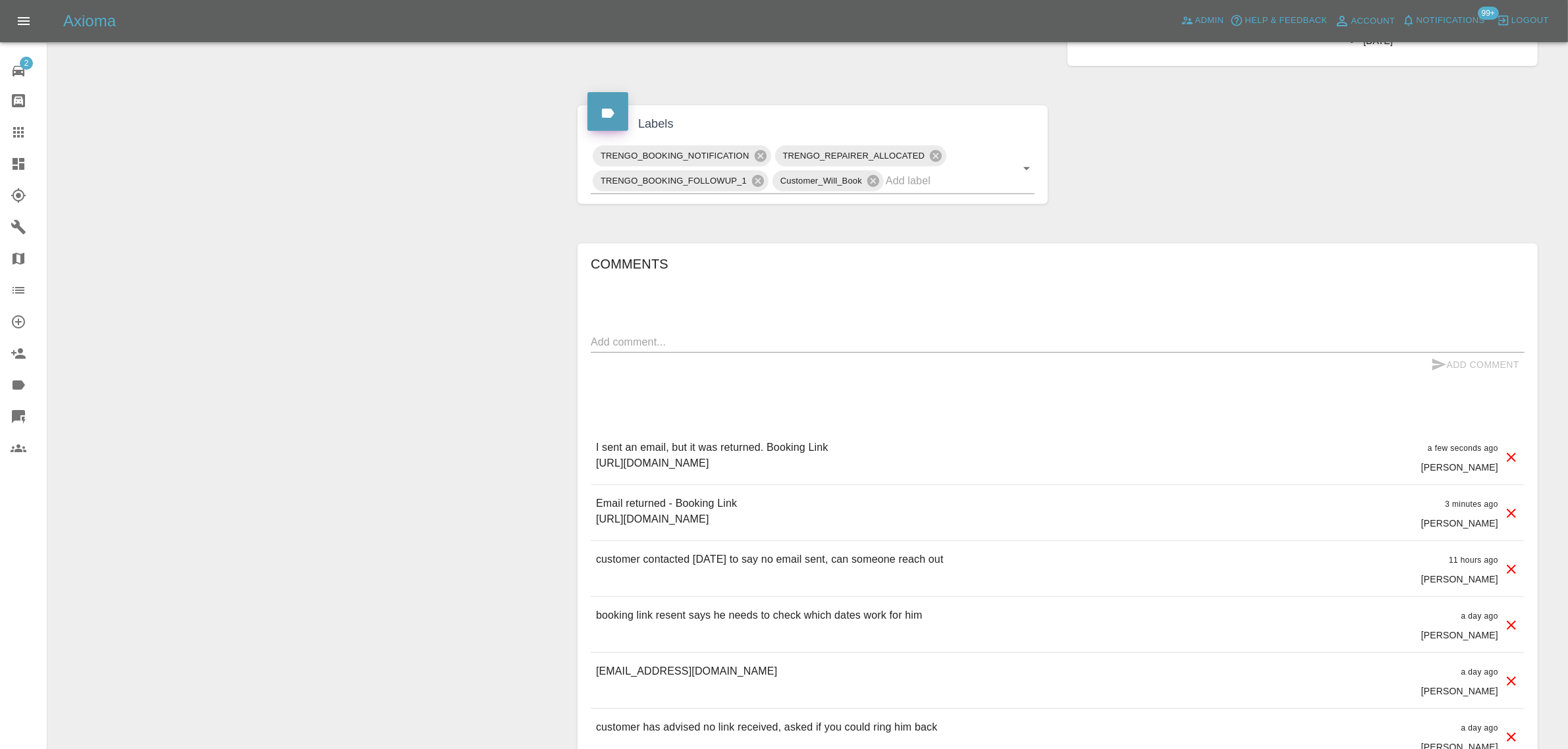
click at [1506, 517] on icon at bounding box center [1511, 513] width 16 height 16
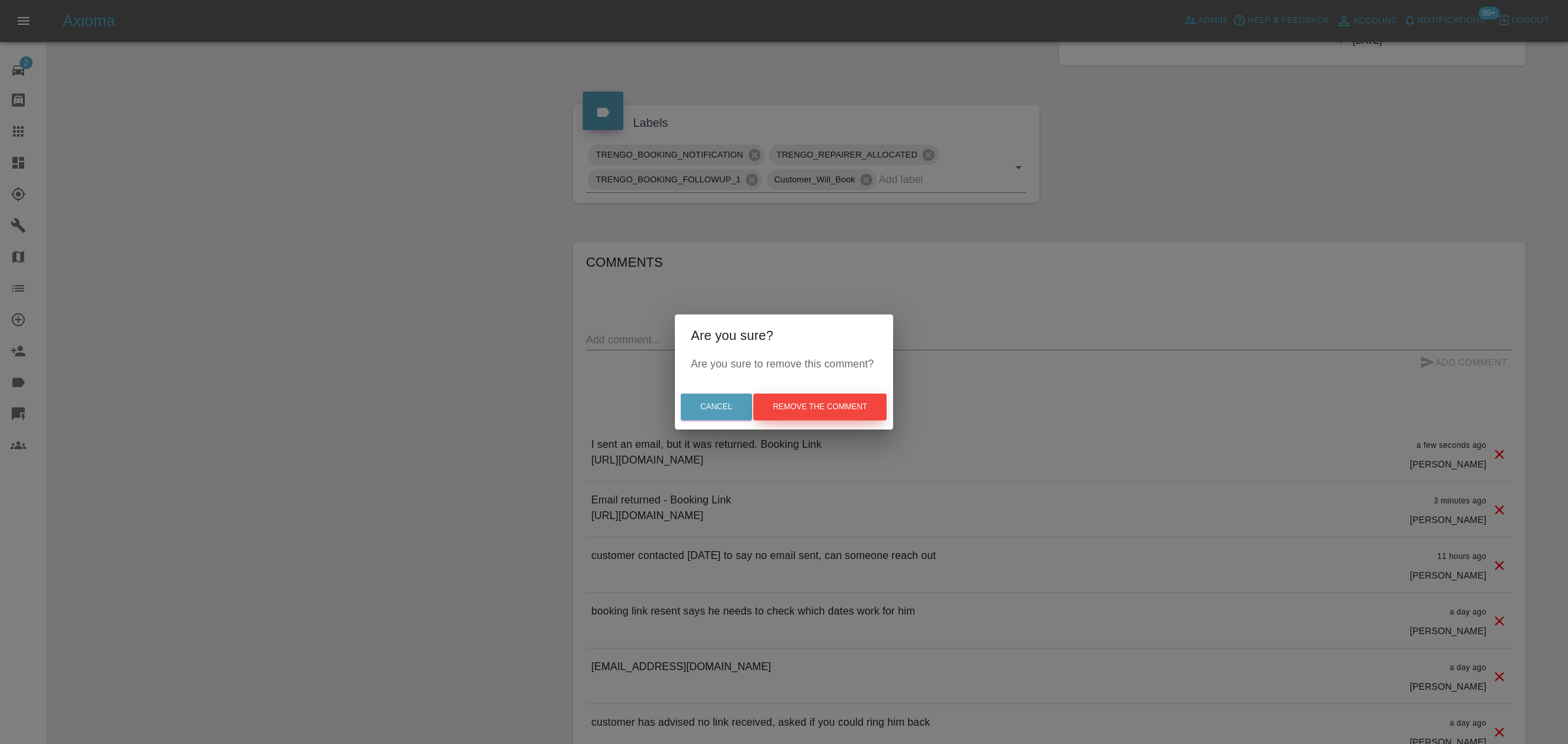
click at [847, 412] on button "Remove the comment" at bounding box center [819, 407] width 133 height 26
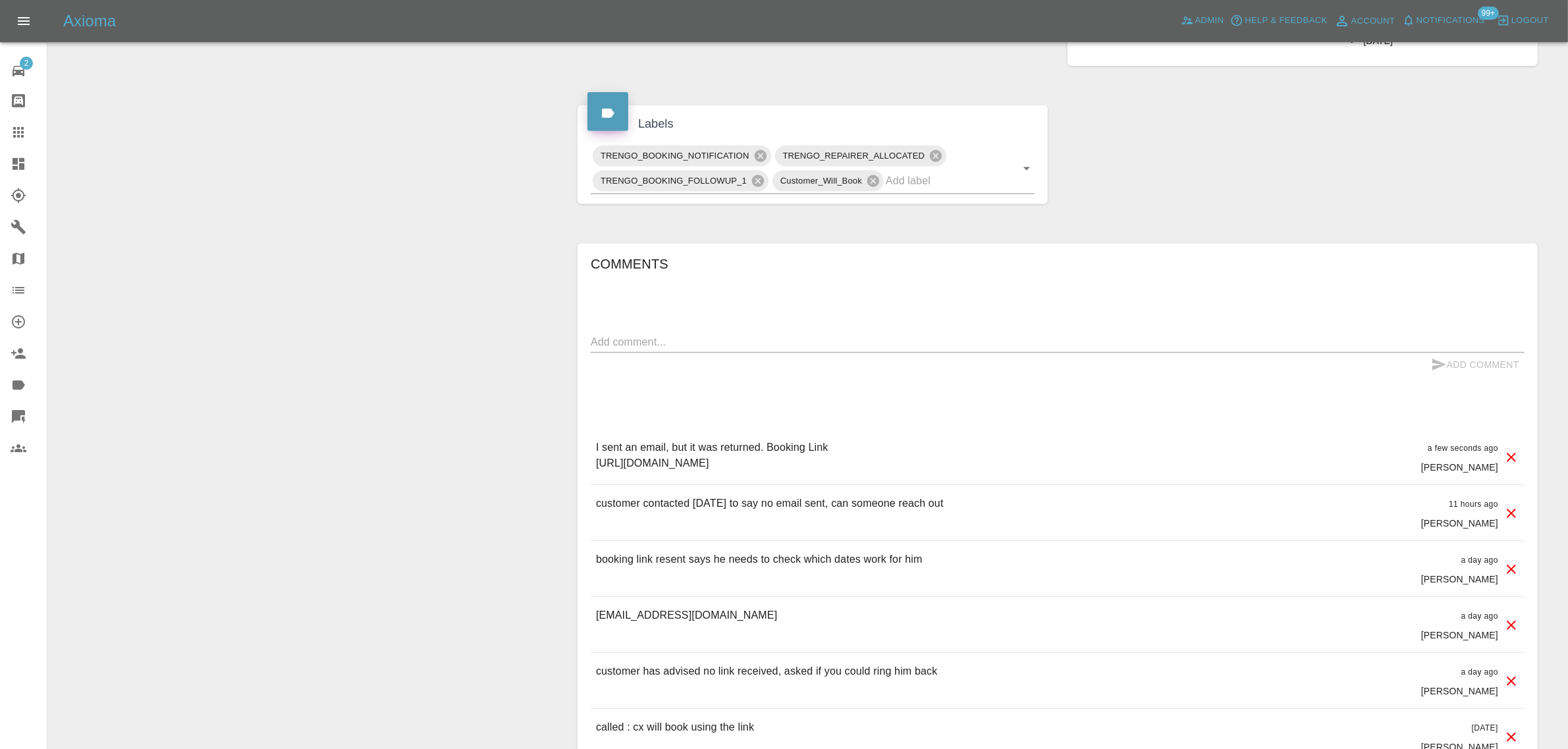
click at [16, 129] on icon at bounding box center [18, 133] width 16 height 16
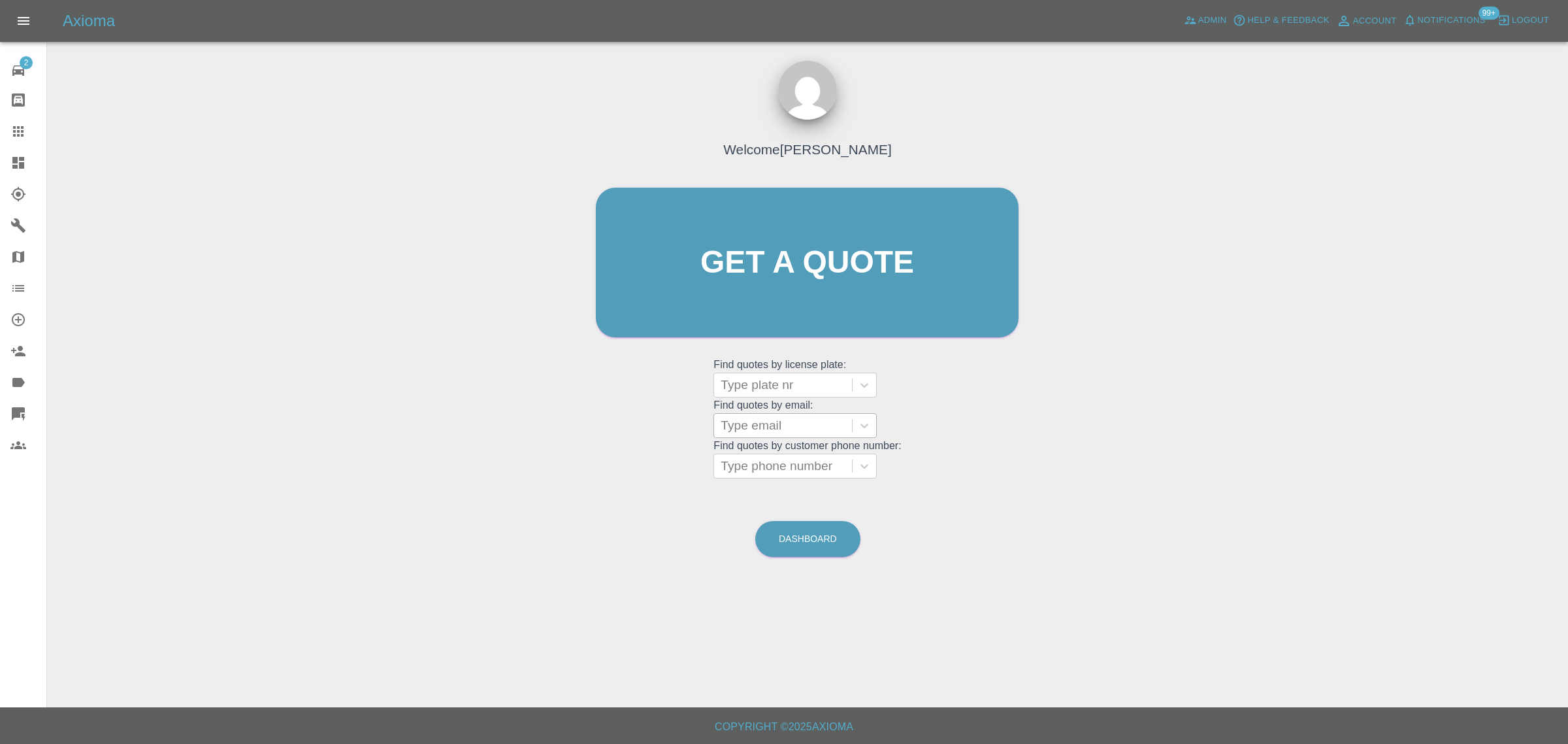
click at [756, 429] on div at bounding box center [783, 425] width 125 height 18
paste input "rahul.umbarkar@gmail.com"
type input "rahul.umbarkar@gmail.com"
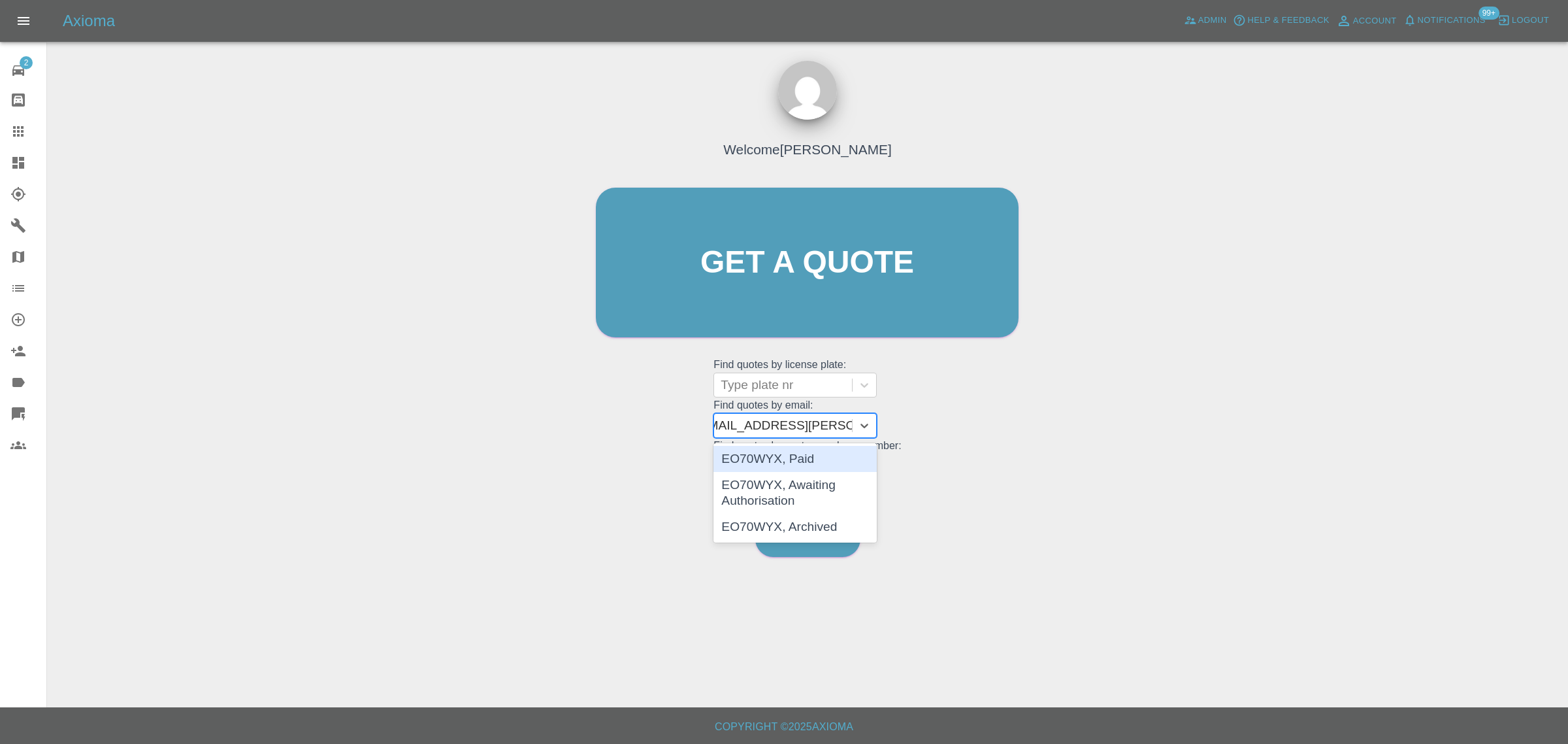
click at [791, 458] on div "EO70WYX, Paid" at bounding box center [795, 459] width 164 height 26
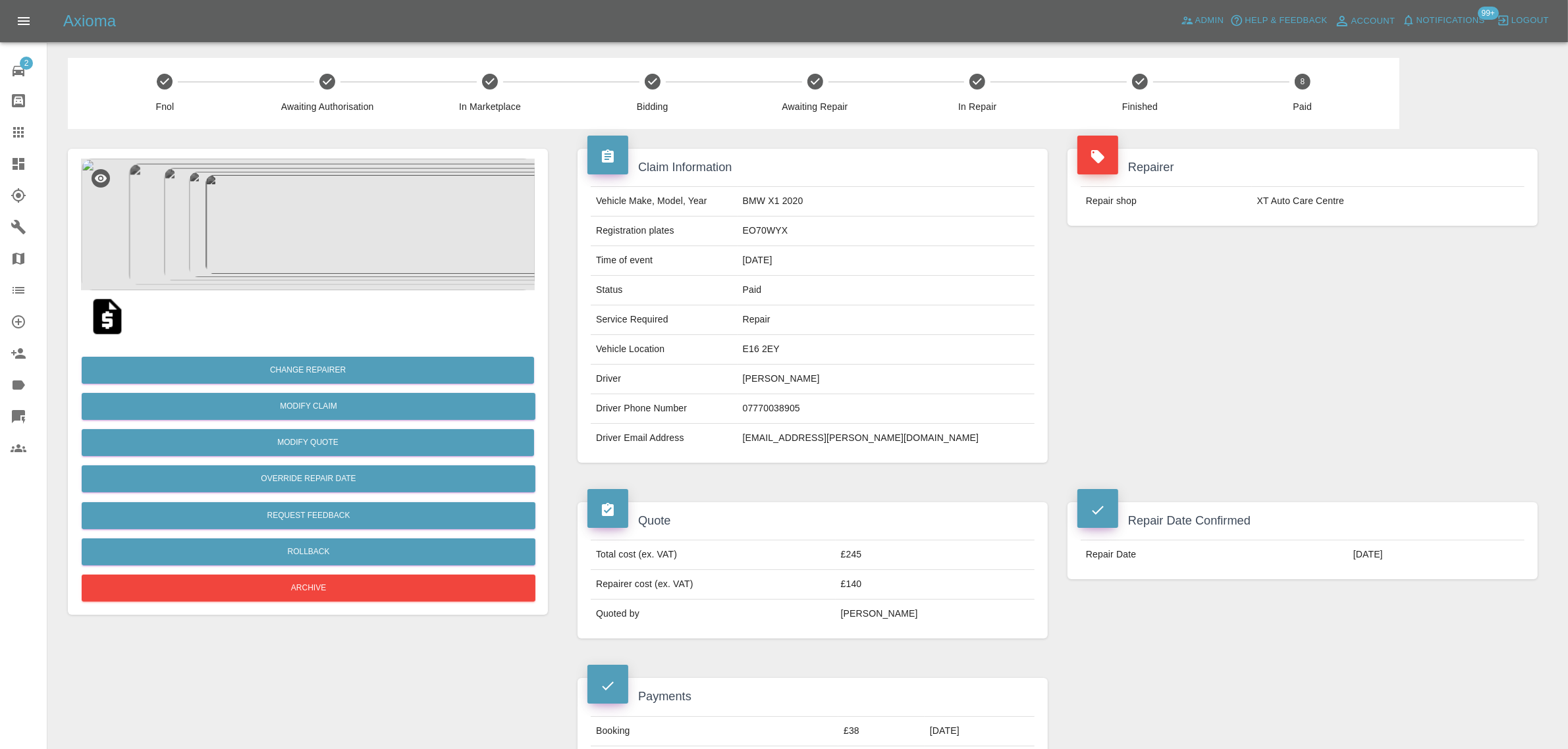
drag, startPoint x: 808, startPoint y: 374, endPoint x: 880, endPoint y: 378, distance: 72.1
click at [897, 372] on tr "Driver Rahul Umbarkar" at bounding box center [812, 380] width 443 height 30
copy tr "Rahul Umbarkar"
drag, startPoint x: 815, startPoint y: 229, endPoint x: 887, endPoint y: 226, distance: 72.1
click at [887, 226] on td "EO70WYX" at bounding box center [886, 231] width 297 height 30
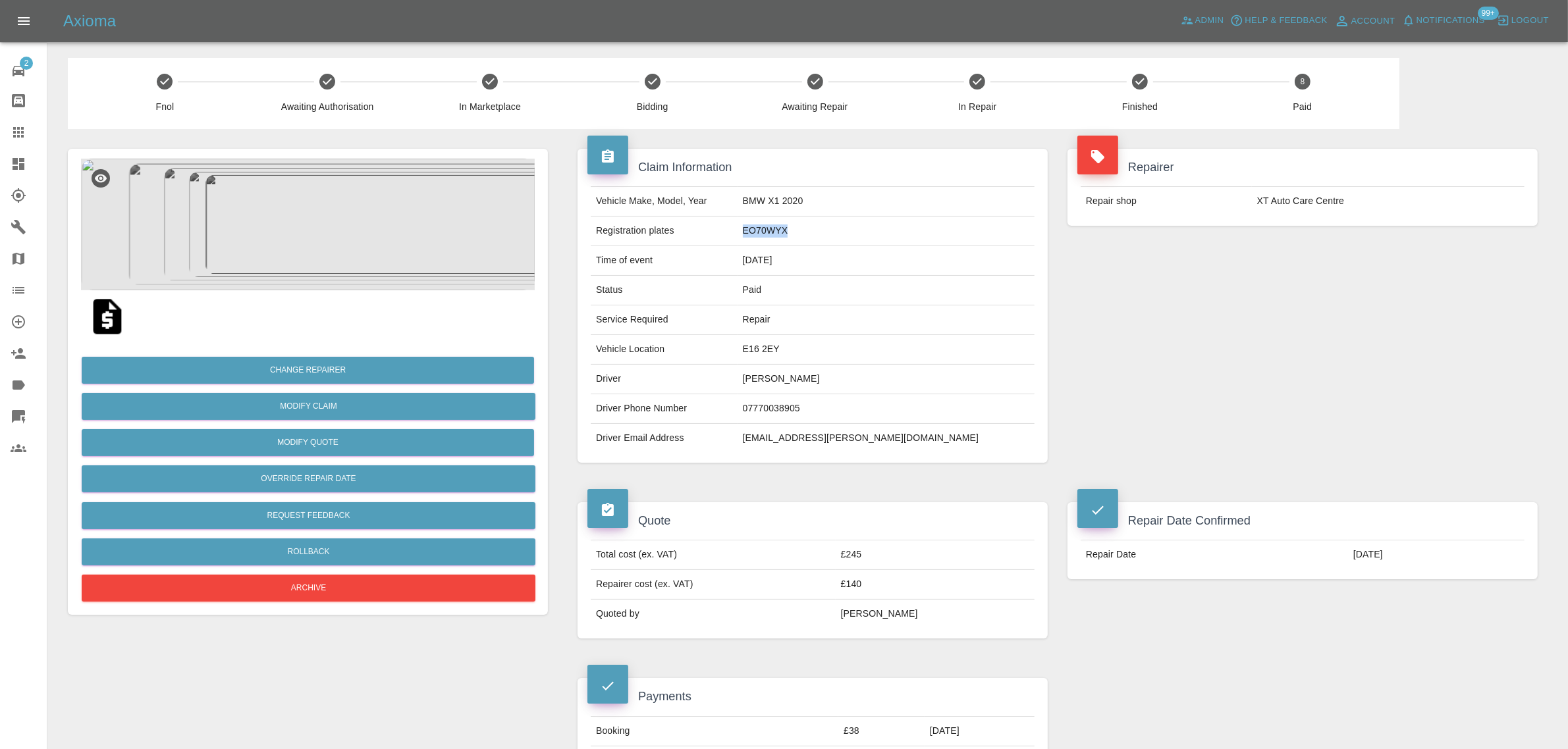
copy td "EO70WYX"
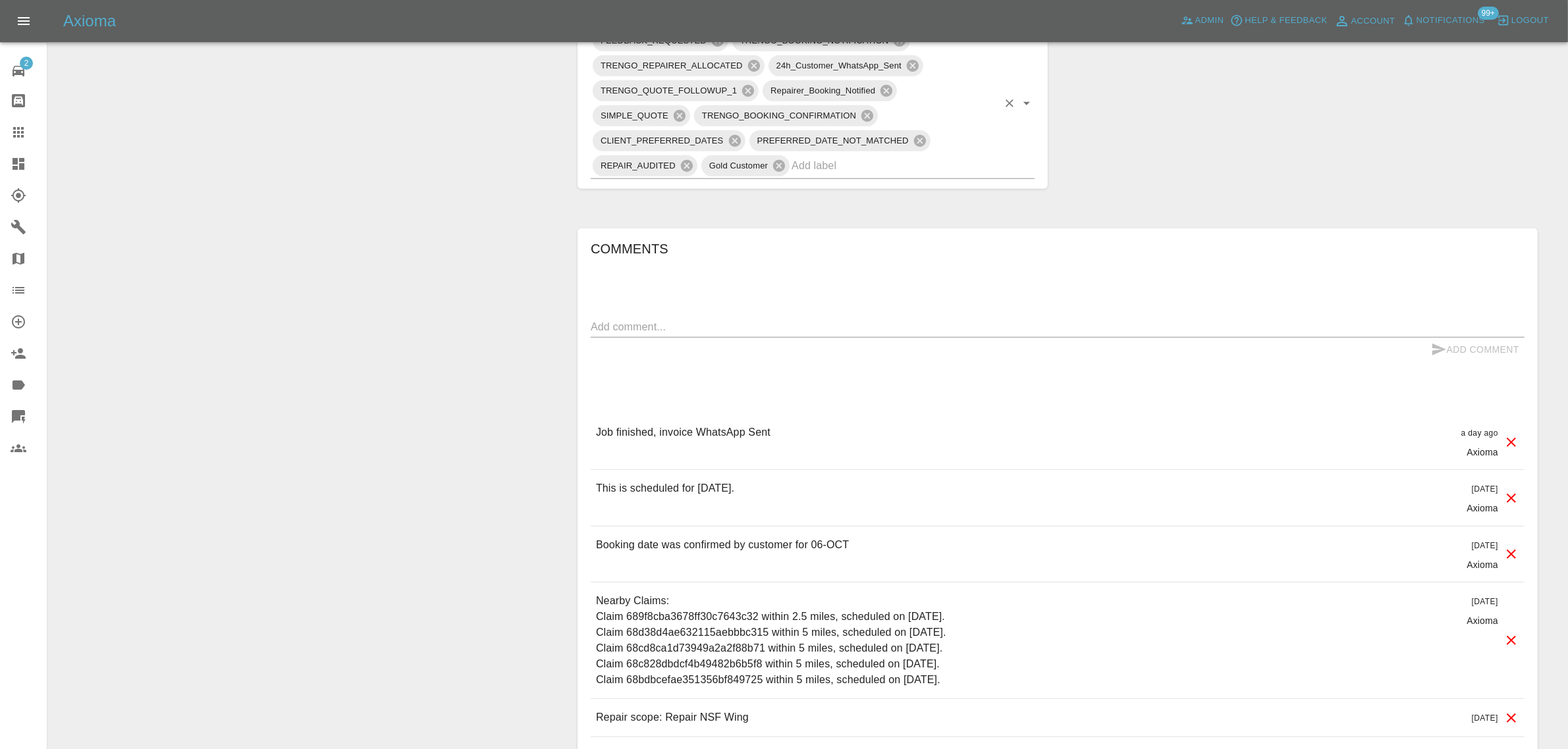
scroll to position [1008, 0]
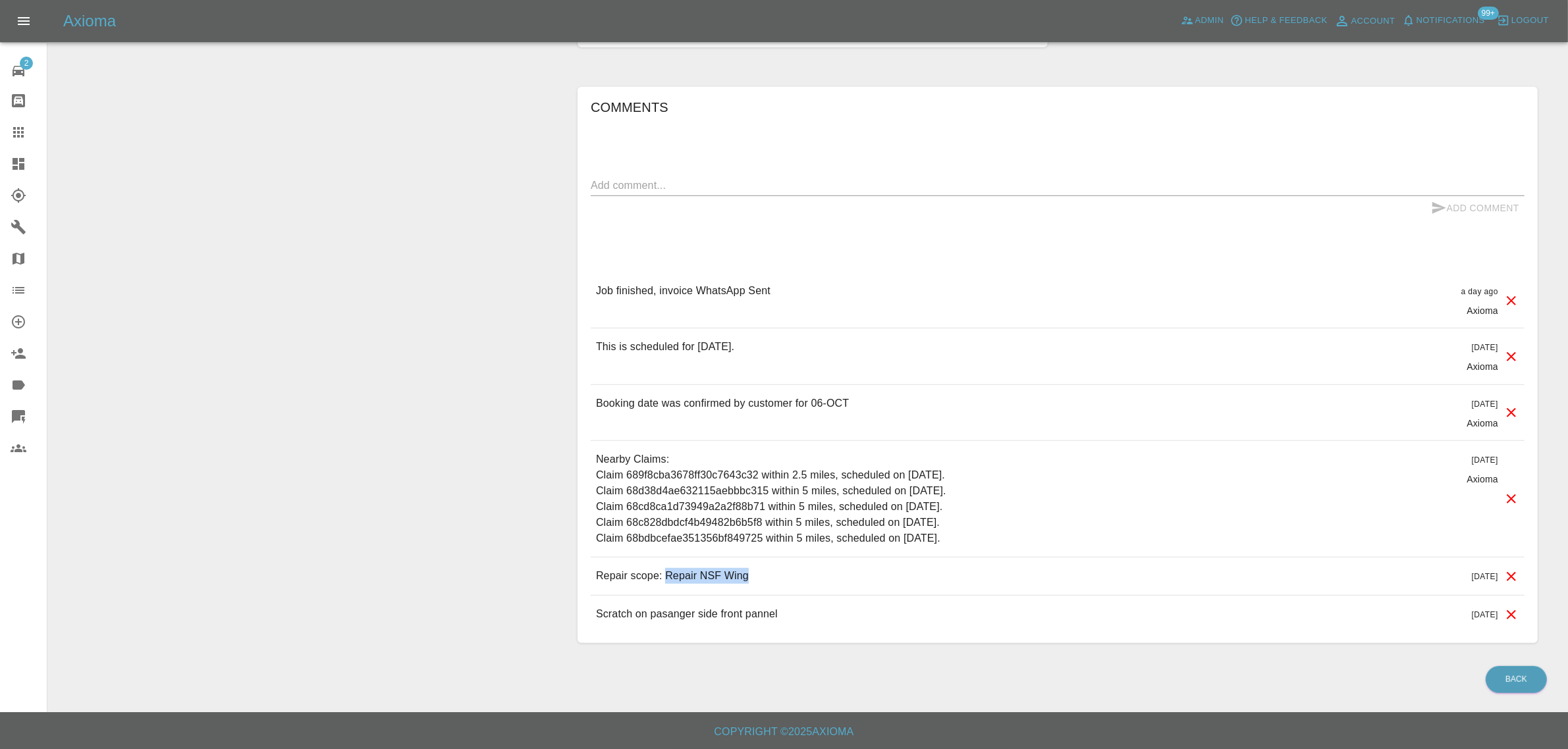
drag, startPoint x: 665, startPoint y: 574, endPoint x: 782, endPoint y: 587, distance: 117.7
click at [782, 587] on div "Repair scope: Repair NSF Wing 12 days ago" at bounding box center [1058, 576] width 934 height 38
copy p "Repair NSF Wing"
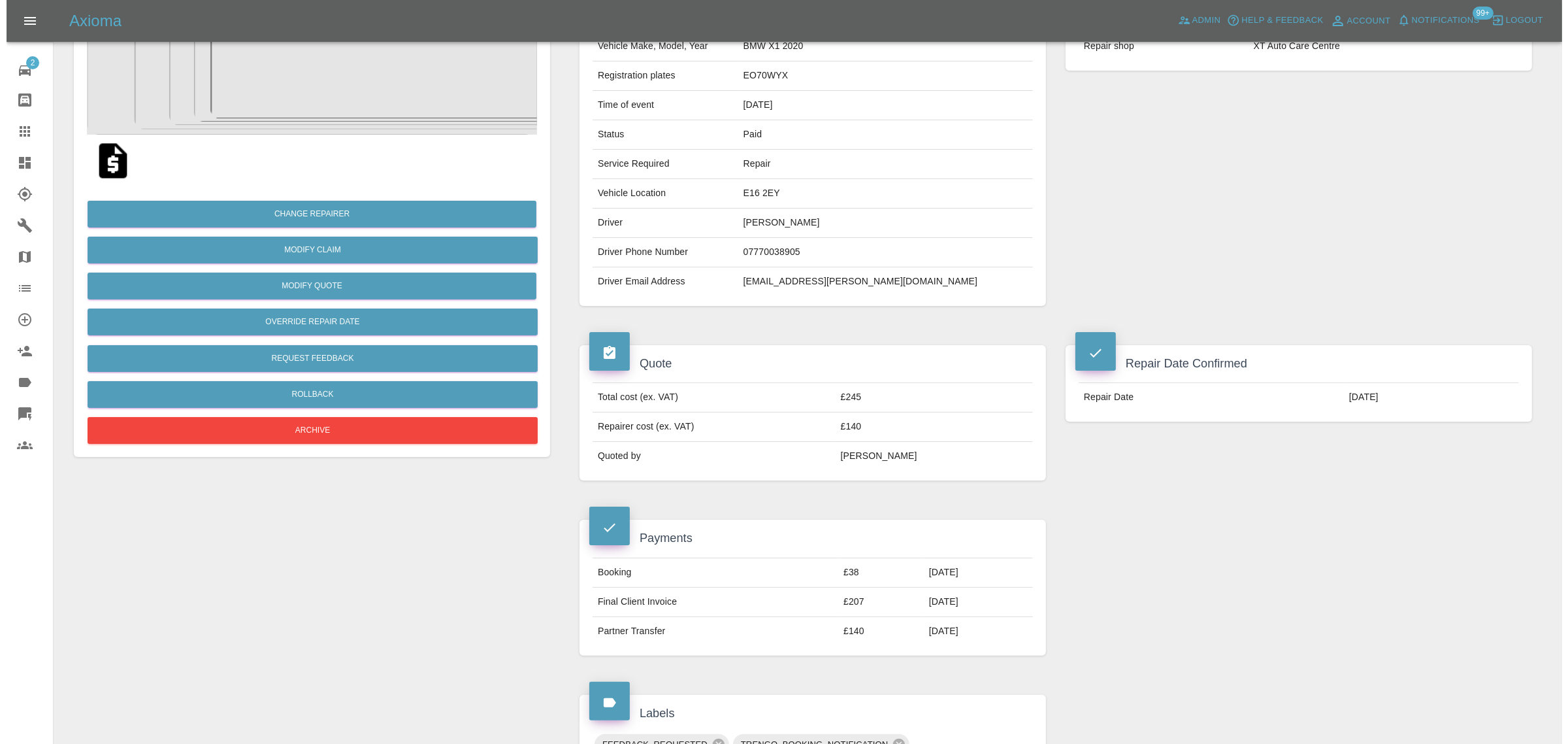
scroll to position [0, 0]
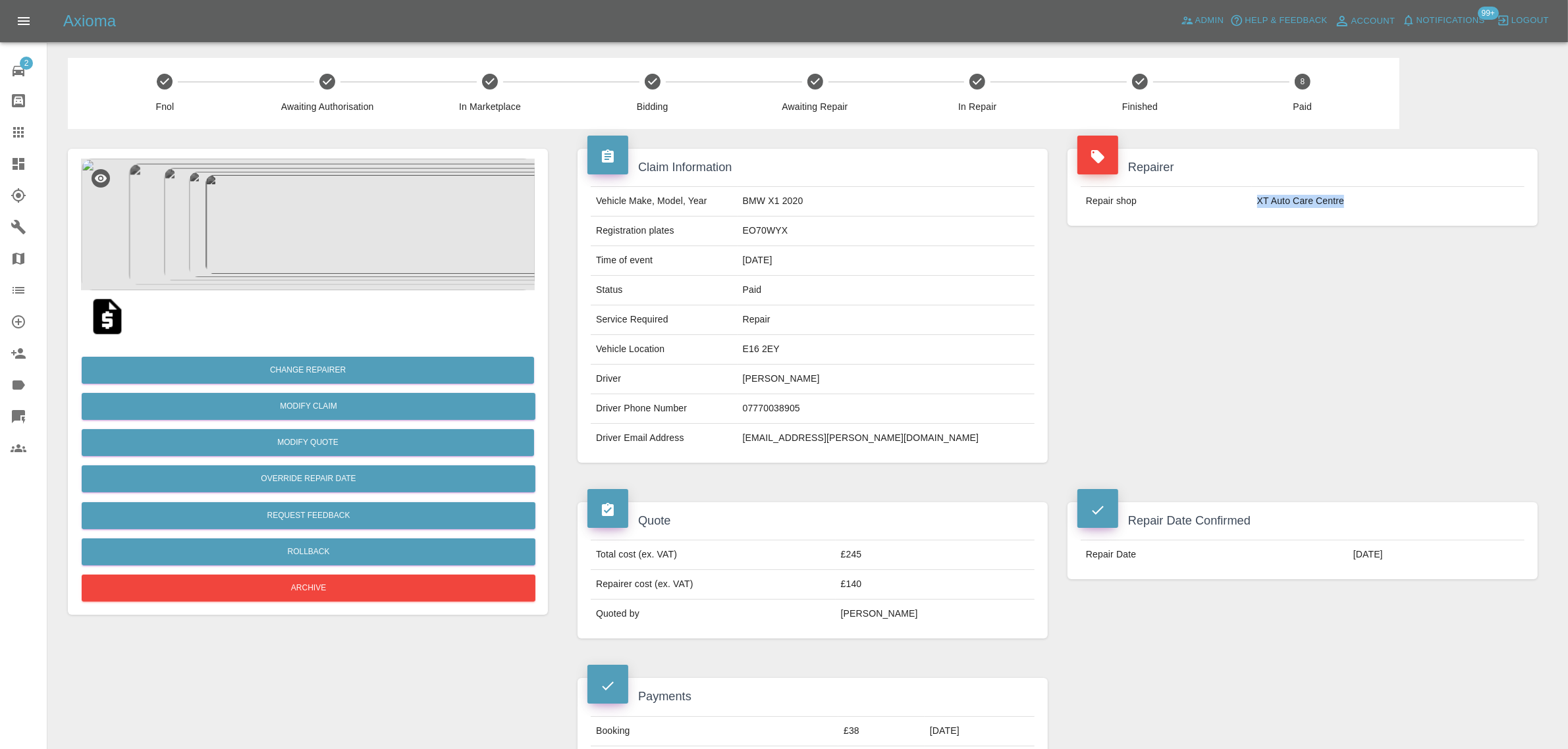
drag, startPoint x: 1256, startPoint y: 202, endPoint x: 1384, endPoint y: 198, distance: 128.1
click at [1384, 198] on td "XT Auto Care Centre" at bounding box center [1387, 201] width 272 height 29
copy td "XT Auto Care Centre"
click at [13, 136] on icon at bounding box center [18, 132] width 10 height 10
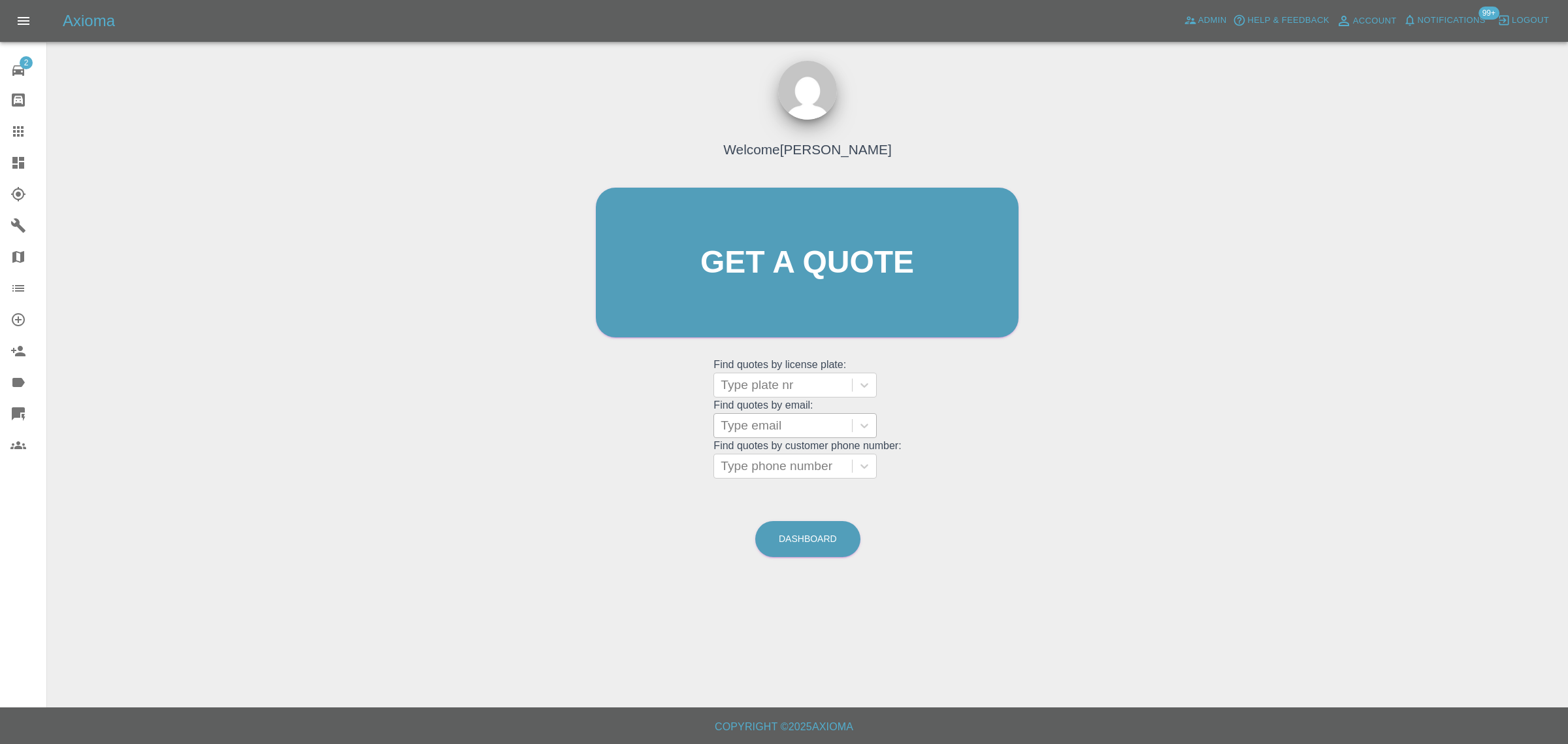
click at [781, 423] on div at bounding box center [783, 425] width 125 height 18
paste input "djfoers@hotmail.com"
type input "djfoers@hotmail.co"
click at [766, 455] on div "YT21ZMB, Paid" at bounding box center [795, 459] width 164 height 26
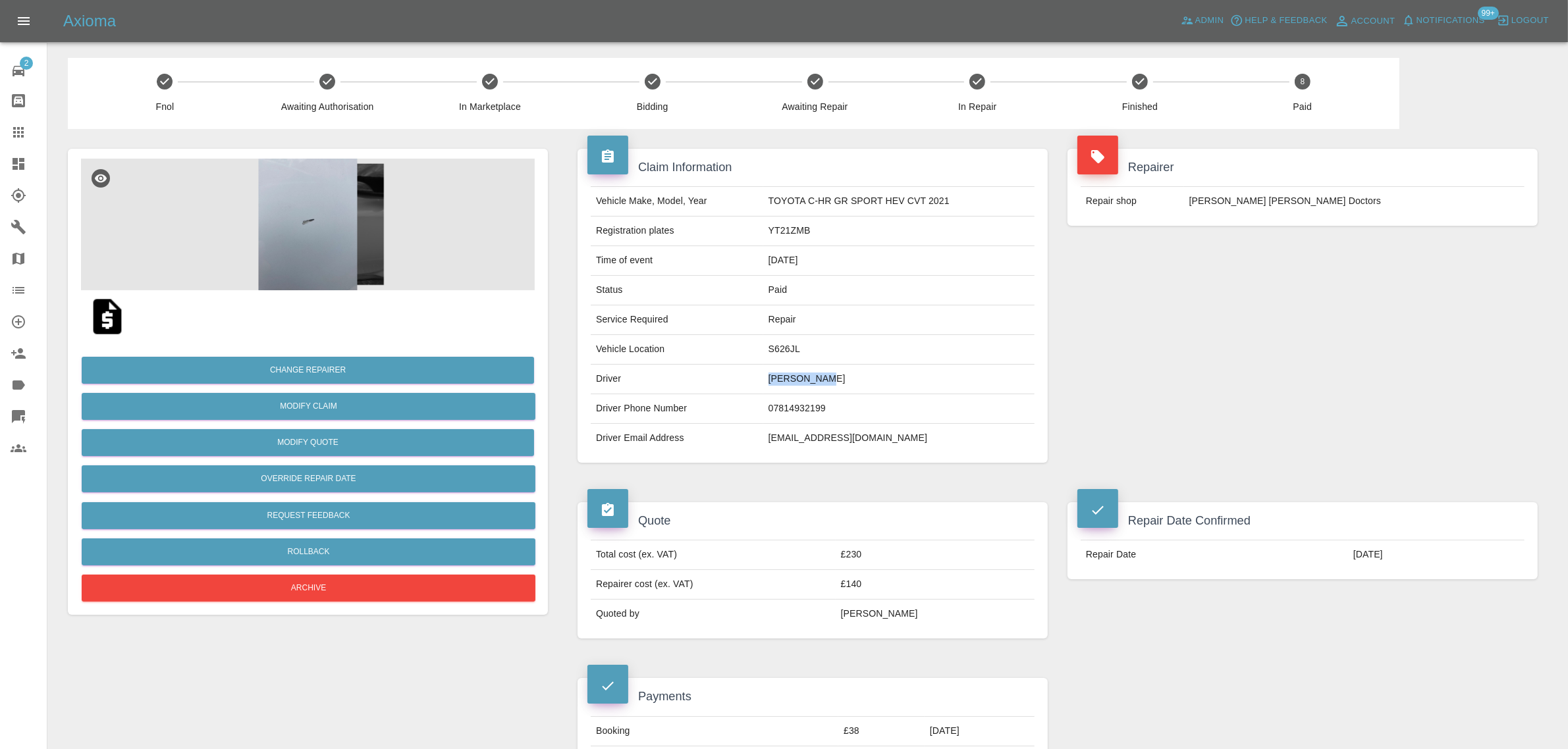
drag, startPoint x: 758, startPoint y: 380, endPoint x: 835, endPoint y: 388, distance: 77.4
click at [835, 388] on tr "Driver David Foers" at bounding box center [812, 380] width 443 height 30
copy tr "David Foers"
click at [1, 129] on link "Claims" at bounding box center [24, 132] width 47 height 31
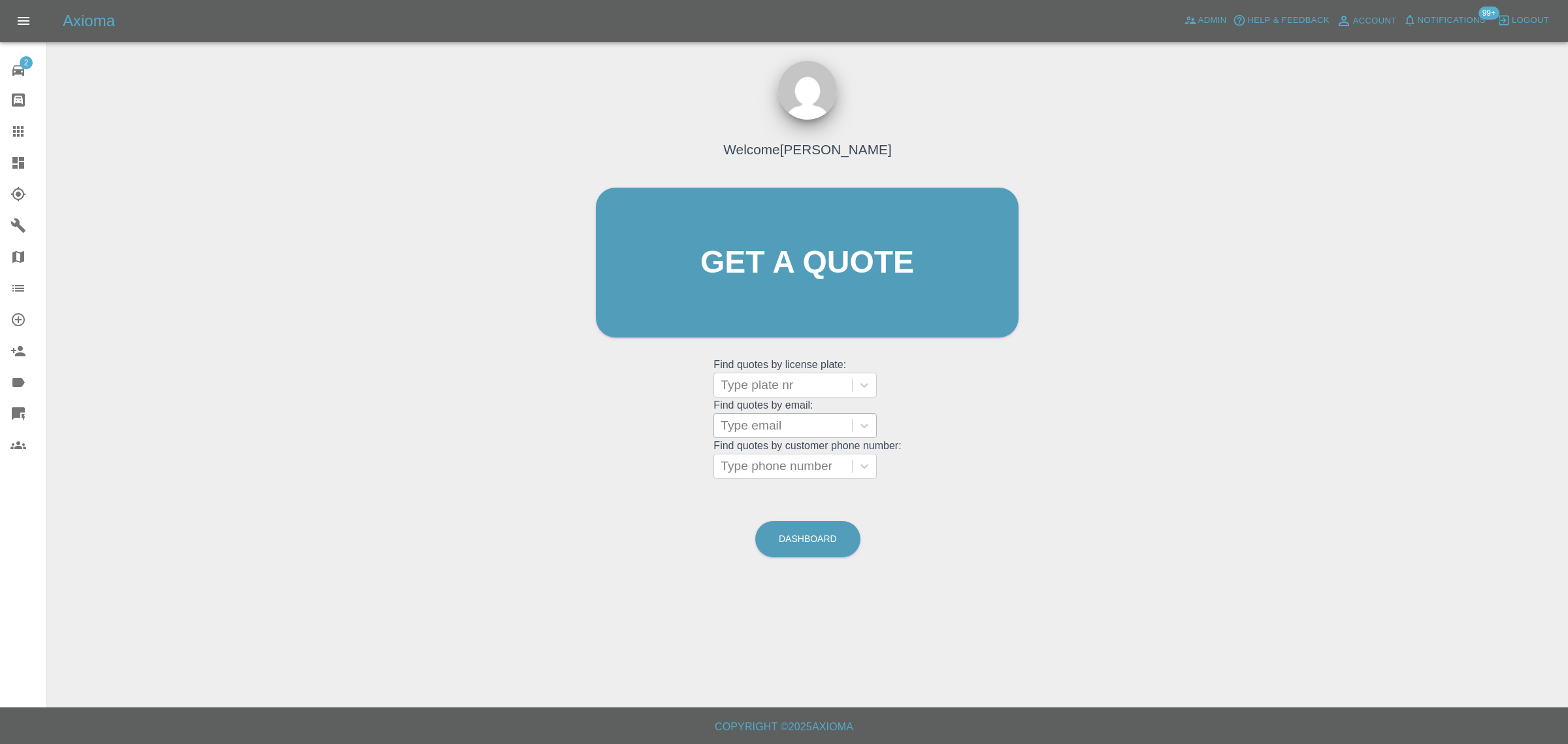
click at [785, 436] on div "Type email" at bounding box center [783, 425] width 138 height 23
paste input "atraynor@pclairtechnology.com"
type input "atraynor"
click at [763, 420] on div at bounding box center [783, 425] width 125 height 18
paste input "jonathan_culley@hotmail.com"
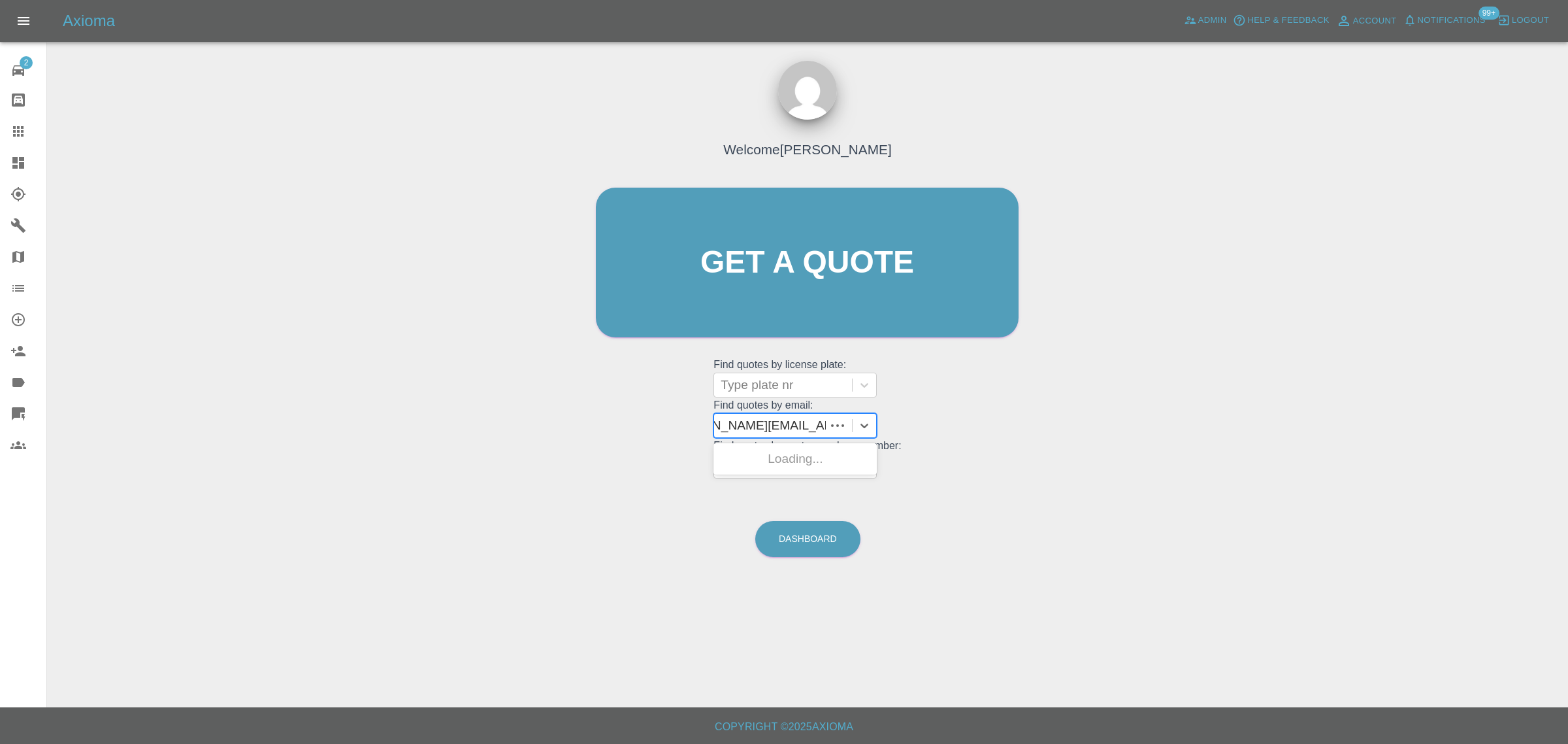
type input "jonathan_culley@hotmail.com"
click at [765, 474] on div "BG25OSJ, Awaiting Authorisation" at bounding box center [795, 467] width 164 height 42
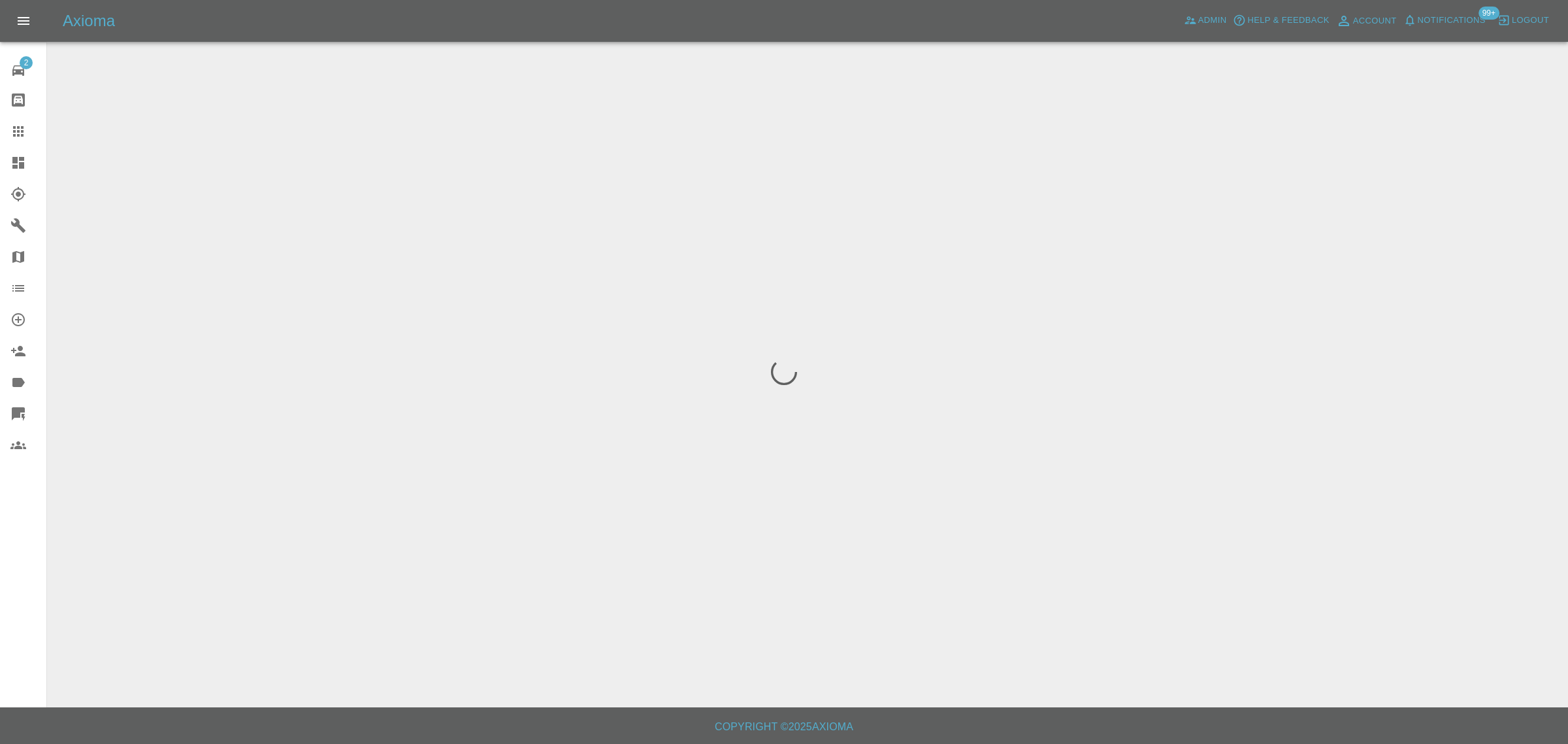
click at [11, 557] on div "2 Repair home Bodyshop home Claims Dashboard Explorer Garages Map Organization …" at bounding box center [23, 372] width 47 height 744
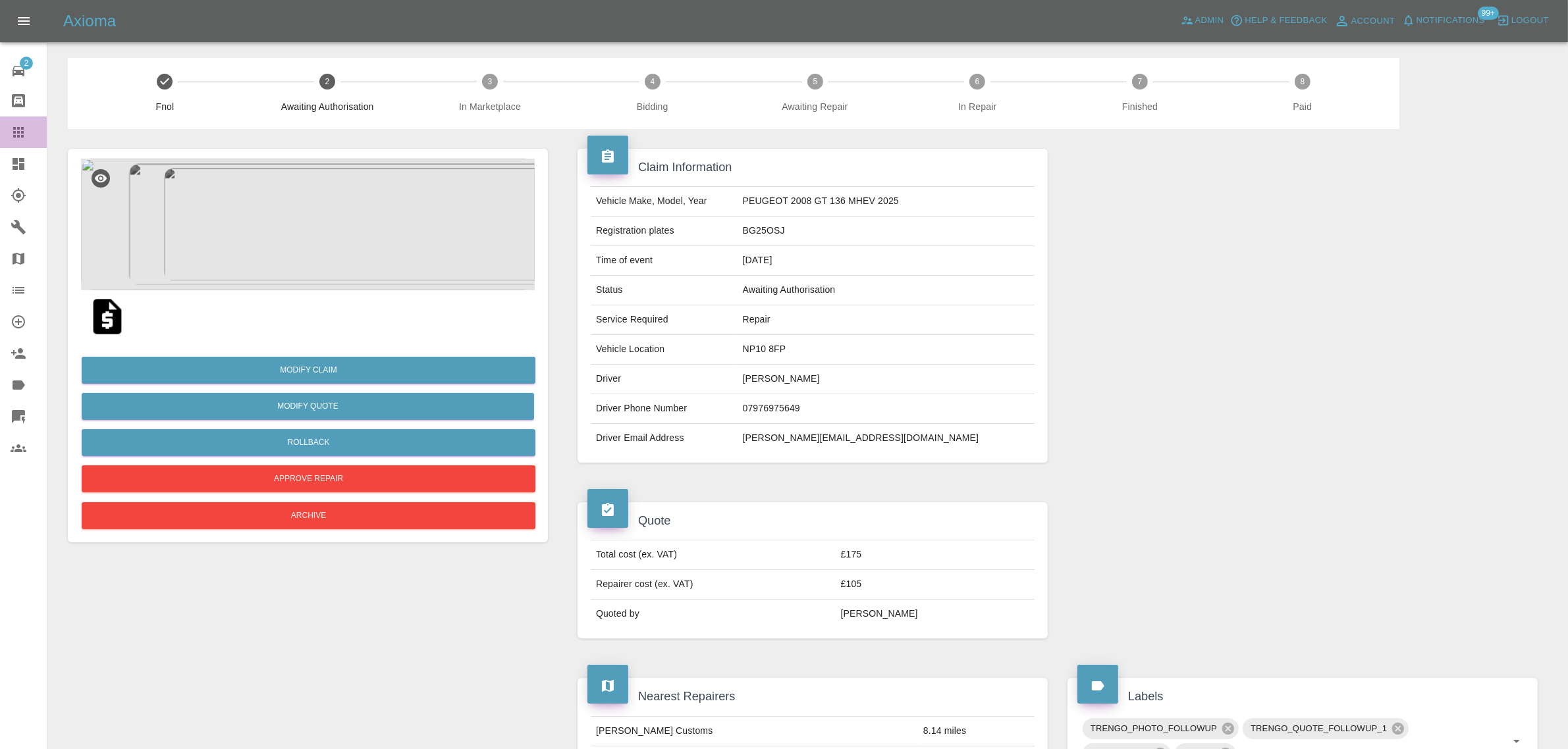
click at [15, 136] on icon at bounding box center [18, 132] width 10 height 10
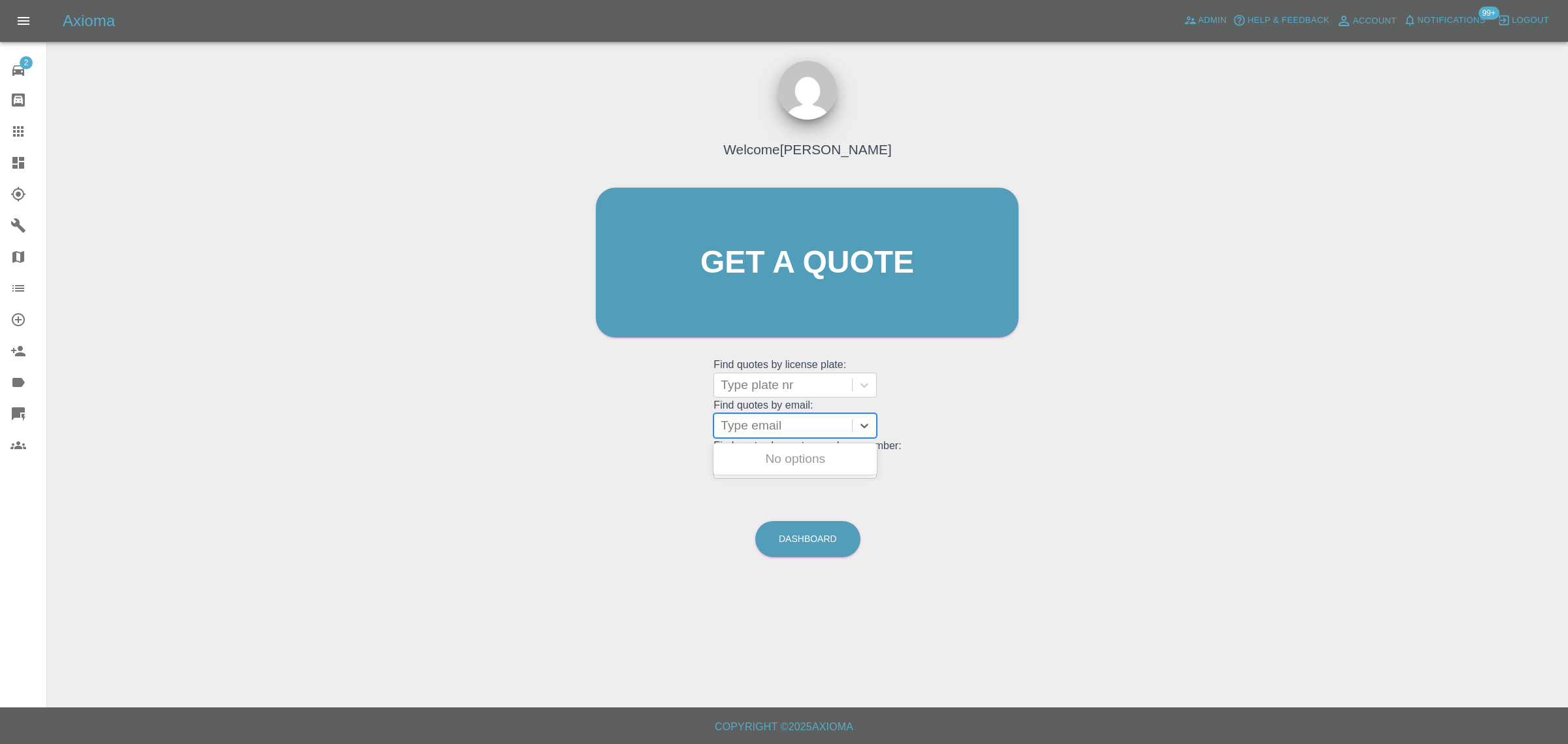
click at [752, 435] on div "Type email" at bounding box center [783, 425] width 138 height 23
paste input "vivmiles@hotmail.co.uk"
type input "vivmiles@hotmail.co.u"
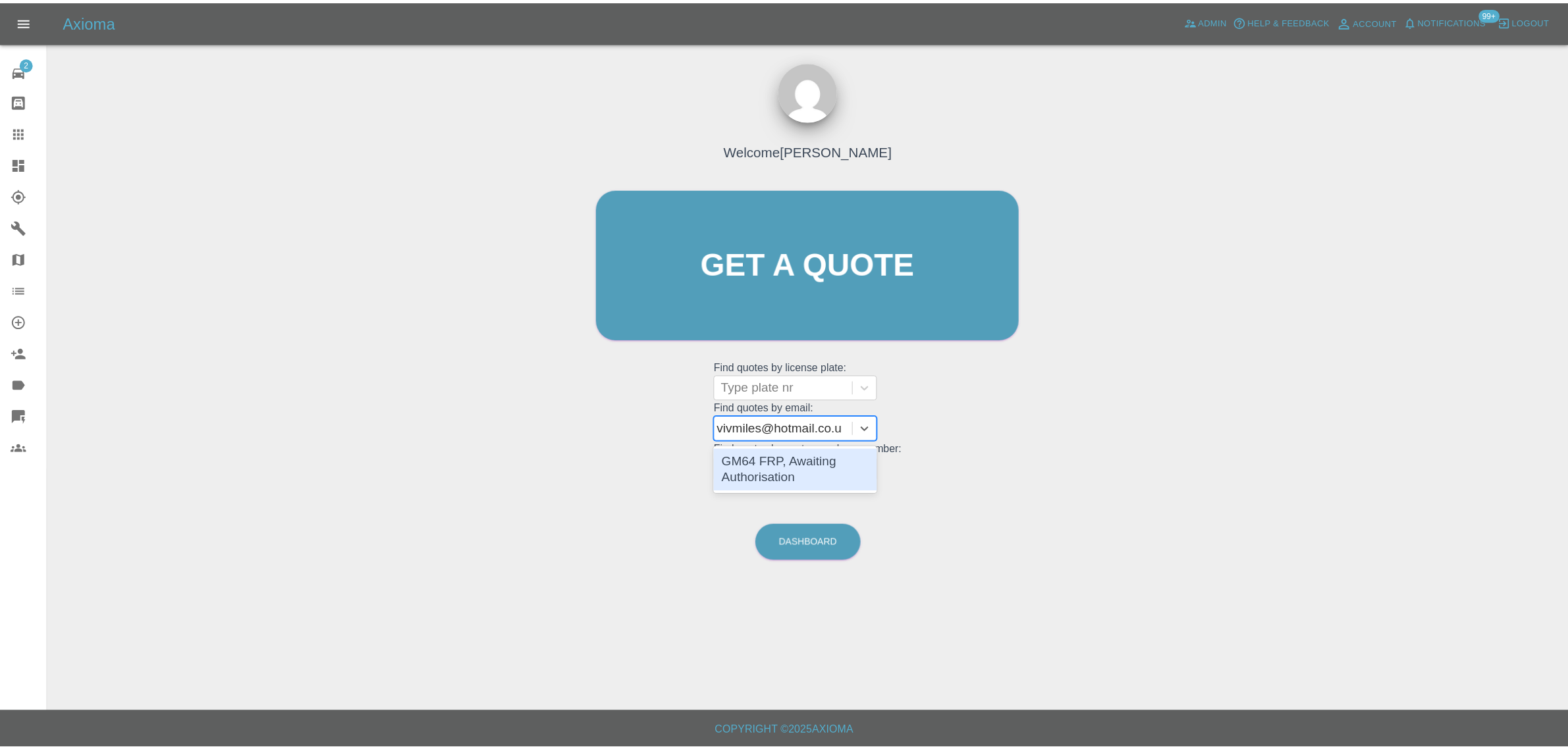
scroll to position [0, 0]
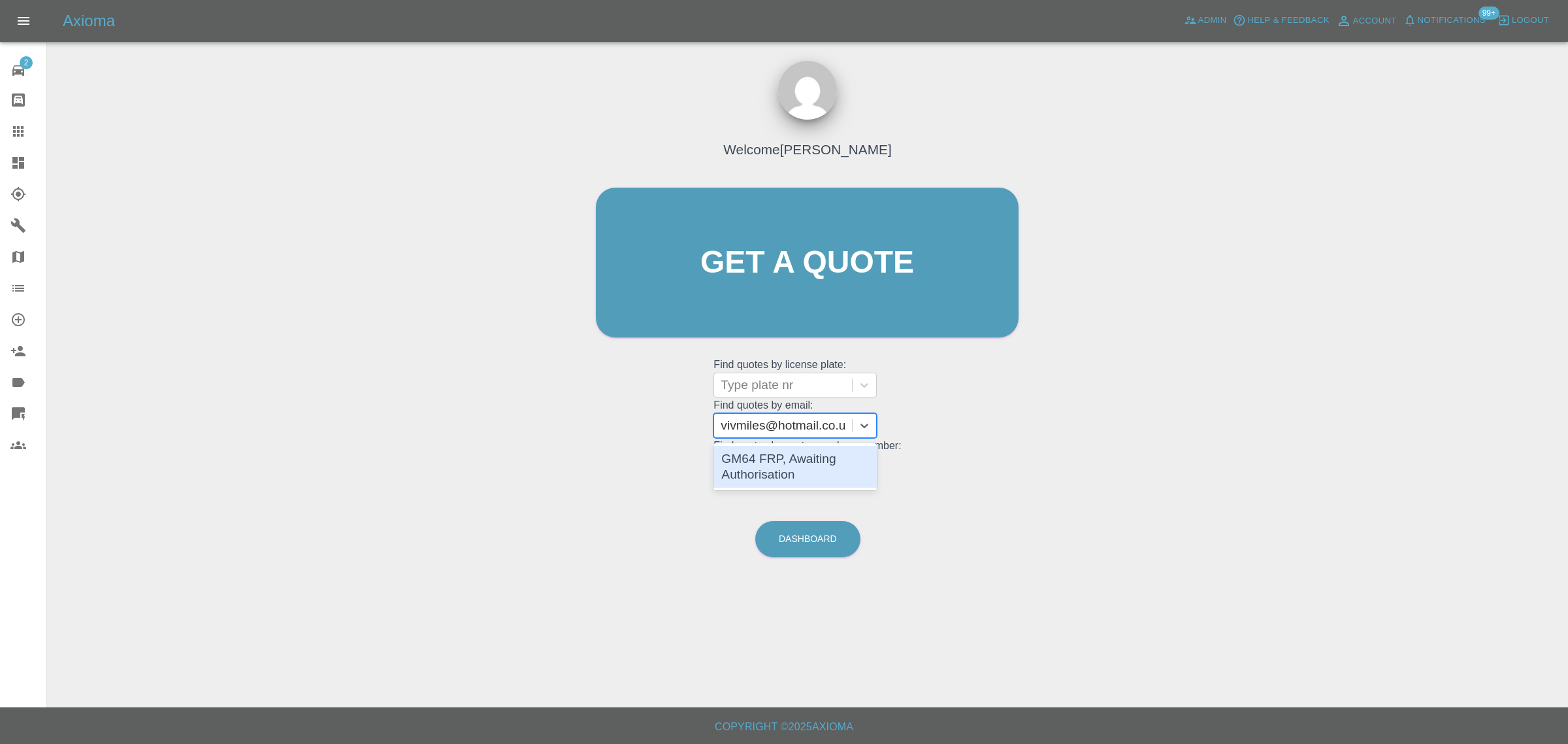
click at [759, 456] on div "GM64 FRP, Awaiting Authorisation" at bounding box center [795, 467] width 164 height 42
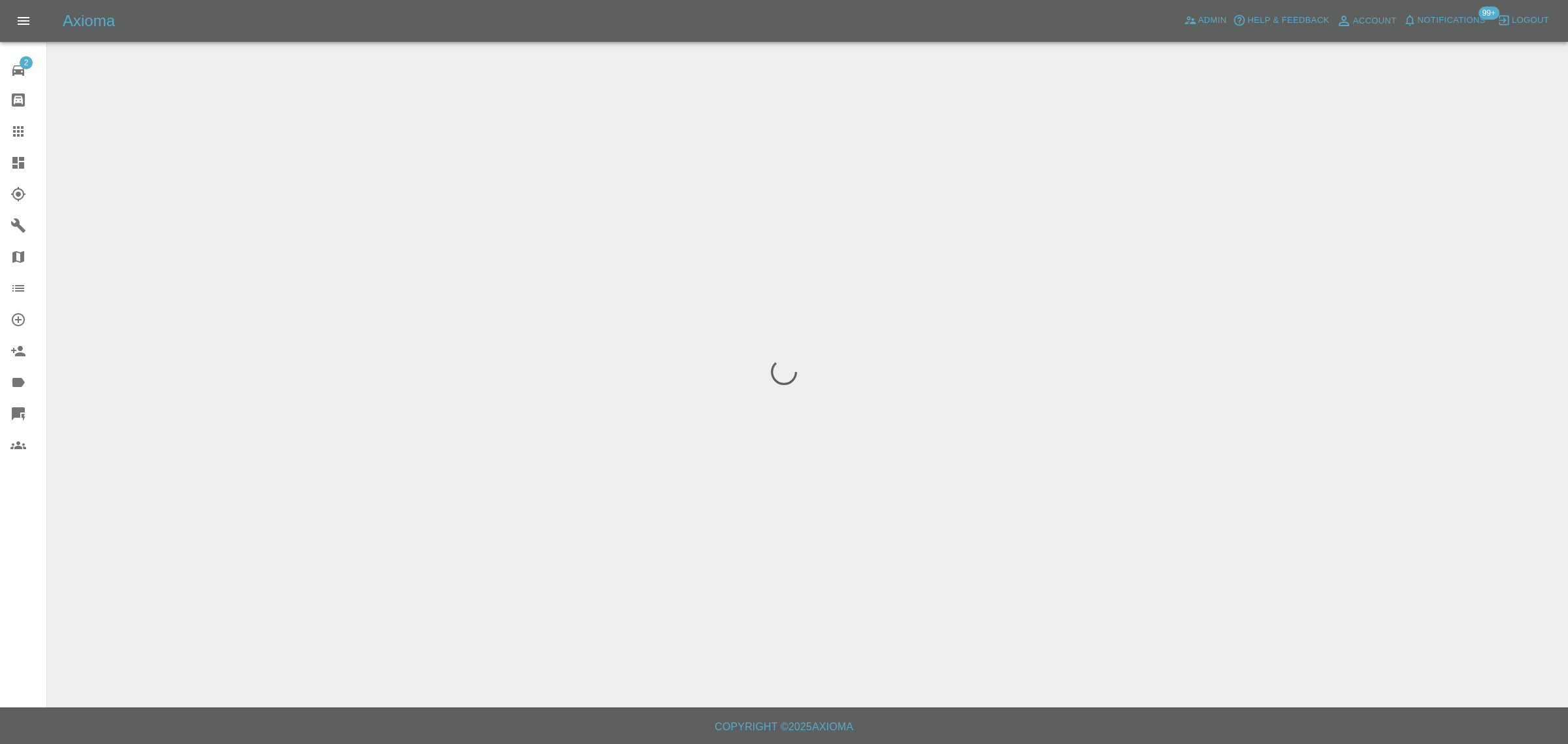
click at [2, 567] on div "2 Repair home Bodyshop home Claims Dashboard Explorer Garages Map Organization …" at bounding box center [23, 372] width 47 height 744
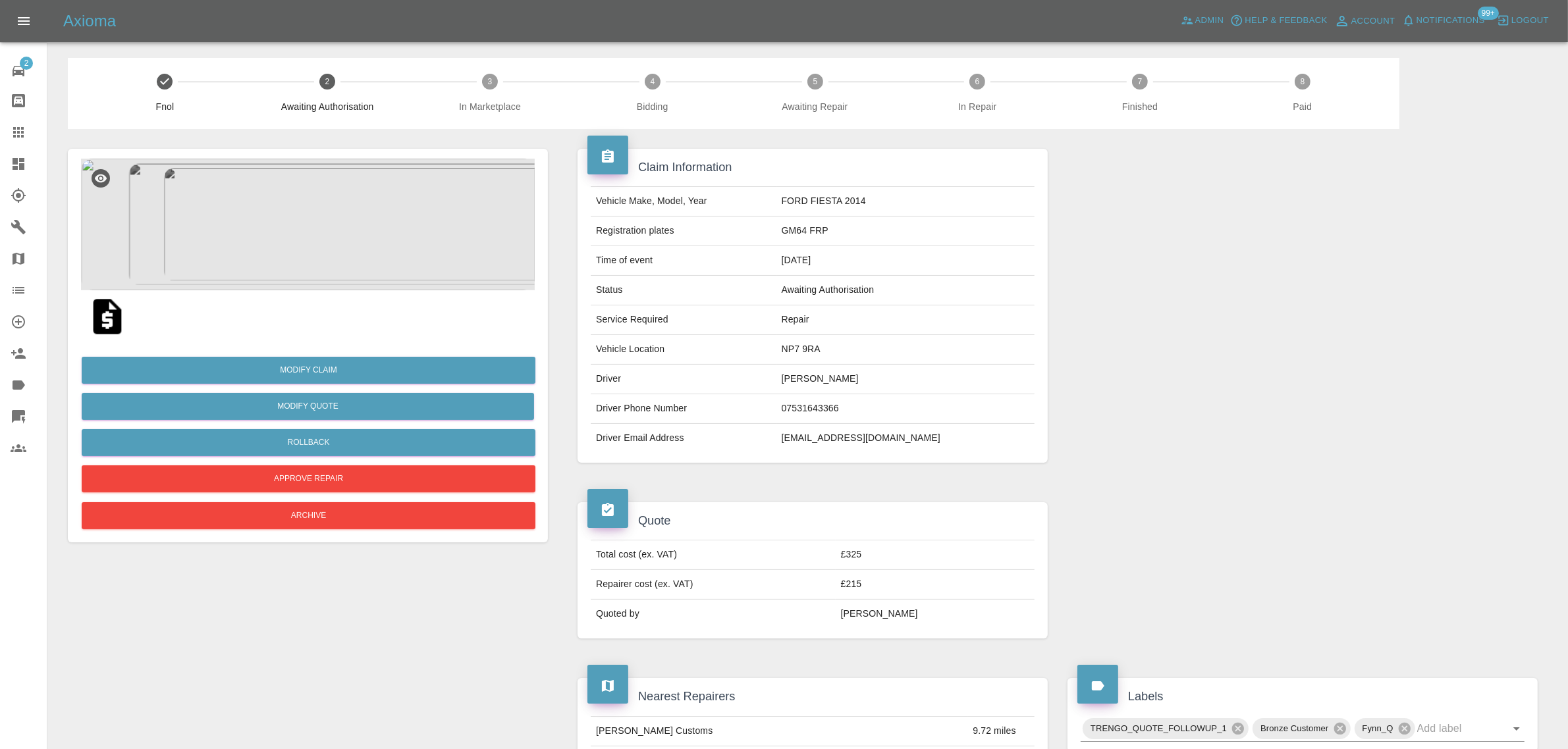
click at [115, 309] on img at bounding box center [108, 317] width 42 height 42
click at [10, 136] on icon at bounding box center [18, 133] width 16 height 16
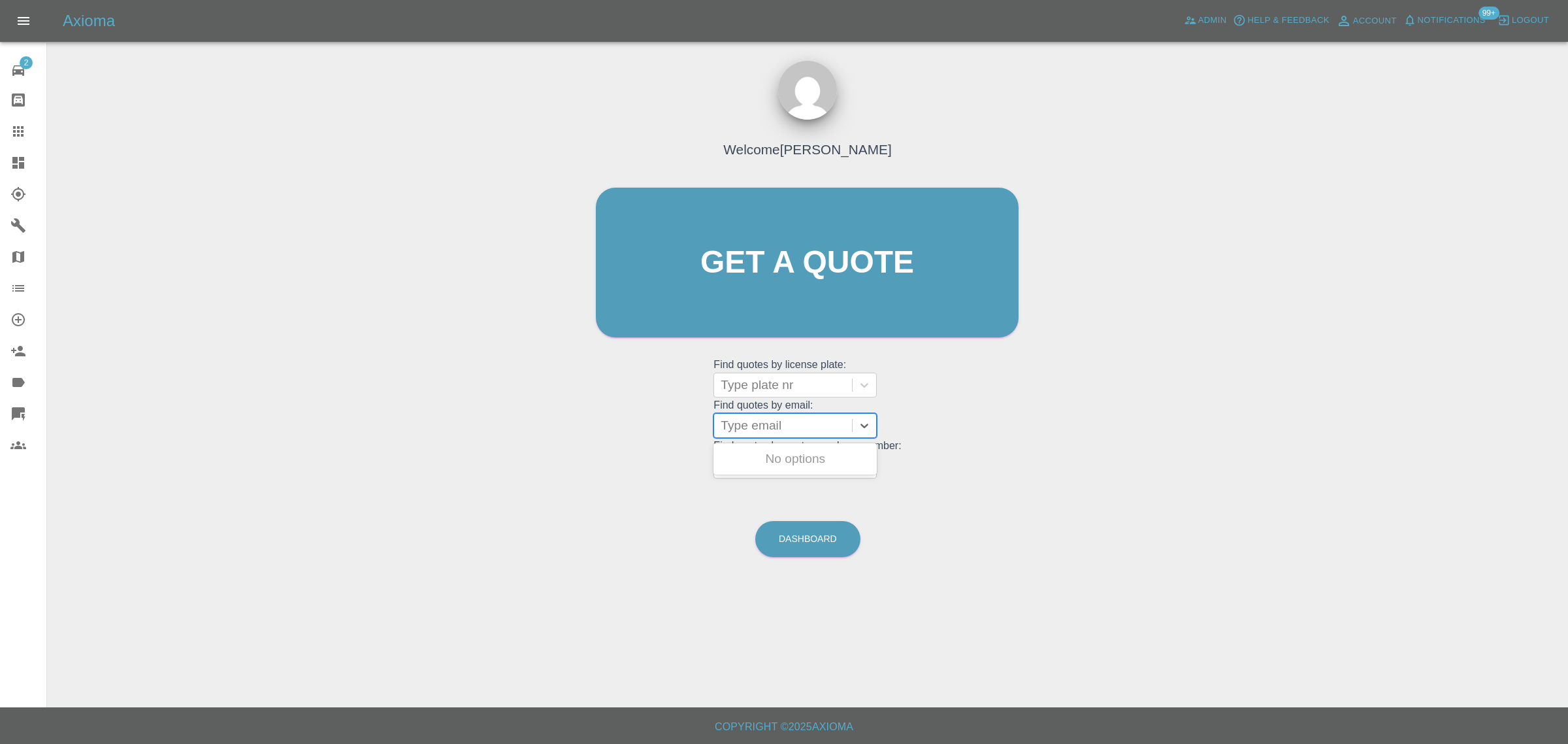
click at [756, 432] on div at bounding box center [783, 425] width 125 height 18
paste input "ethanjamesbrown@LIVE.CO.UK"
type input "ethanjamesbrown@LIVE.CO.UK"
click at [775, 454] on div "WK04 RAY, Awaiting Repair" at bounding box center [795, 467] width 164 height 42
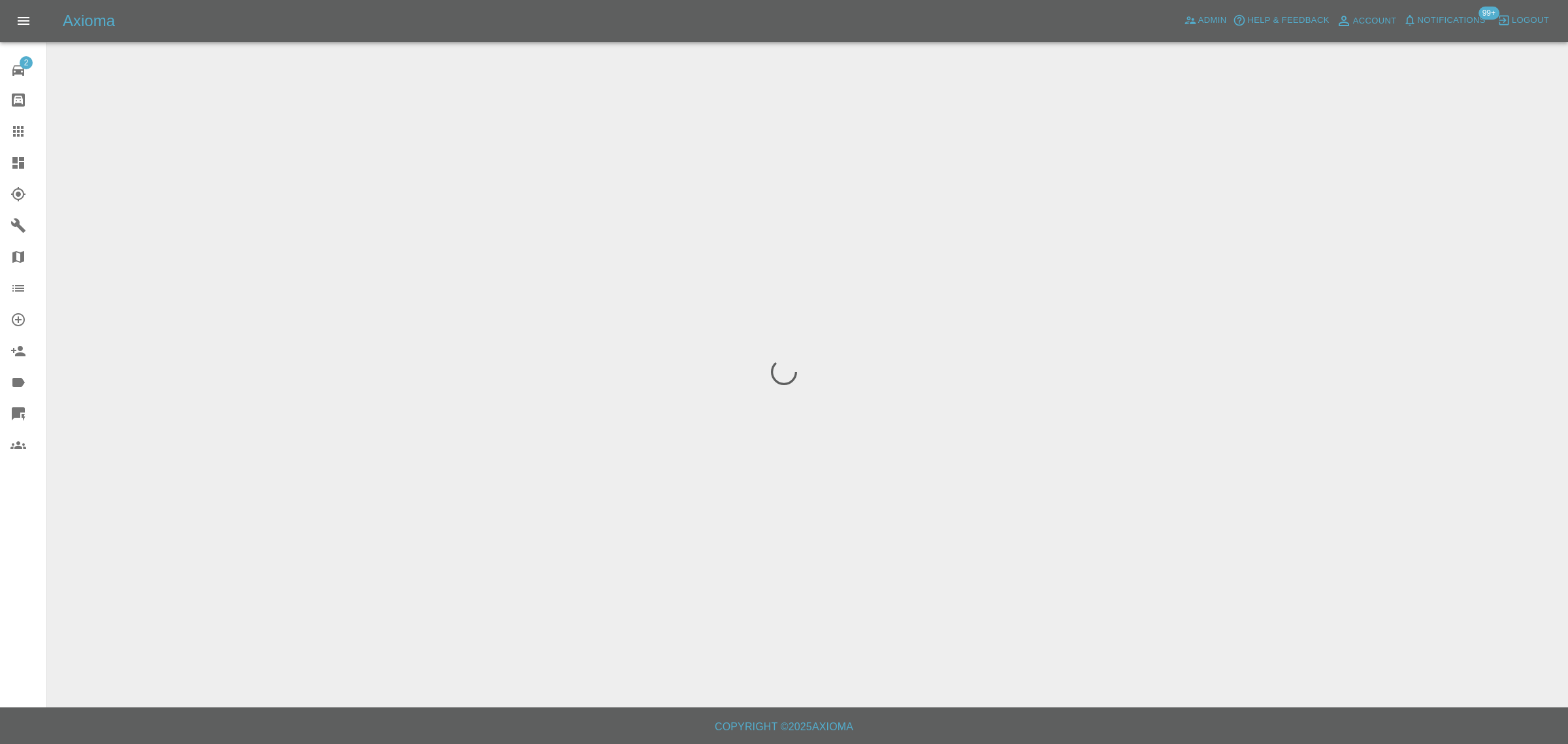
click at [34, 526] on div "2 Repair home Bodyshop home Claims Dashboard Explorer Garages Map Organization …" at bounding box center [23, 372] width 47 height 744
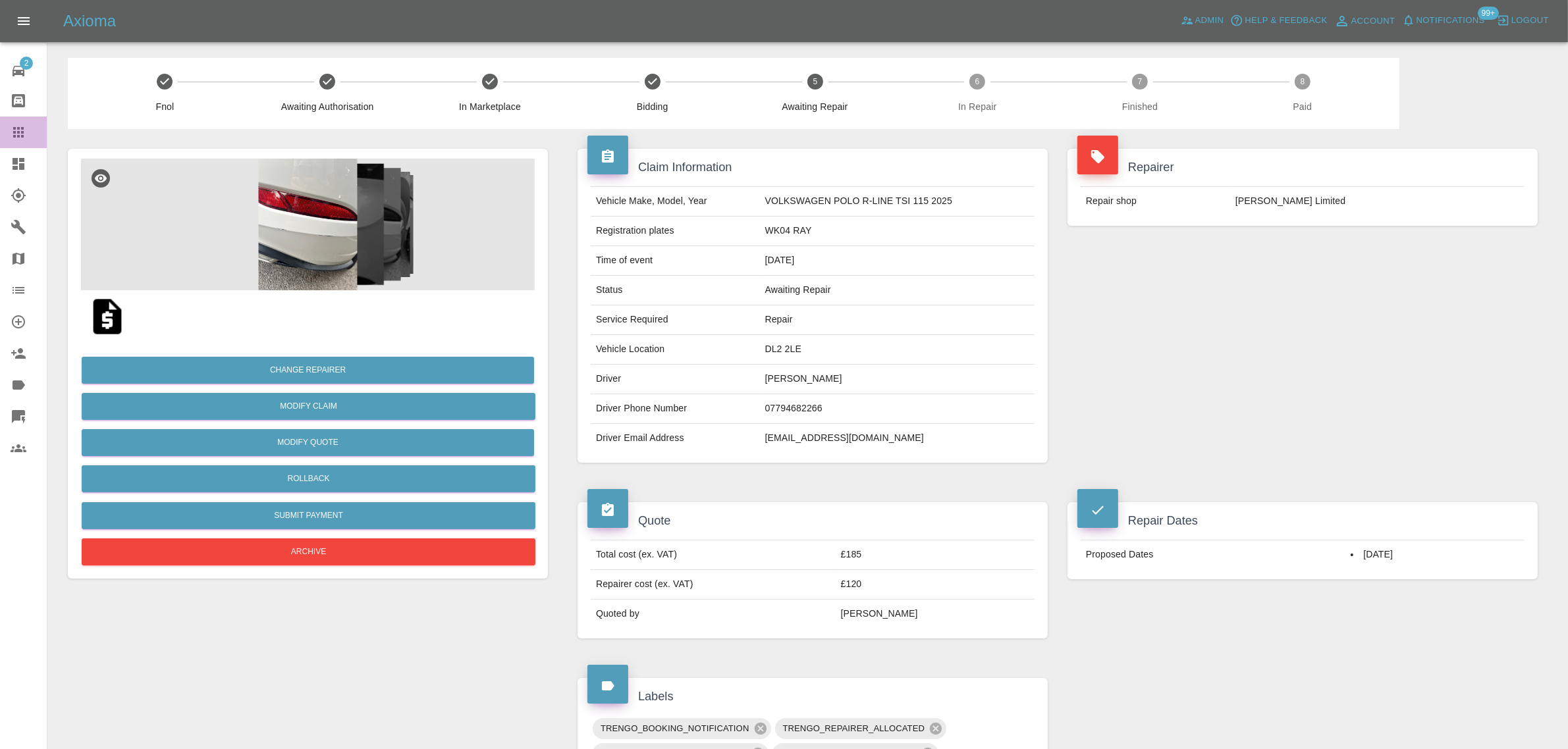
click at [14, 125] on icon at bounding box center [18, 133] width 16 height 16
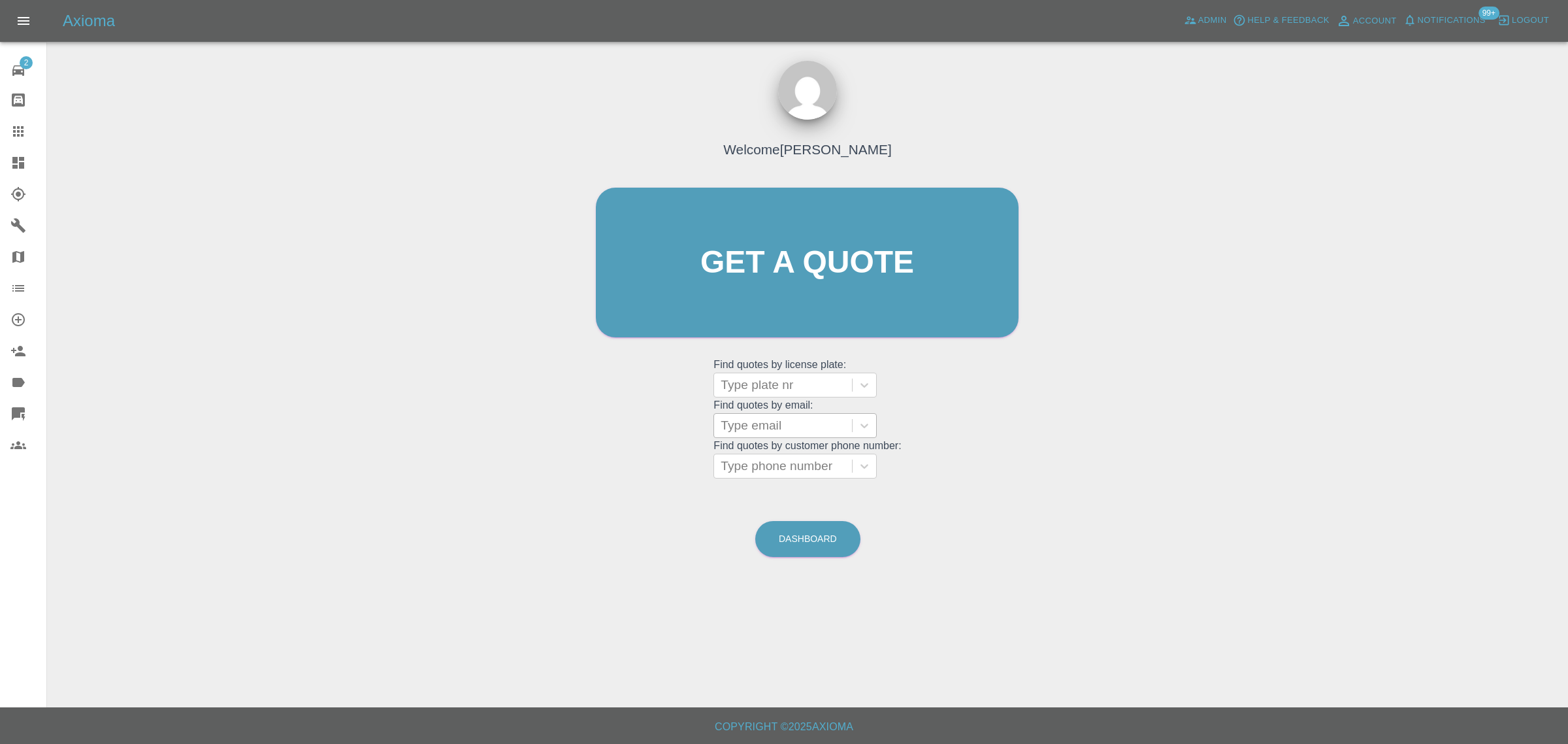
click at [732, 428] on div at bounding box center [783, 425] width 125 height 18
paste input "anthony.ware@abilityhire.co.uk"
type input "anthony.ware@abilityhire.co.uk"
click at [777, 463] on div "OW24WZJ, Awaiting Repair" at bounding box center [795, 467] width 164 height 42
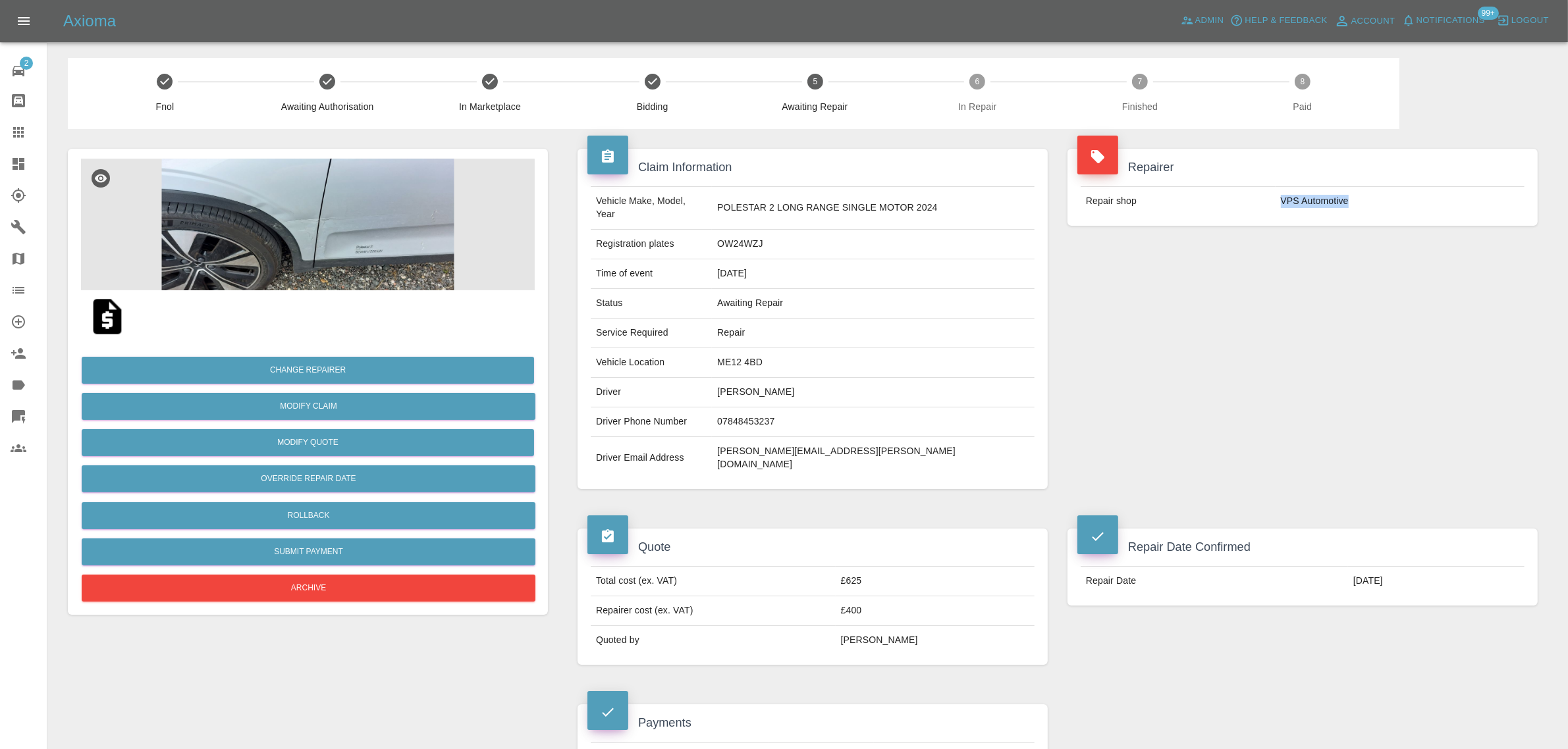
drag, startPoint x: 1274, startPoint y: 207, endPoint x: 1351, endPoint y: 198, distance: 77.5
click at [1351, 198] on tr "Repair shop VPS Automotive" at bounding box center [1302, 201] width 443 height 29
copy tr "VPS Automotive"
click at [22, 119] on link "Claims" at bounding box center [24, 132] width 47 height 31
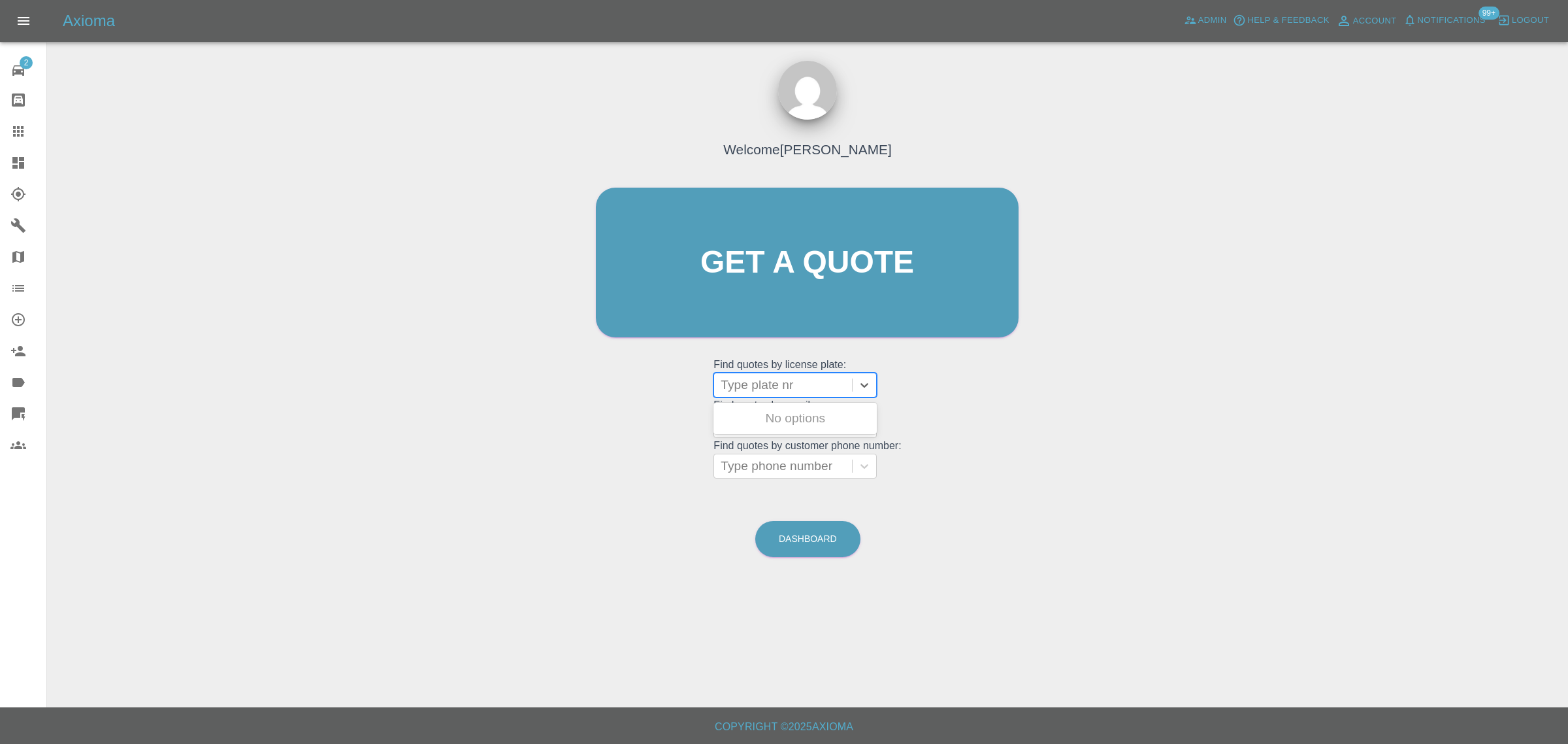
click at [749, 387] on div at bounding box center [783, 384] width 125 height 18
paste input "DS69HXD"
type input "DS69HXD"
click at [735, 428] on div "DS69HXD, Awaiting Repair" at bounding box center [795, 426] width 164 height 42
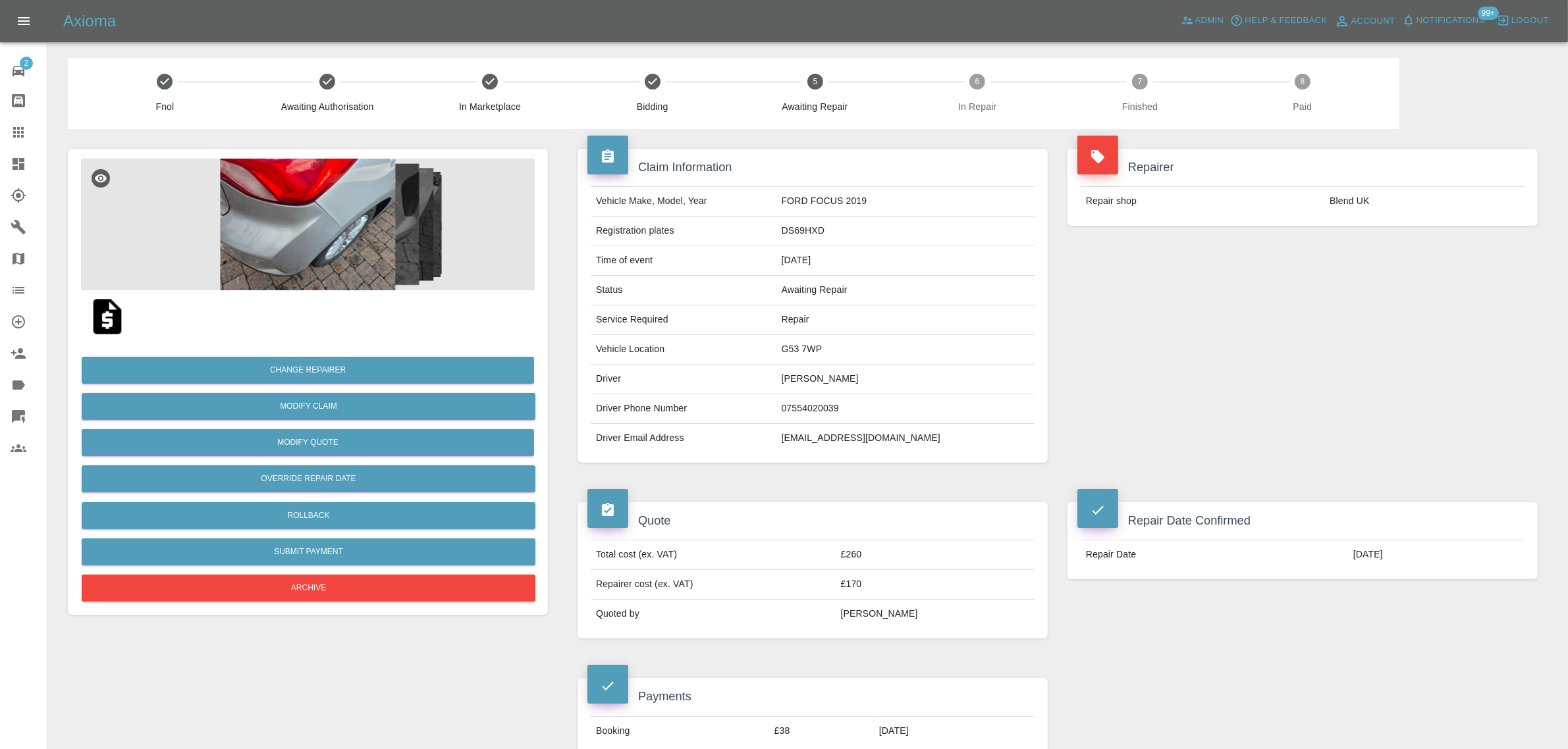
click at [18, 130] on icon at bounding box center [18, 133] width 16 height 16
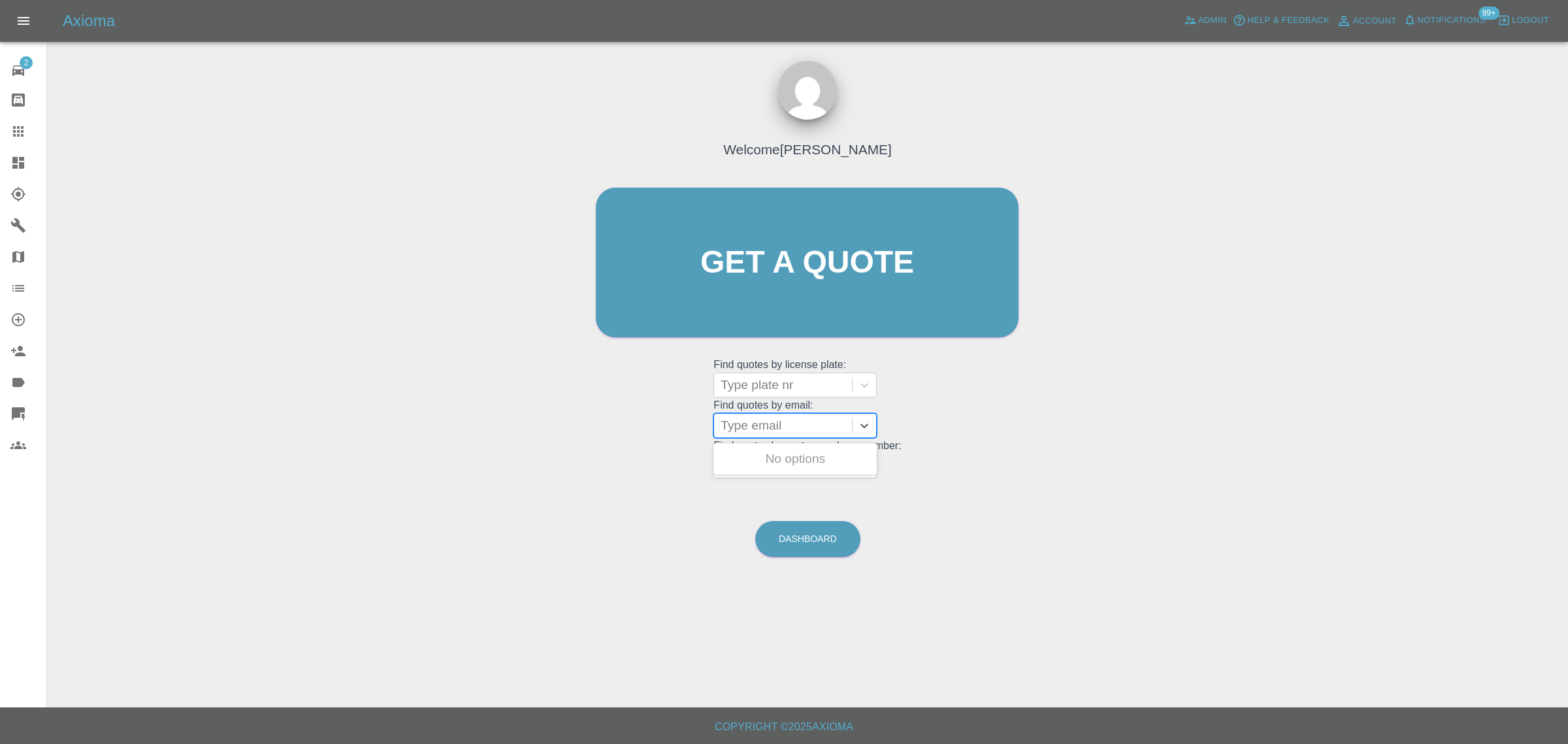
click at [749, 424] on div at bounding box center [783, 425] width 125 height 18
paste input "RamPalace@mail.com"
type input "RamPalace@mail.com"
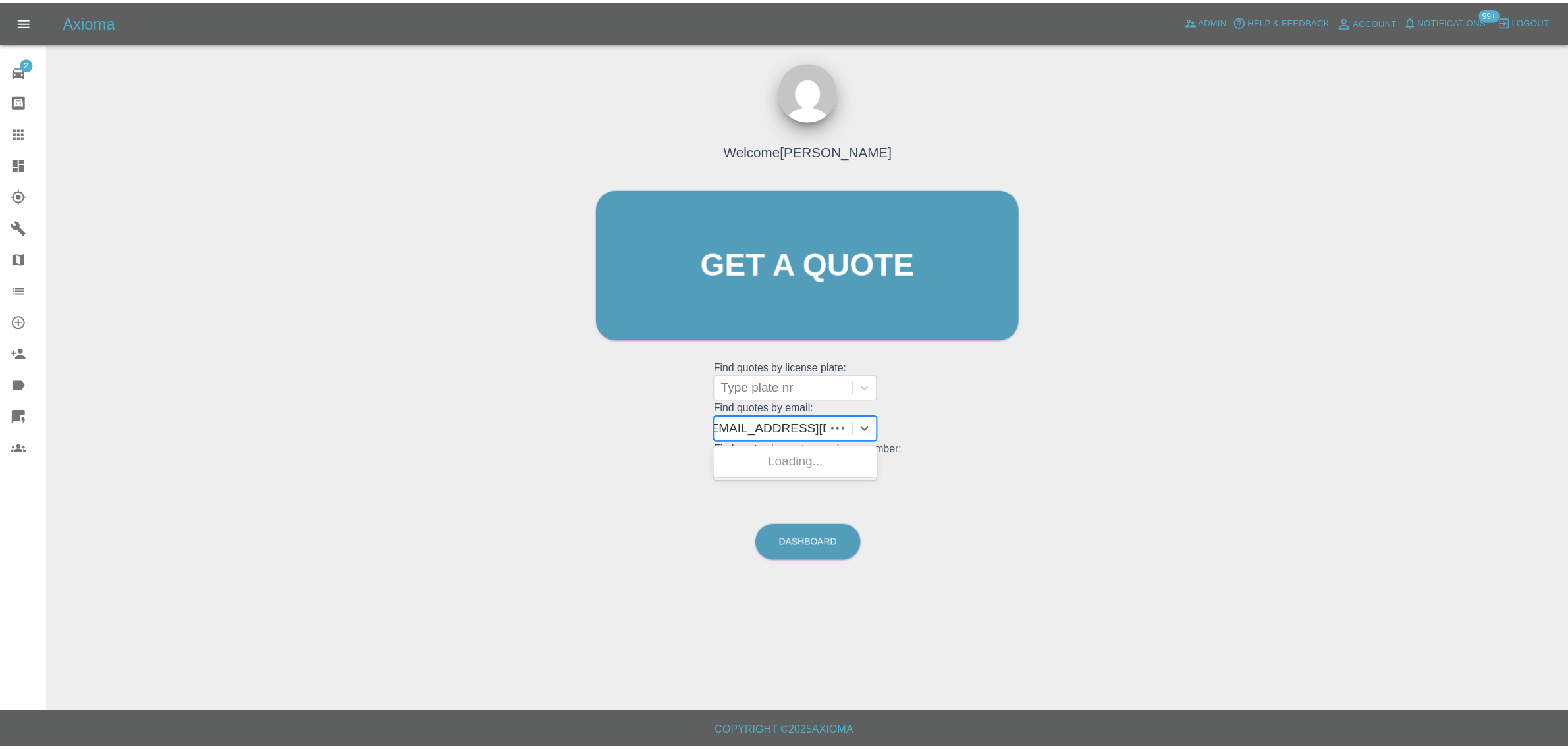
scroll to position [0, 0]
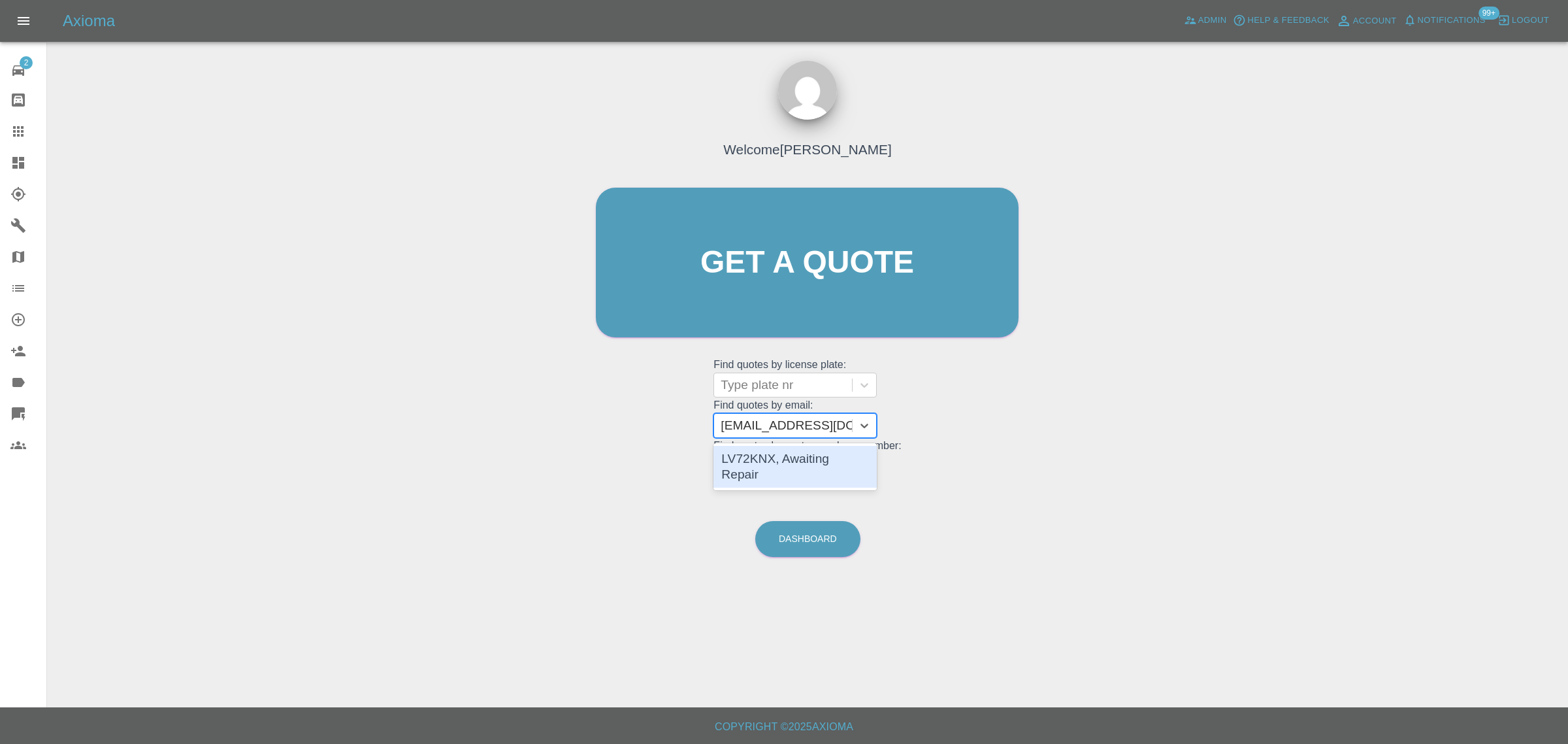
click at [765, 457] on div "LV72KNX, Awaiting Repair" at bounding box center [795, 467] width 164 height 42
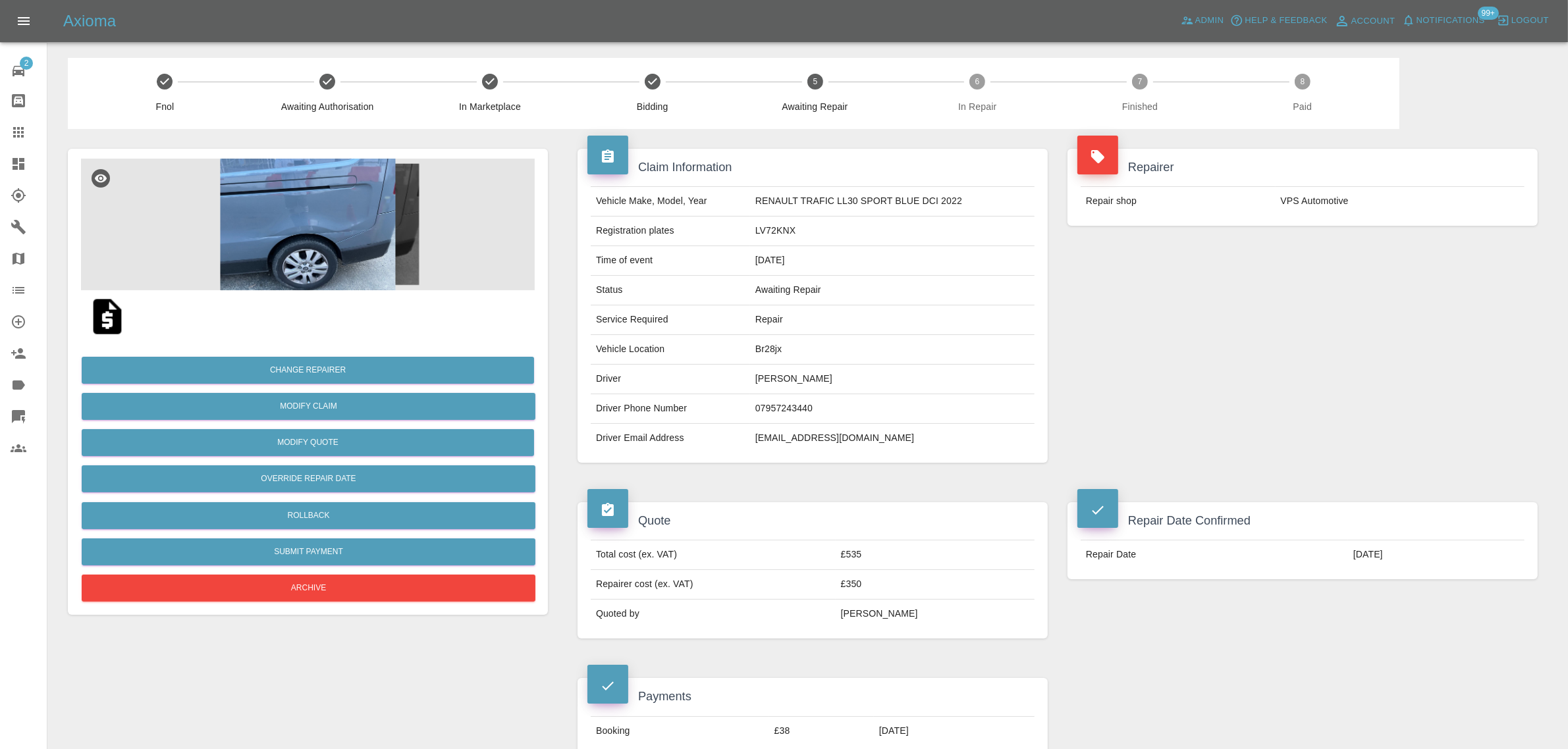
click at [13, 130] on icon at bounding box center [18, 133] width 16 height 16
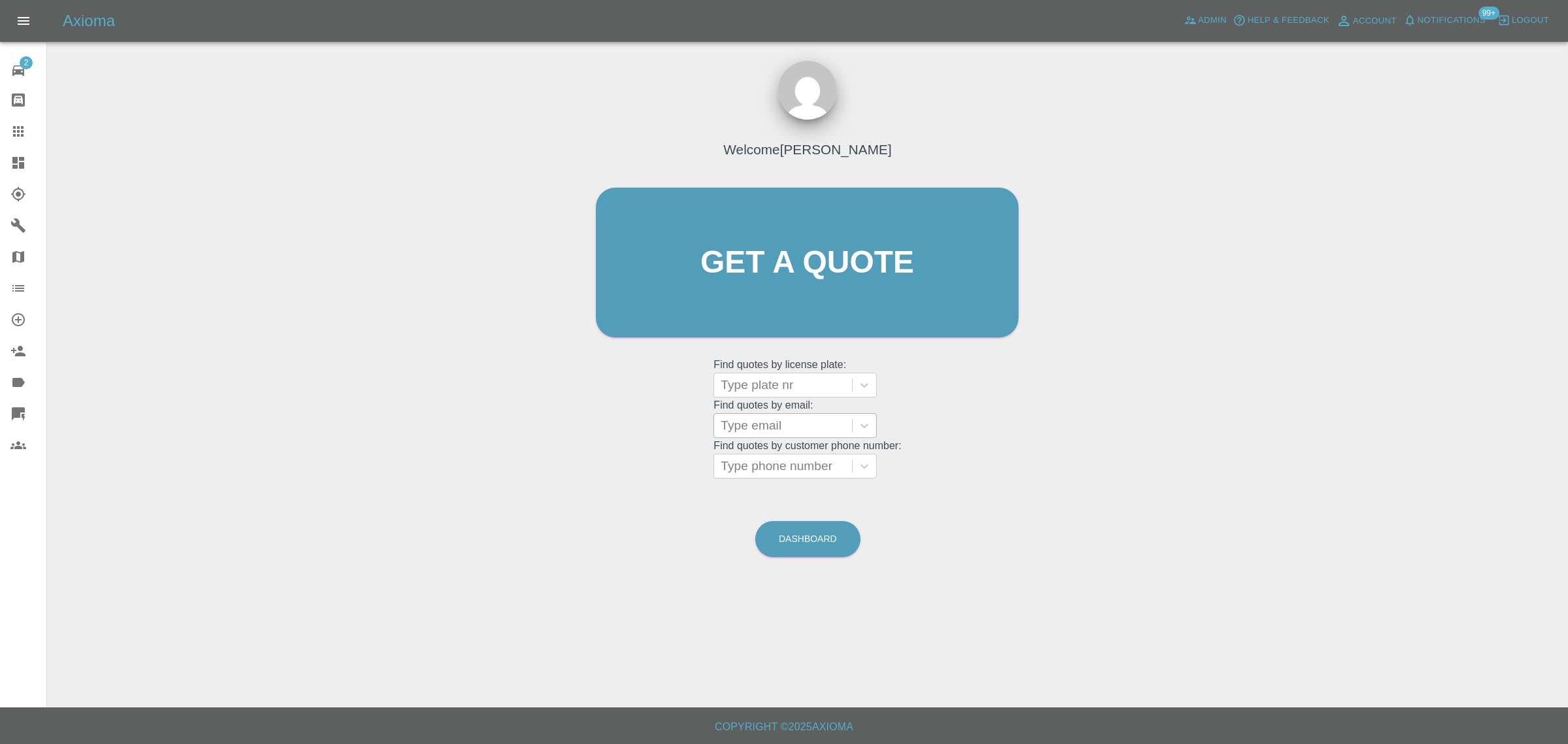
click at [738, 418] on div at bounding box center [783, 425] width 125 height 18
paste input "gilly@saffies-house.co.uk"
type input "gilly@saffies-house.co.uk"
click at [768, 461] on div "KV69LKF, Awaiting Repair" at bounding box center [795, 459] width 164 height 26
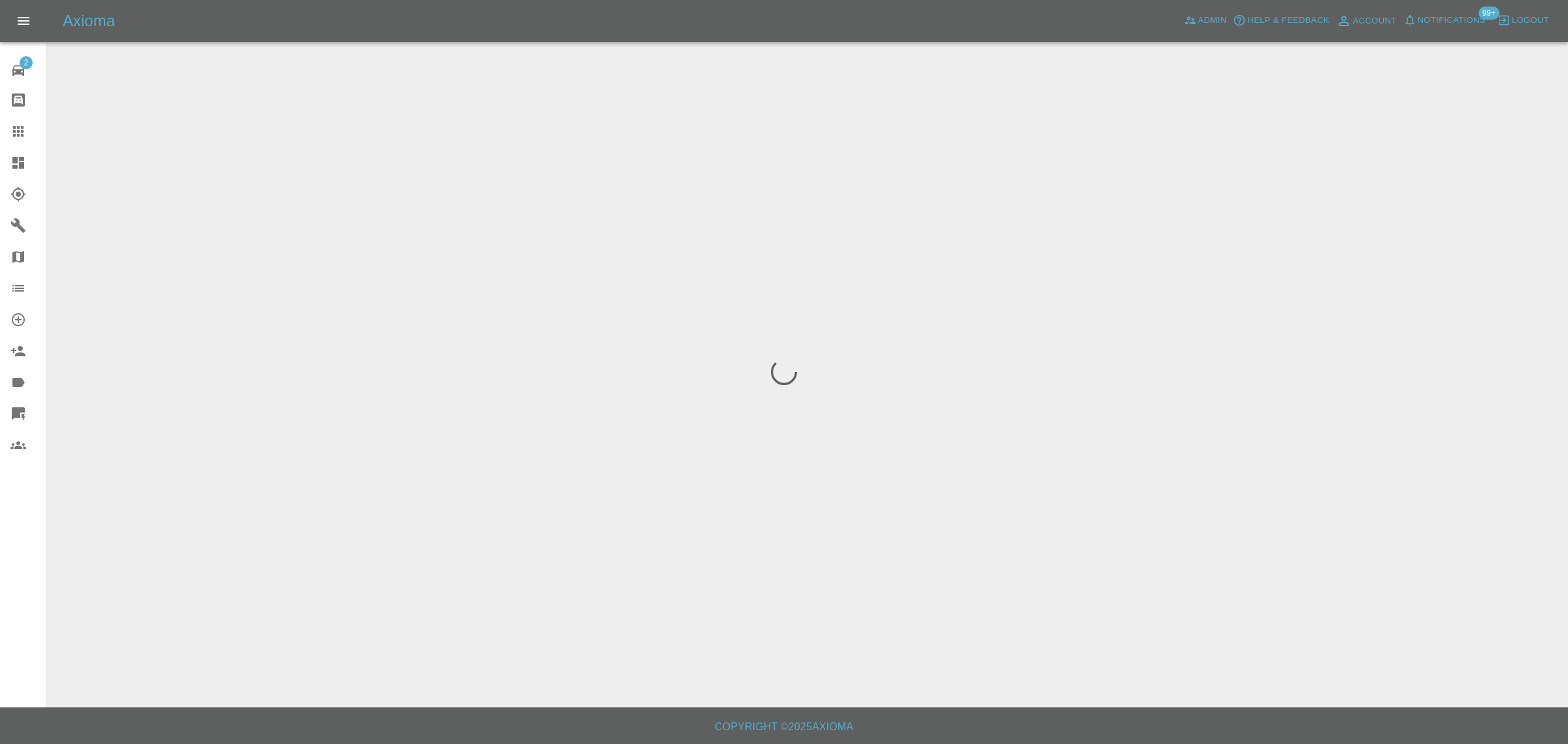
click at [18, 547] on div "2 Repair home Bodyshop home Claims Dashboard Explorer Garages Map Organization …" at bounding box center [23, 372] width 47 height 744
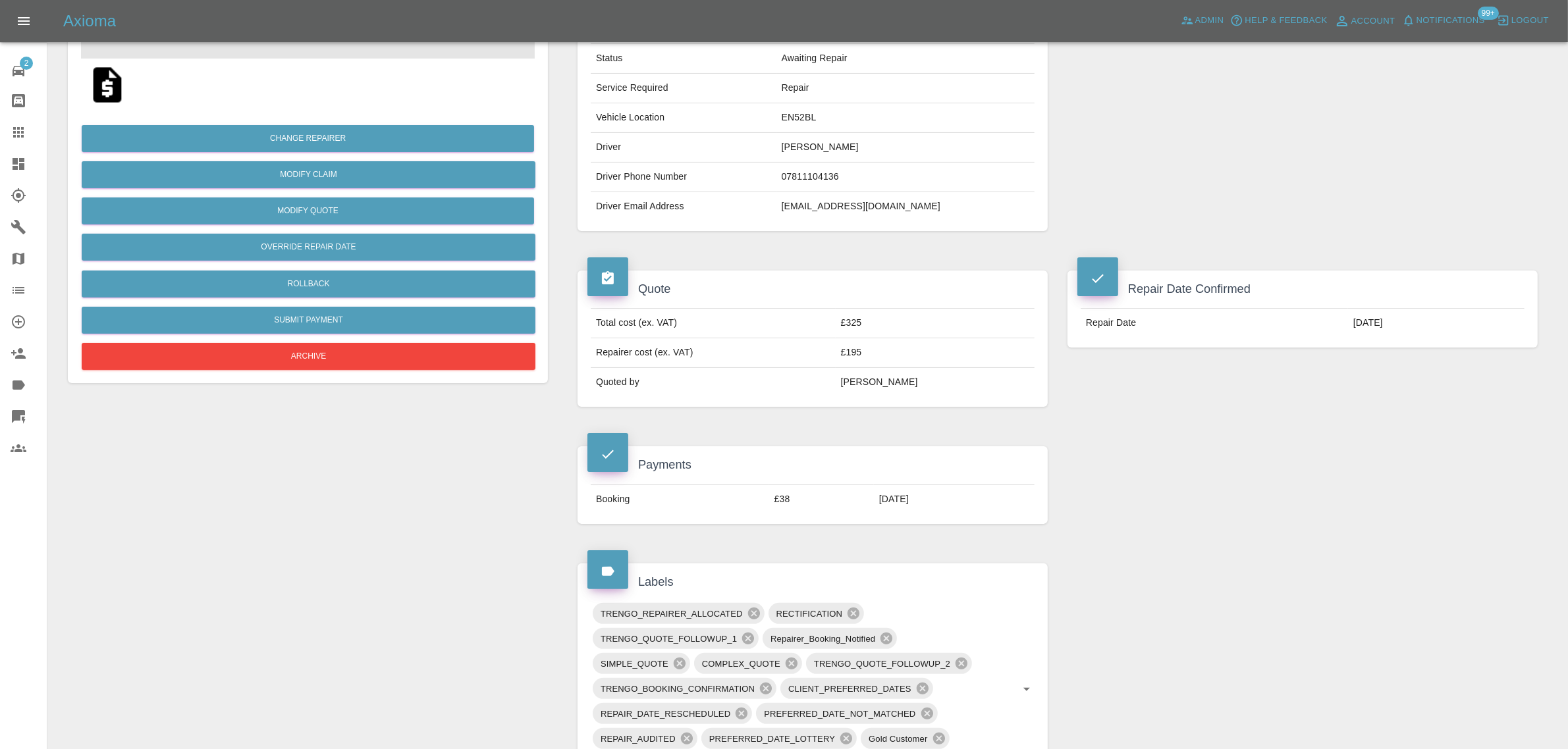
scroll to position [658, 0]
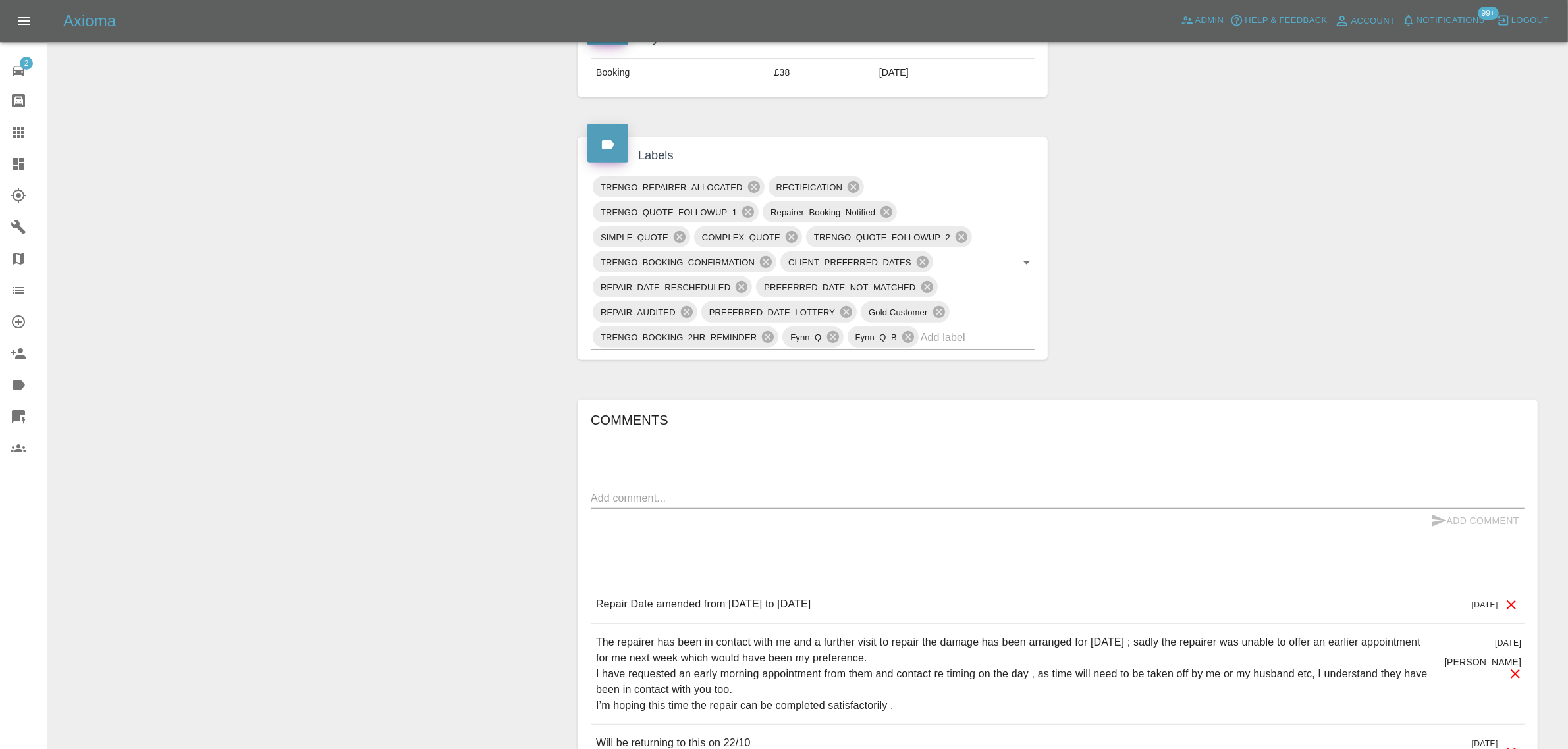
click at [23, 126] on icon at bounding box center [18, 133] width 16 height 16
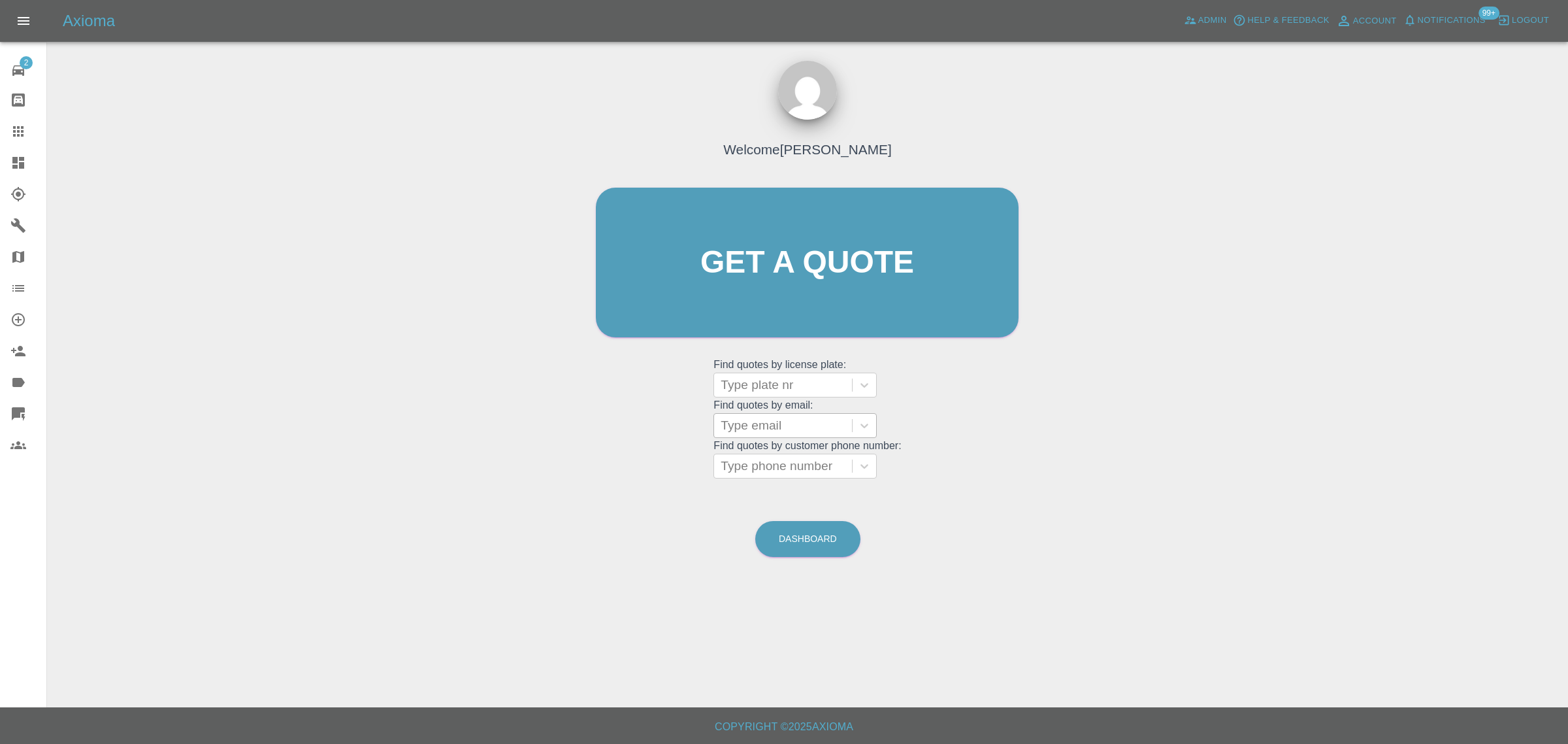
click at [784, 426] on div at bounding box center [783, 425] width 125 height 18
paste input "[EMAIL_ADDRESS][DOMAIN_NAME]"
type input "[EMAIL_ADDRESS][DOMAIN_NAME]"
click at [789, 468] on div "DW25RUH, Bidding" at bounding box center [795, 459] width 164 height 26
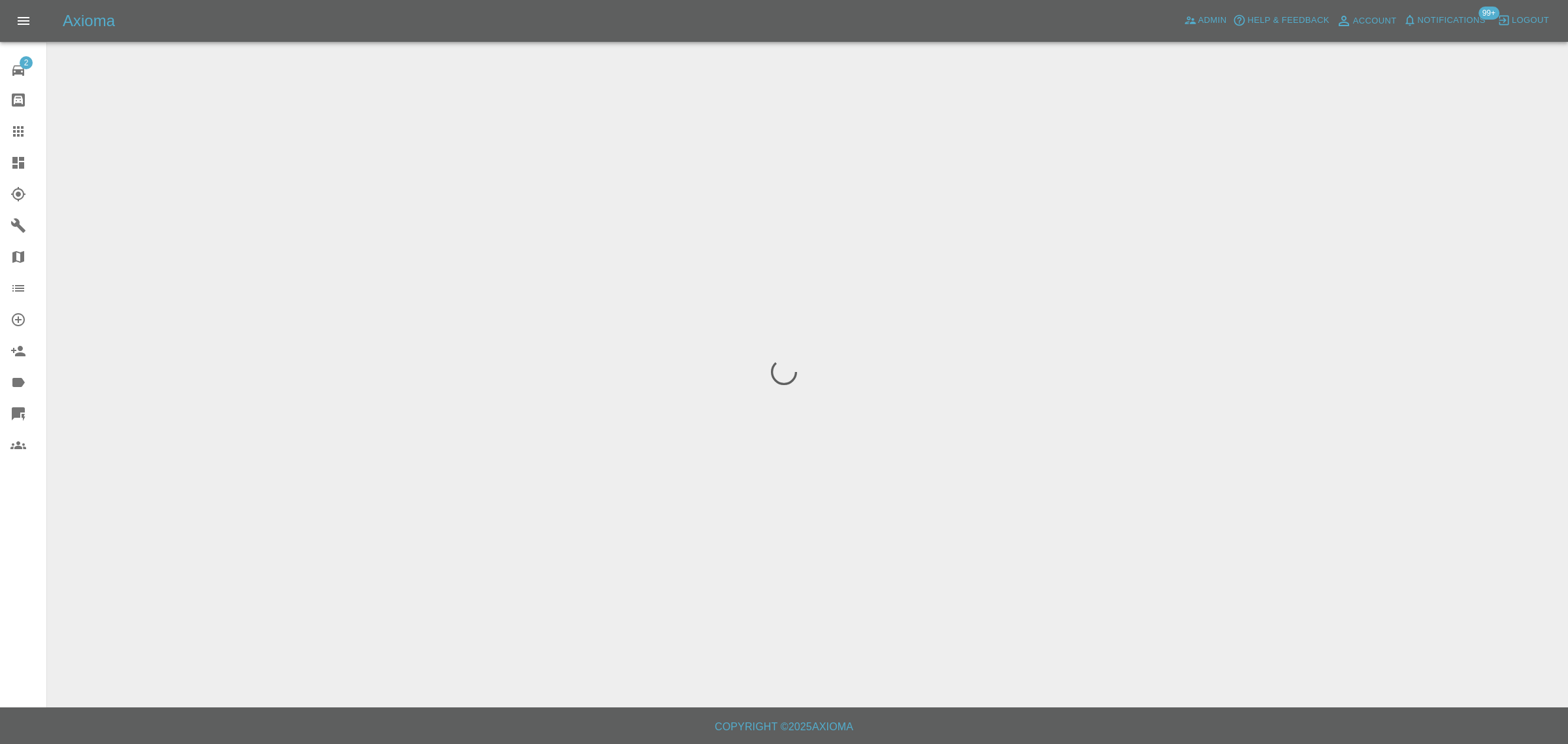
click at [5, 566] on div "2 Repair home Bodyshop home Claims Dashboard Explorer Garages Map Organization …" at bounding box center [23, 372] width 47 height 744
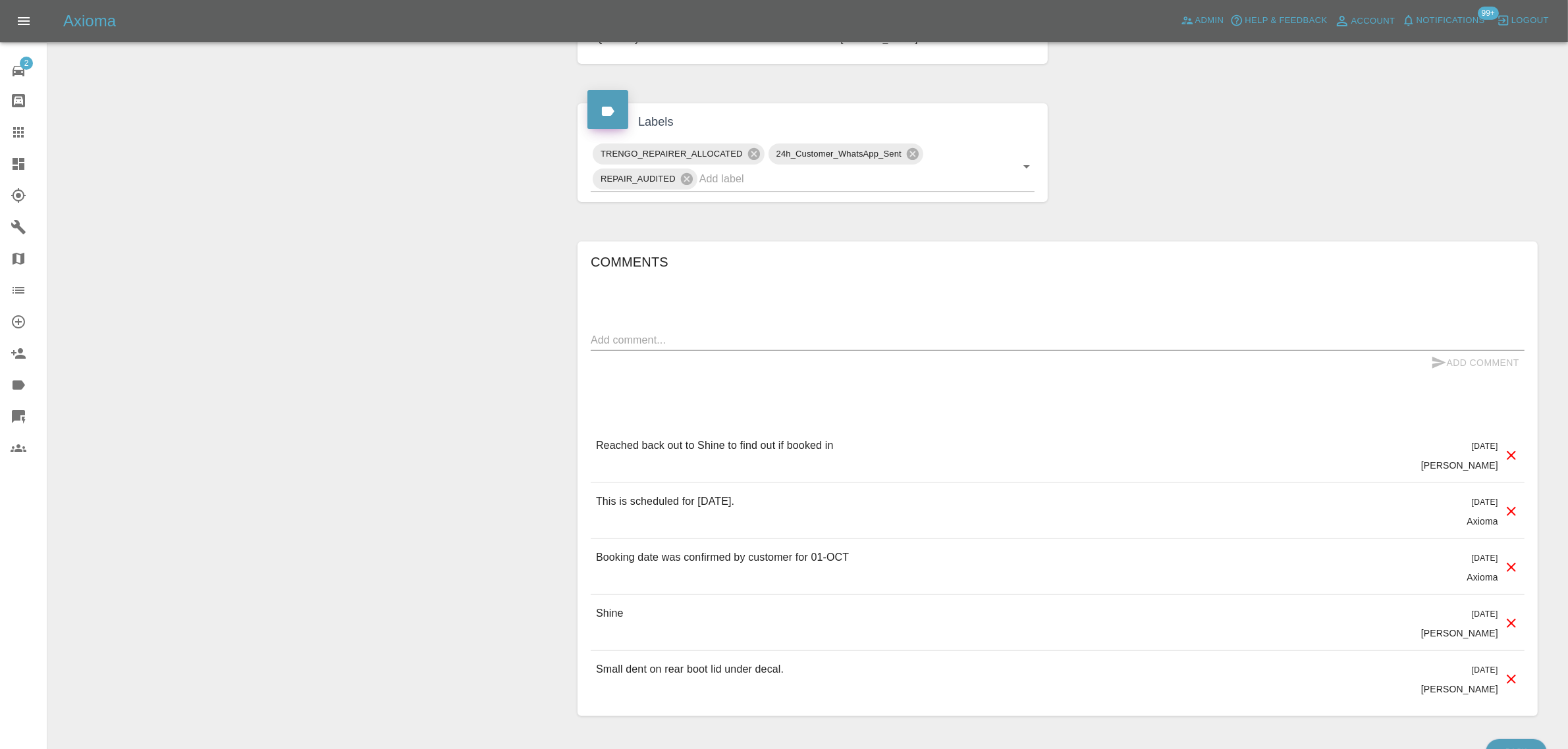
scroll to position [576, 0]
drag, startPoint x: 698, startPoint y: 441, endPoint x: 723, endPoint y: 444, distance: 25.2
click at [723, 444] on p "Reached back out to Shine to find out if booked in" at bounding box center [714, 444] width 238 height 16
copy p "Shine"
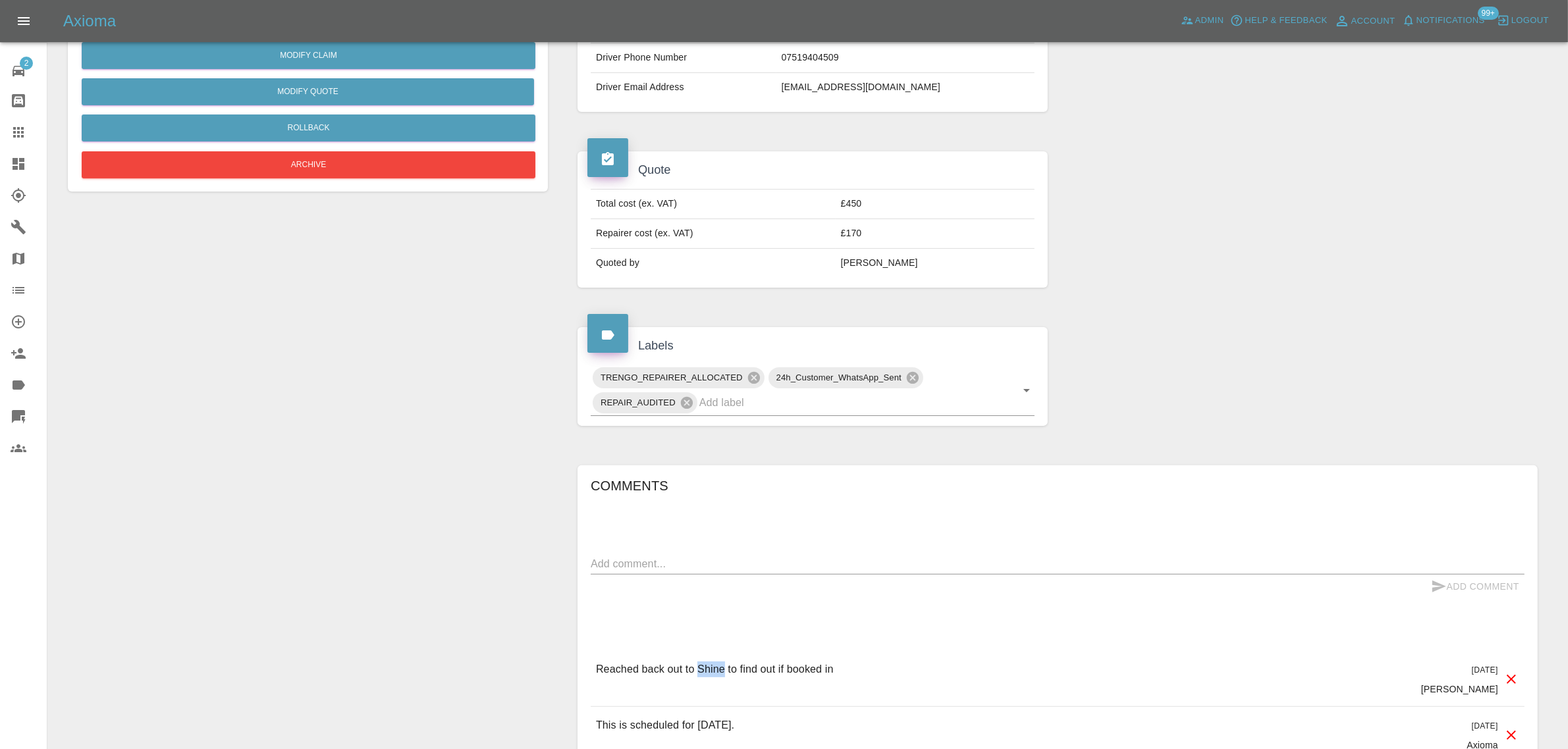
scroll to position [0, 0]
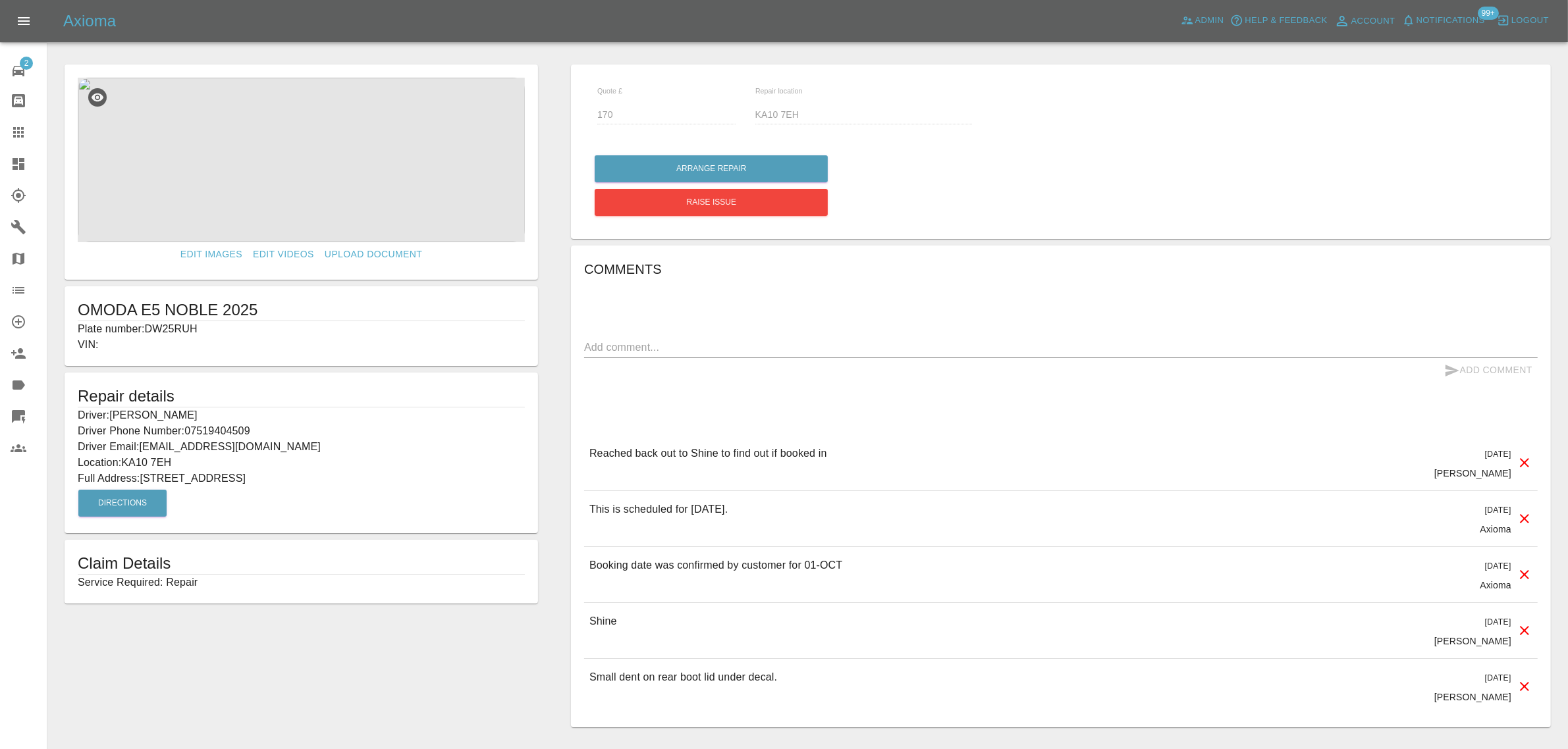
click at [224, 652] on div "Edit Images Edit Videos Upload Document OMODA E5 NOBLE 2025 Plate number: DW25R…" at bounding box center [301, 396] width 506 height 676
